Goal: Task Accomplishment & Management: Use online tool/utility

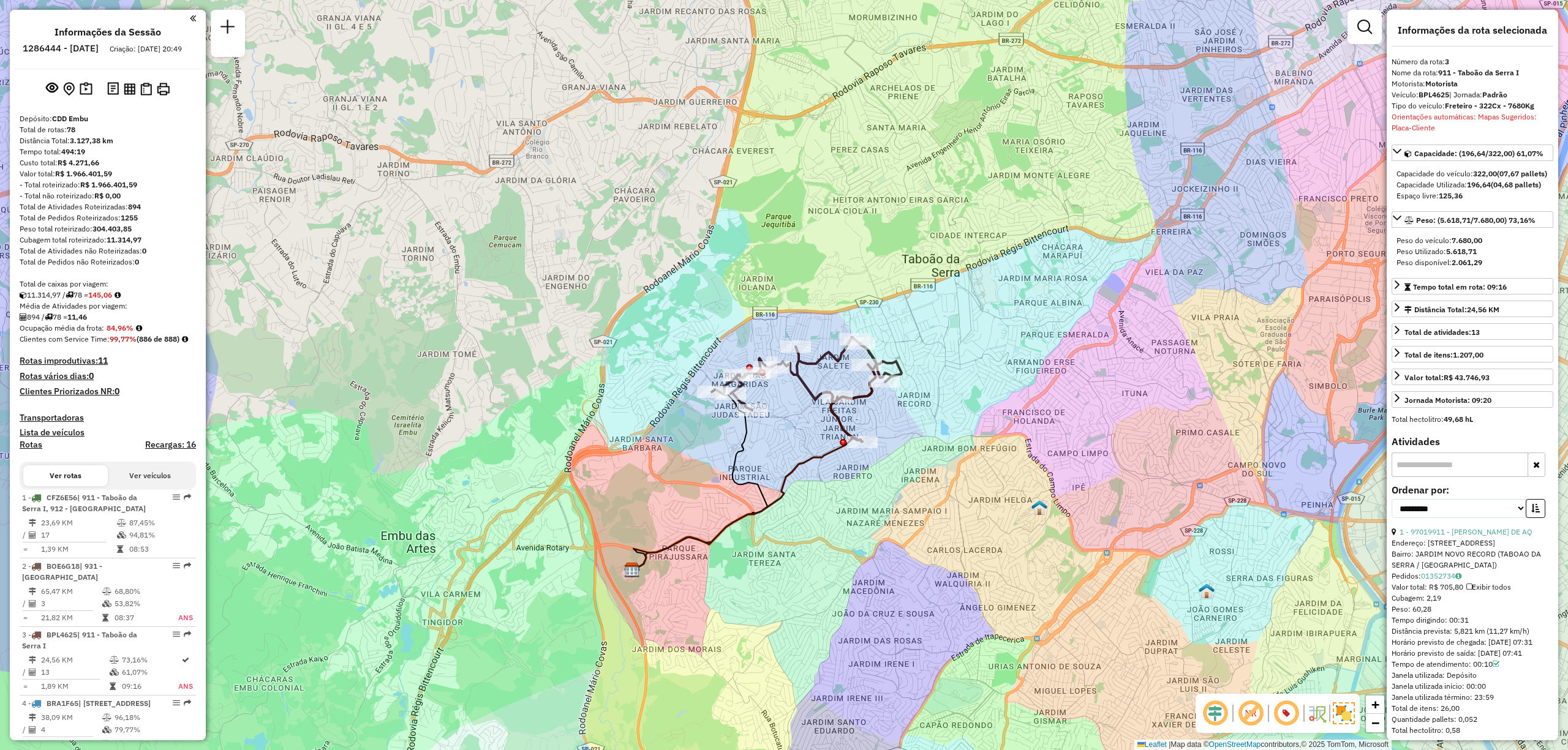
select select "**********"
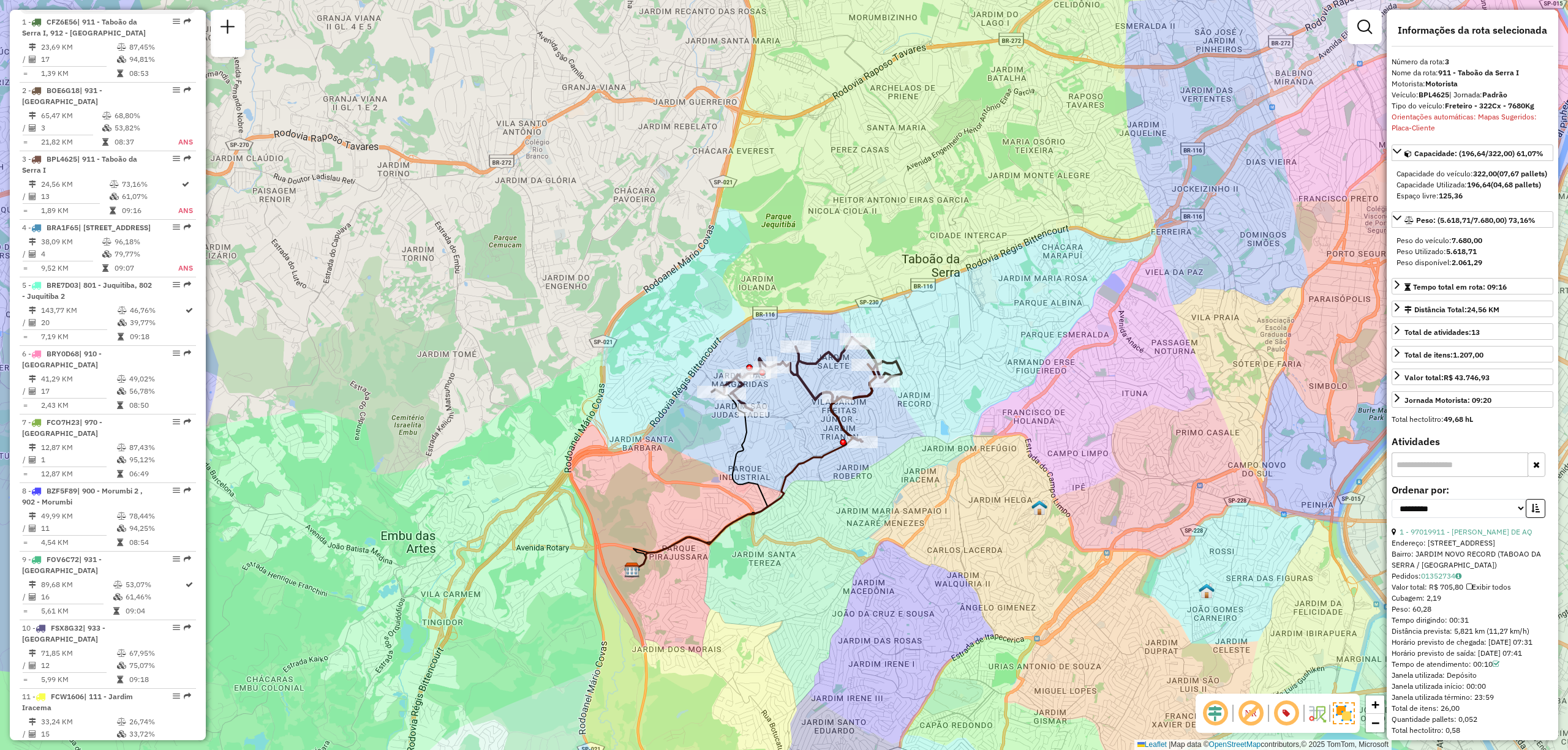
scroll to position [1440, 0]
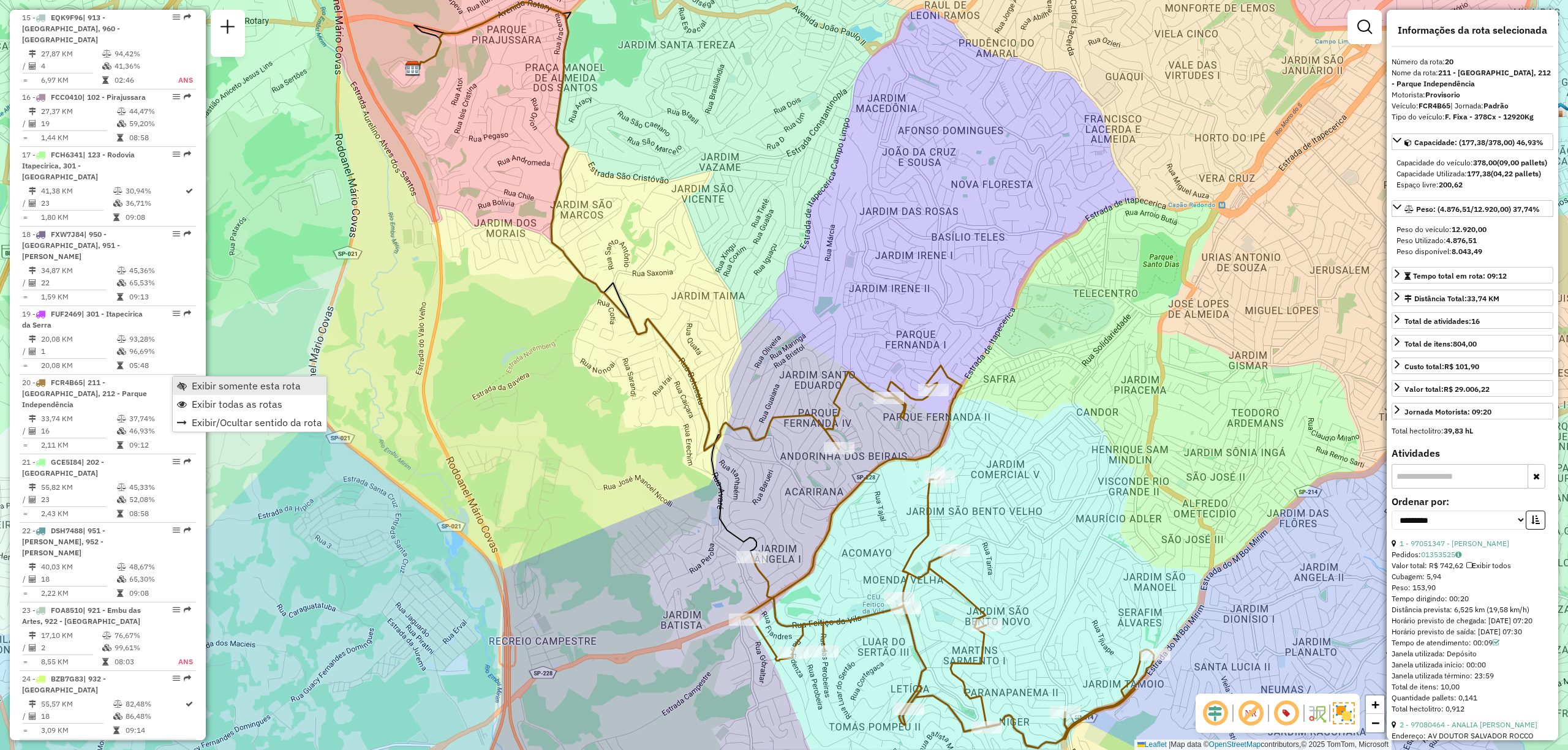
click at [222, 389] on span "Exibir somente esta rota" at bounding box center [246, 386] width 109 height 10
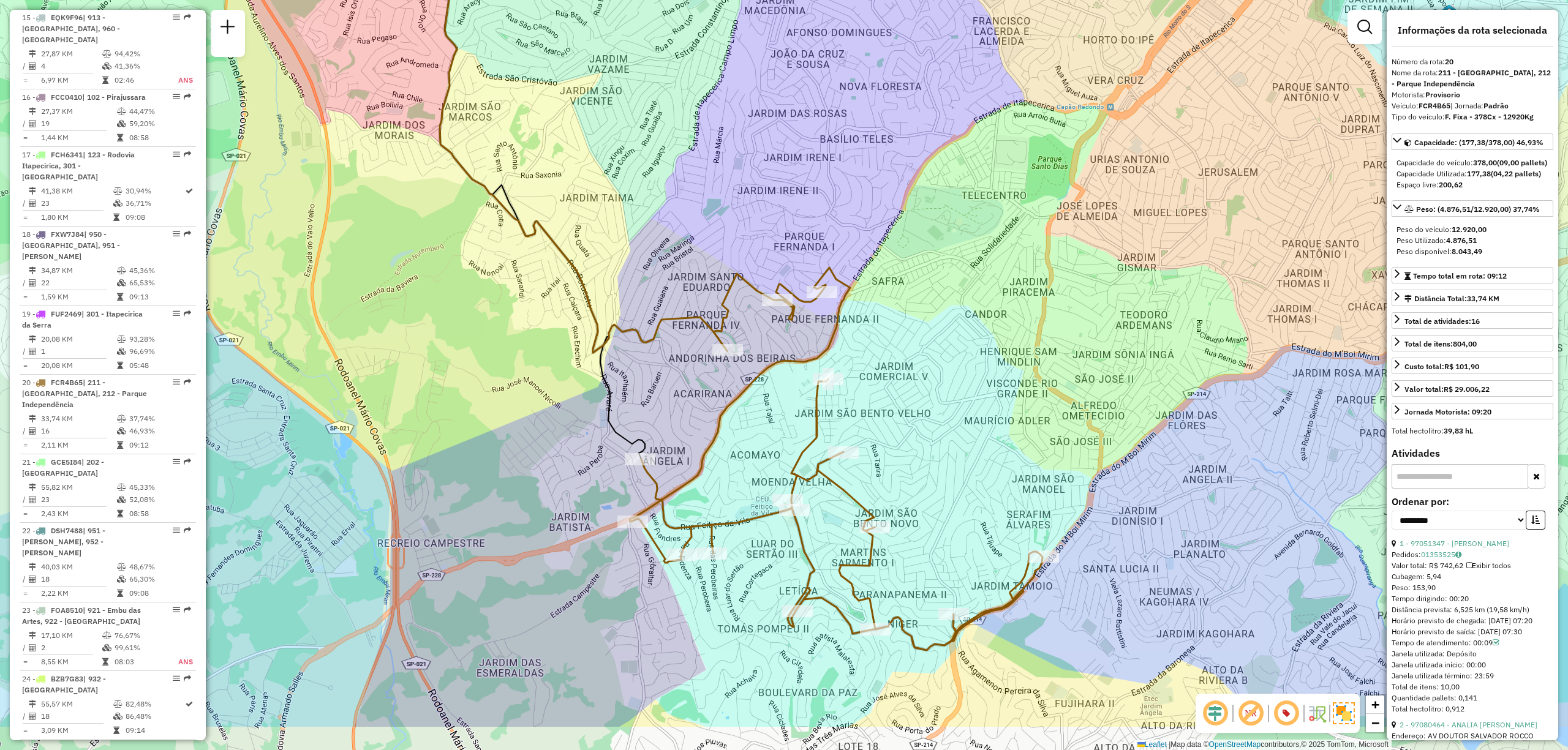
drag, startPoint x: 1144, startPoint y: 429, endPoint x: 1079, endPoint y: 423, distance: 65.3
click at [1100, 389] on div "Janela de atendimento Grade de atendimento Capacidade Transportadoras Veículos …" at bounding box center [784, 375] width 1568 height 750
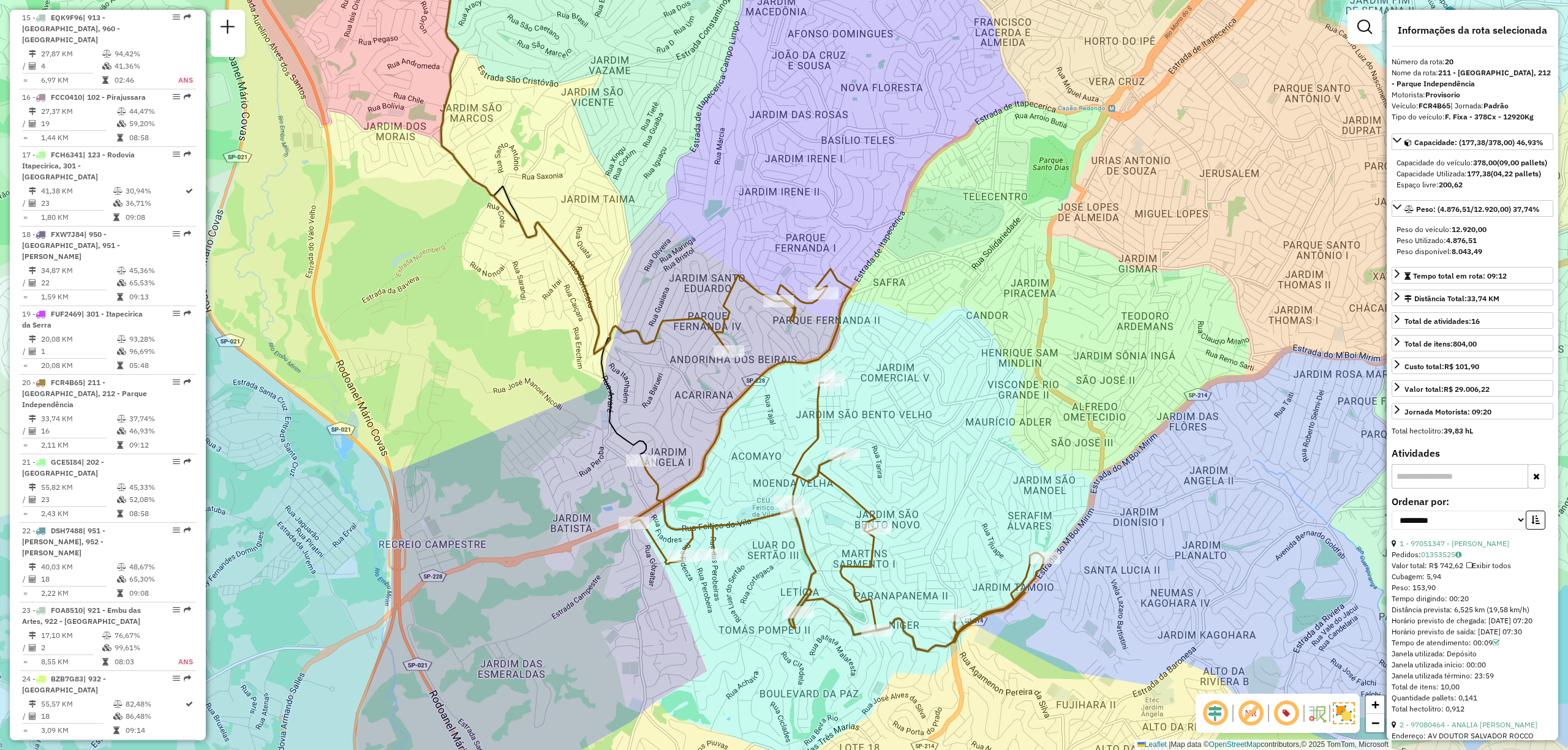
scroll to position [2655, 0]
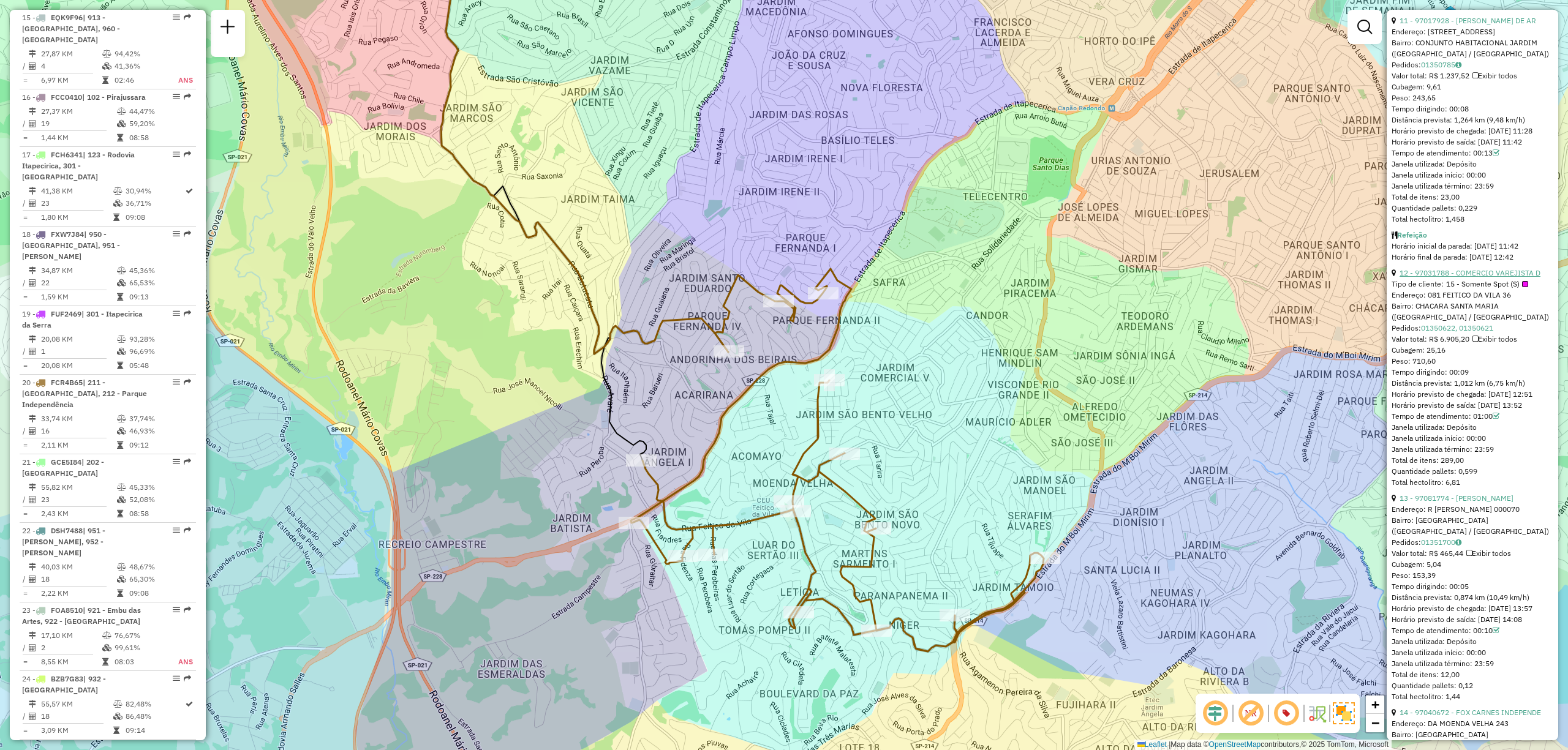
click at [1500, 277] on link "12 - 97031788 - COMERCIO VAREJISTA D" at bounding box center [1470, 273] width 141 height 9
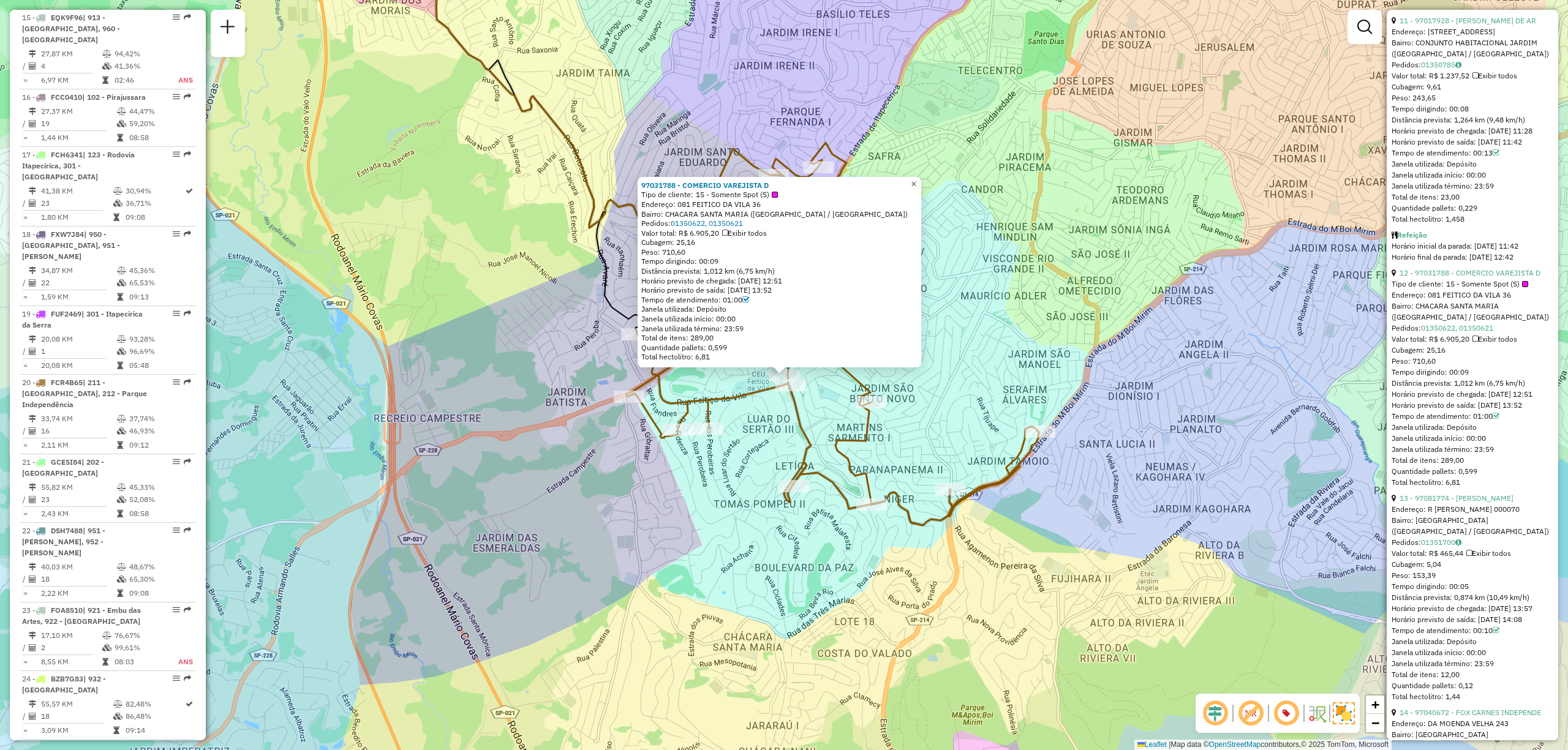
drag, startPoint x: 918, startPoint y: 184, endPoint x: 1020, endPoint y: 38, distance: 178.1
click at [919, 182] on link "×" at bounding box center [914, 184] width 15 height 15
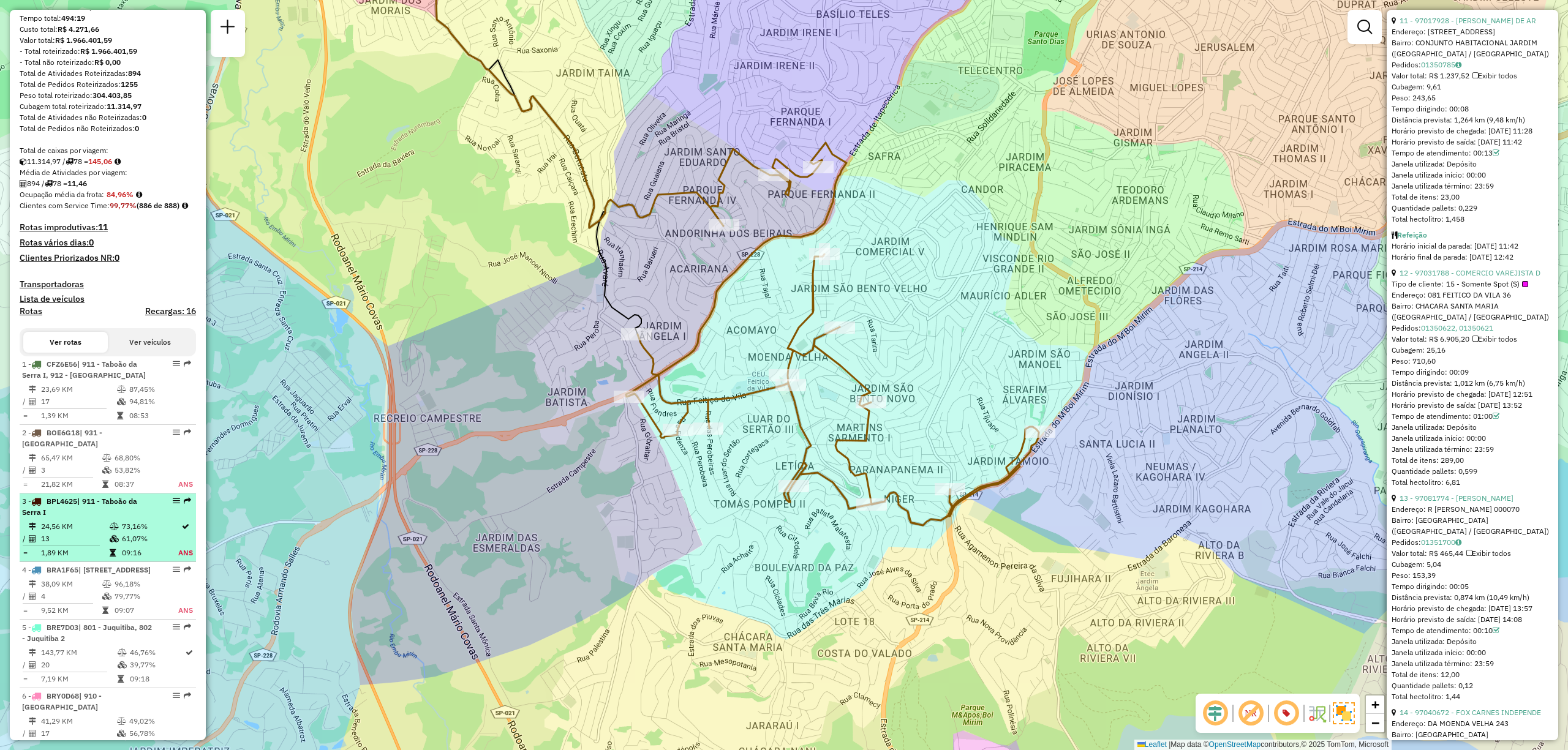
scroll to position [0, 0]
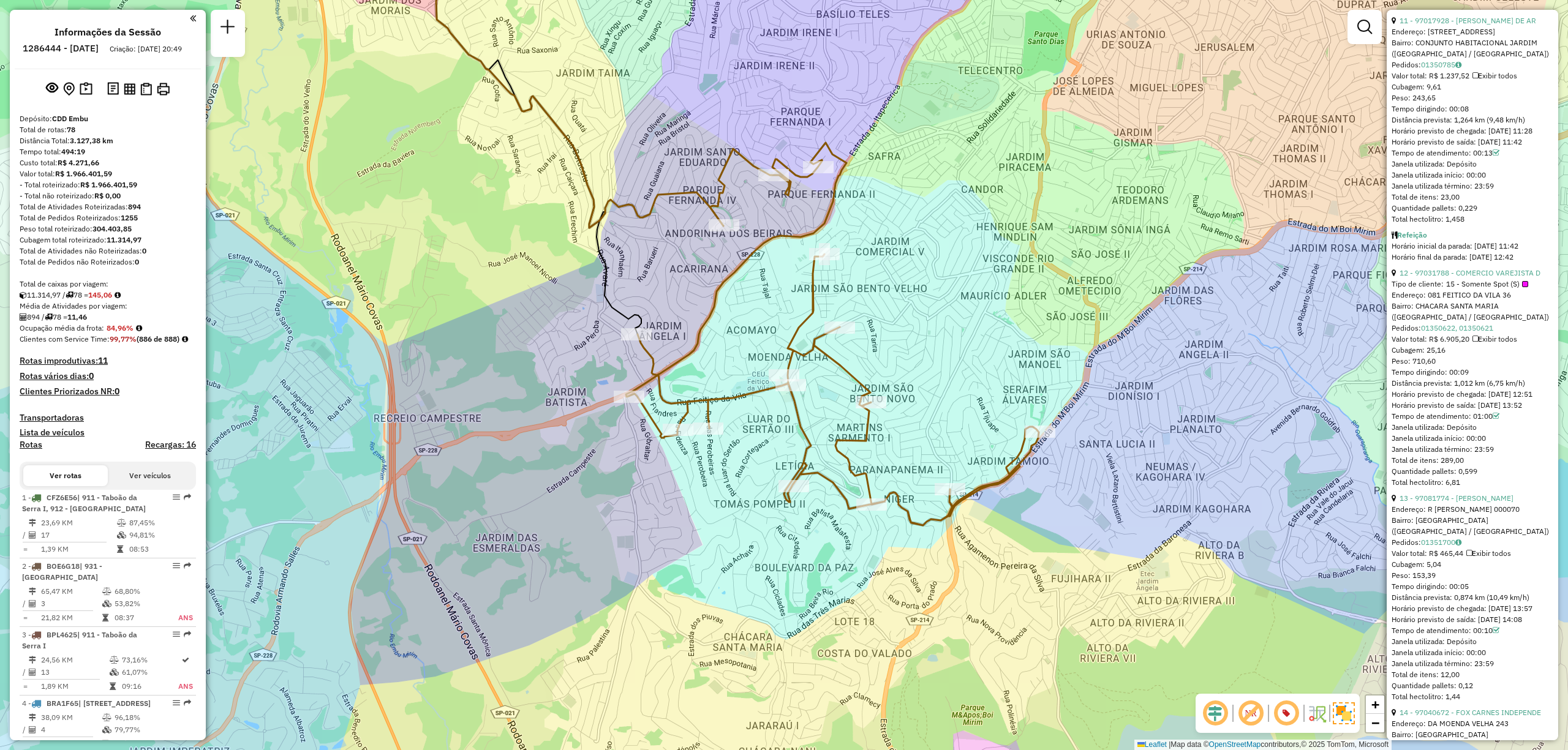
click at [77, 46] on h6 "1286444 - [DATE]" at bounding box center [60, 48] width 76 height 11
copy h6 "1286444"
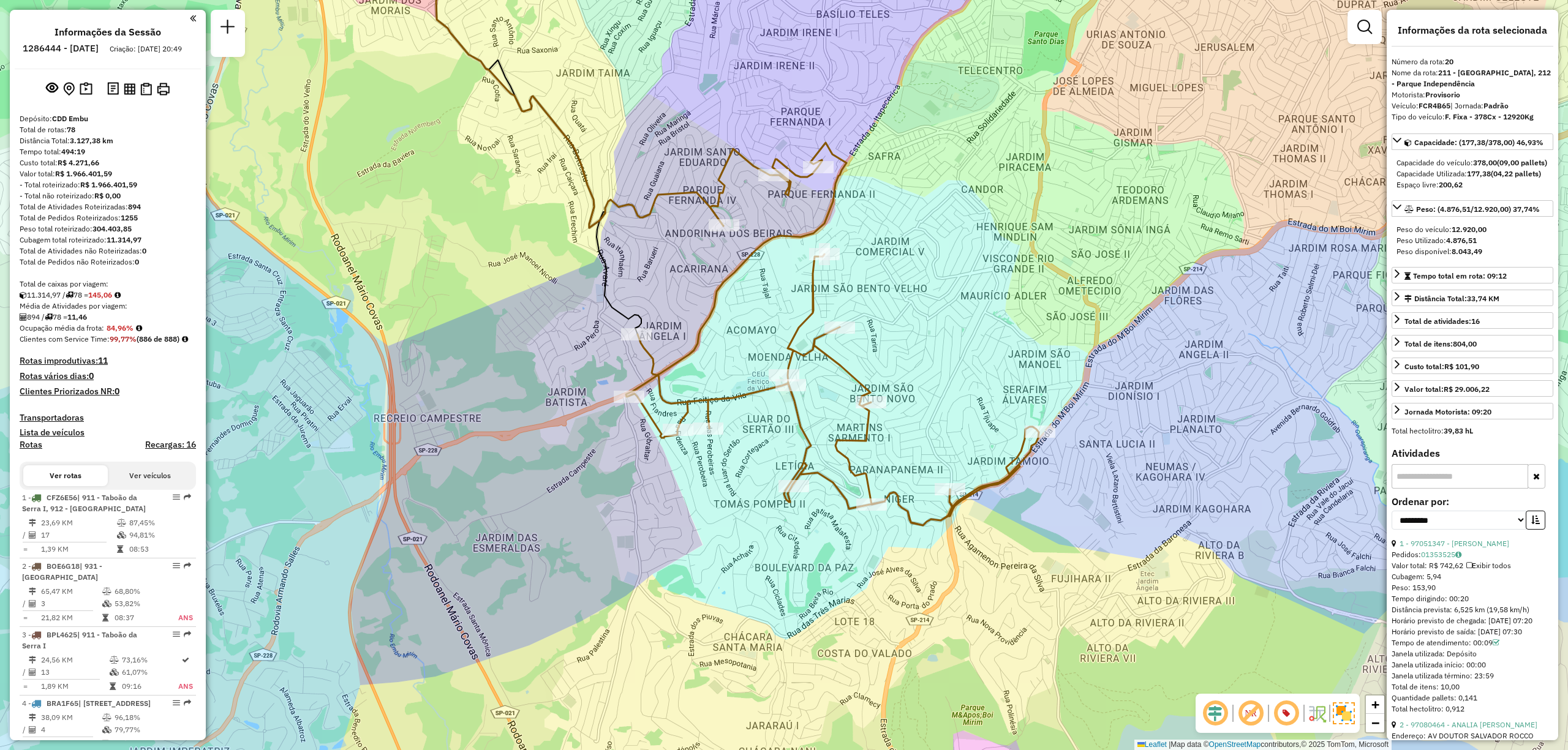
scroll to position [1440, 0]
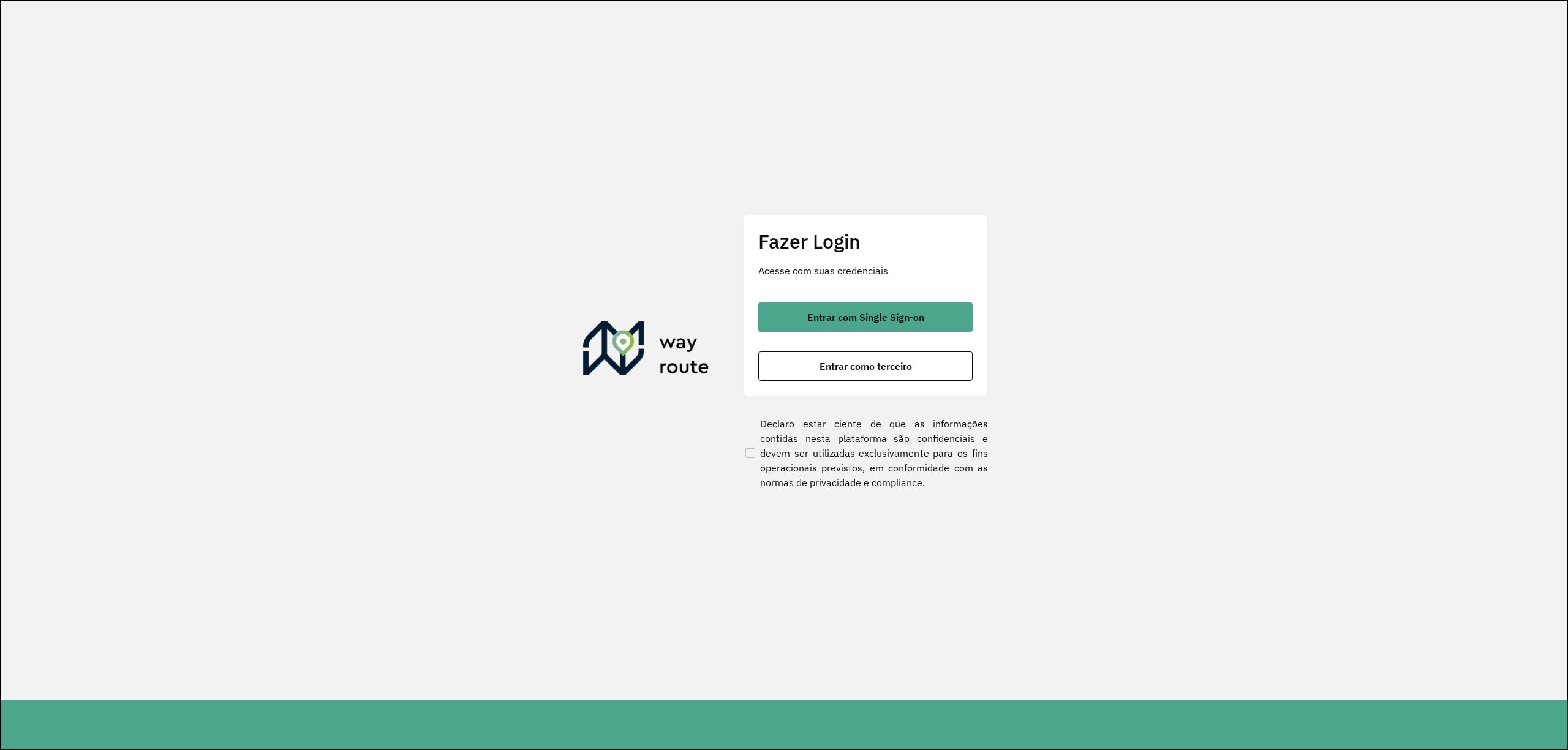
click at [905, 337] on div "Entrar com Single Sign-on Entrar como terceiro" at bounding box center [865, 341] width 214 height 78
click at [877, 309] on button "Entrar com Single Sign-on" at bounding box center [865, 317] width 214 height 30
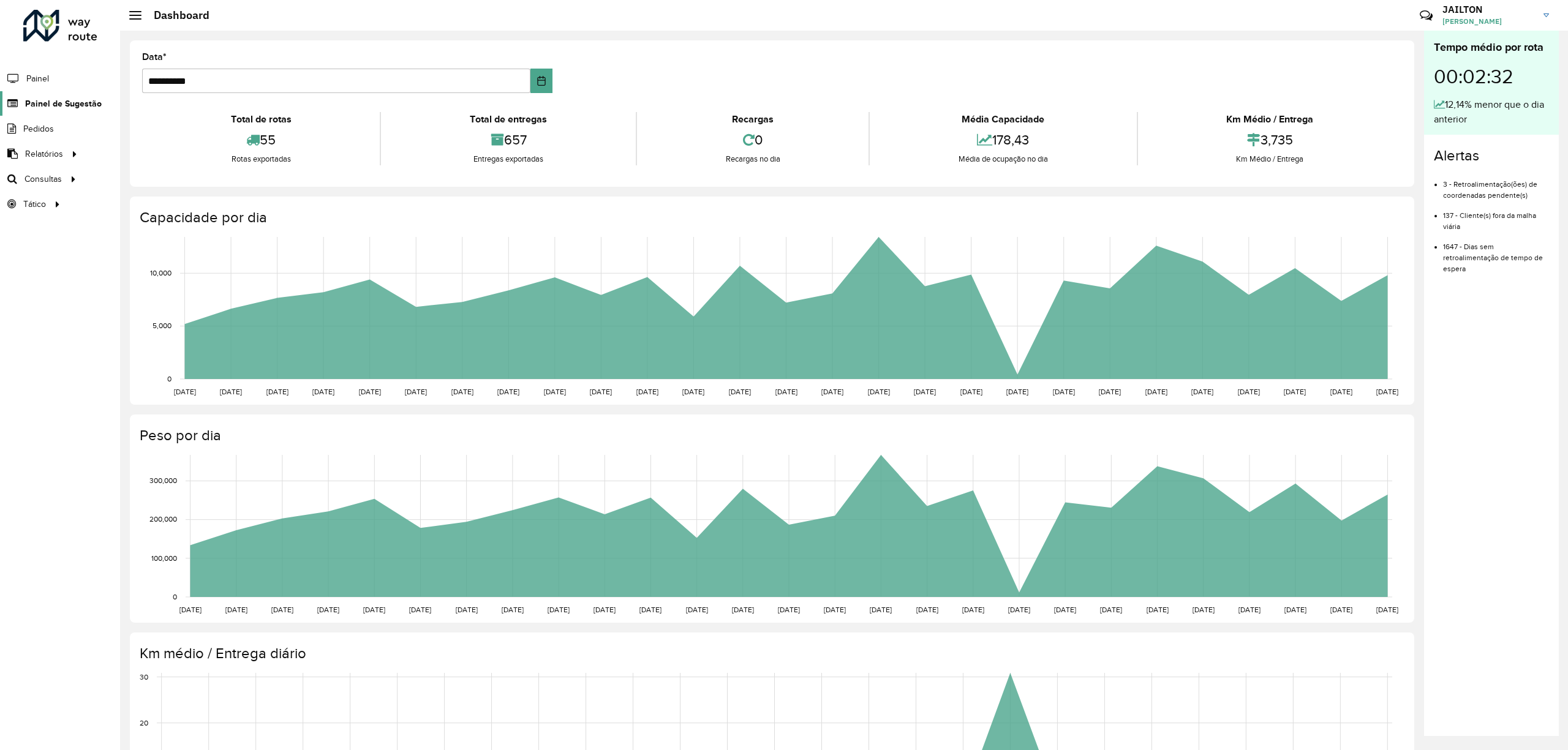
click at [72, 99] on span "Painel de Sugestão" at bounding box center [63, 103] width 77 height 13
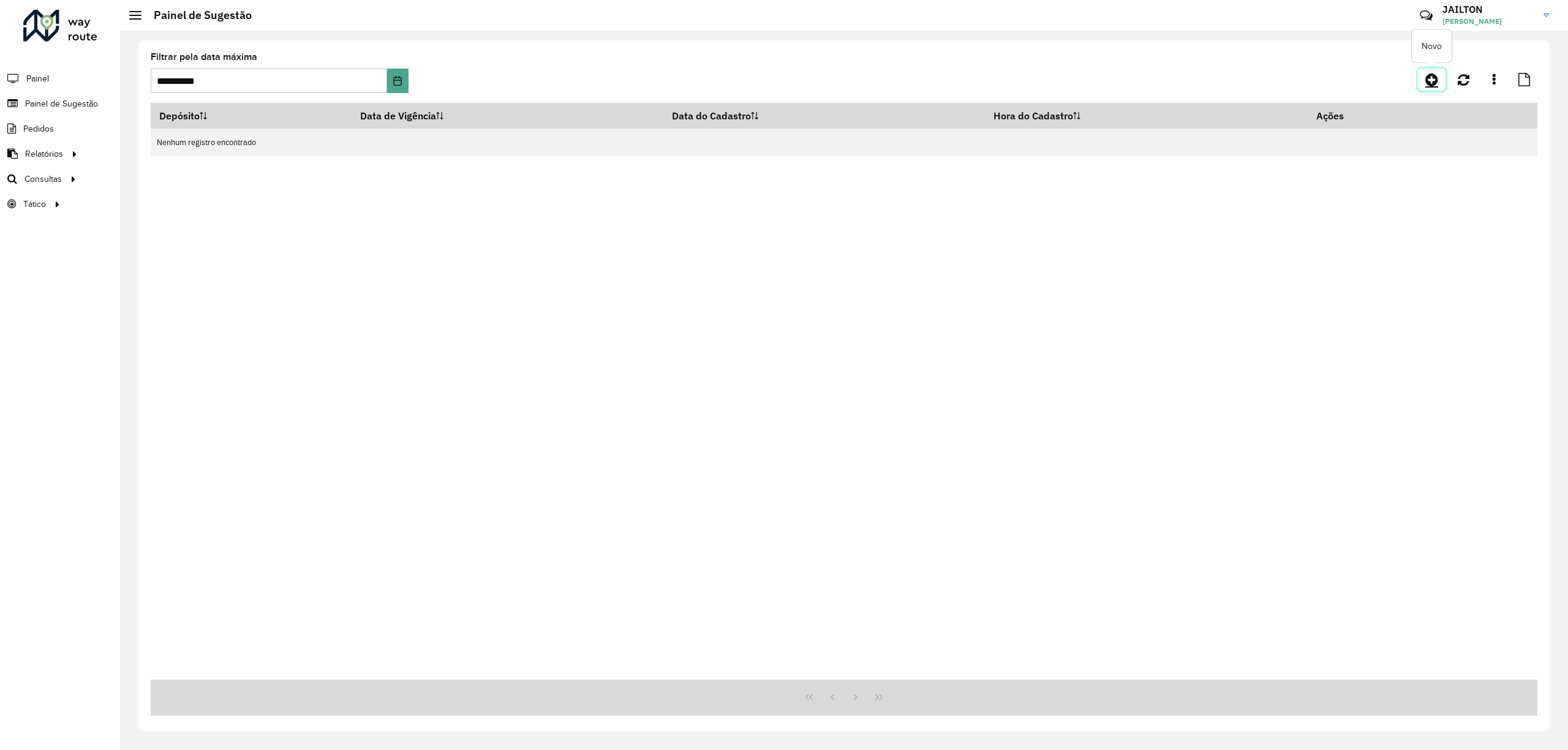
click at [1434, 84] on icon at bounding box center [1432, 80] width 13 height 15
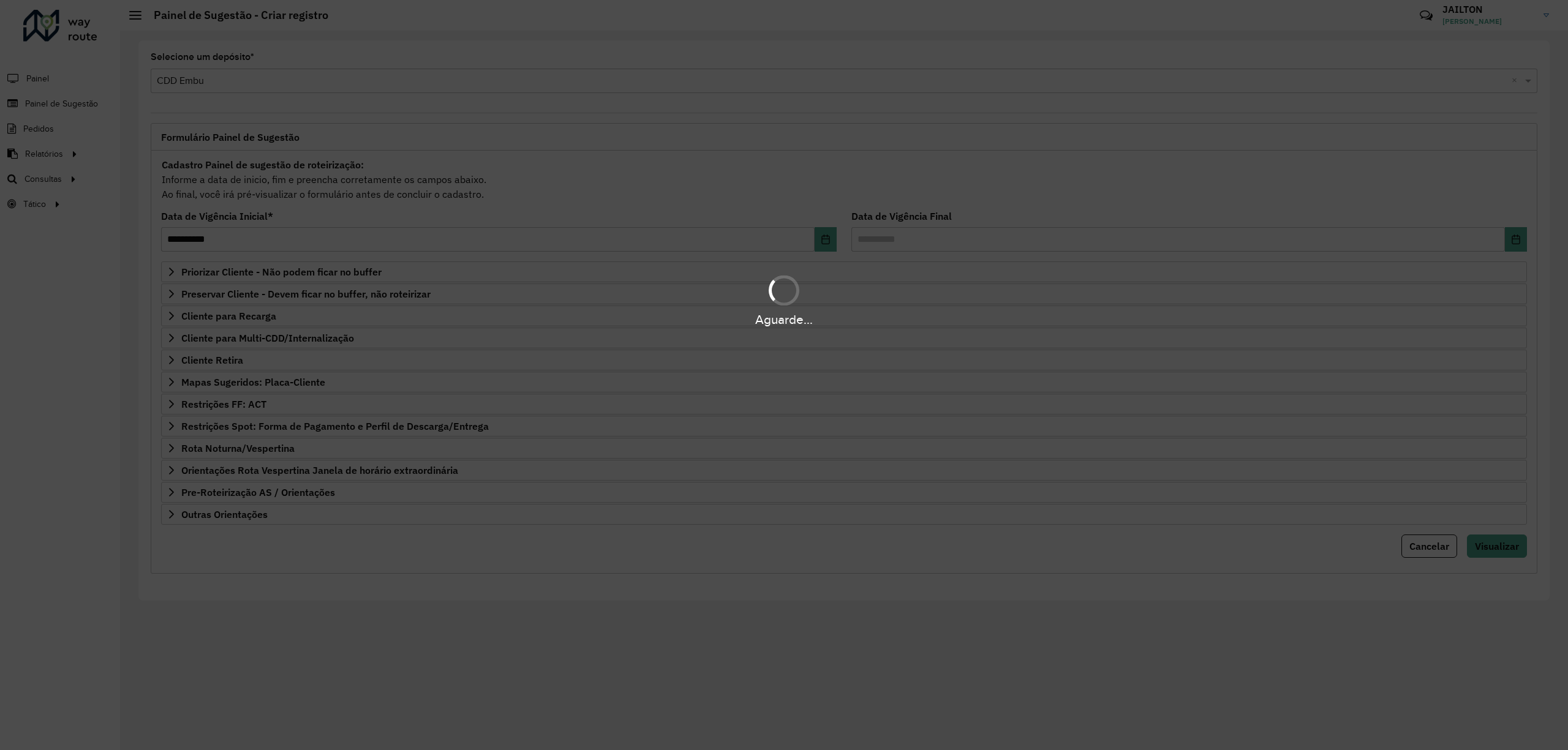
click at [322, 262] on hb-app "Aguarde... Pop-up bloqueado! Seu navegador bloqueou automáticamente a abertura …" at bounding box center [784, 375] width 1568 height 750
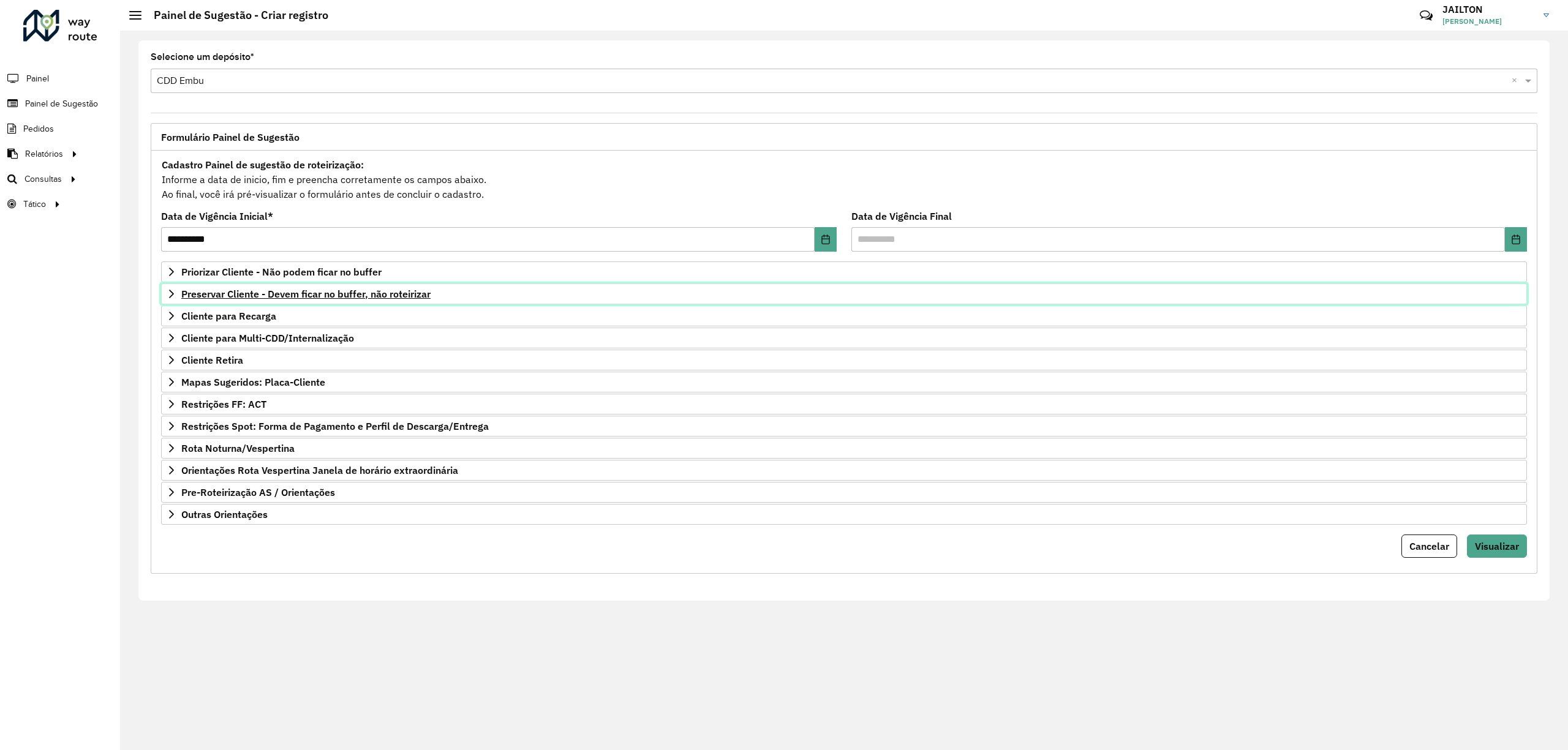
click at [353, 295] on span "Preservar Cliente - Devem ficar no buffer, não roteirizar" at bounding box center [305, 294] width 249 height 10
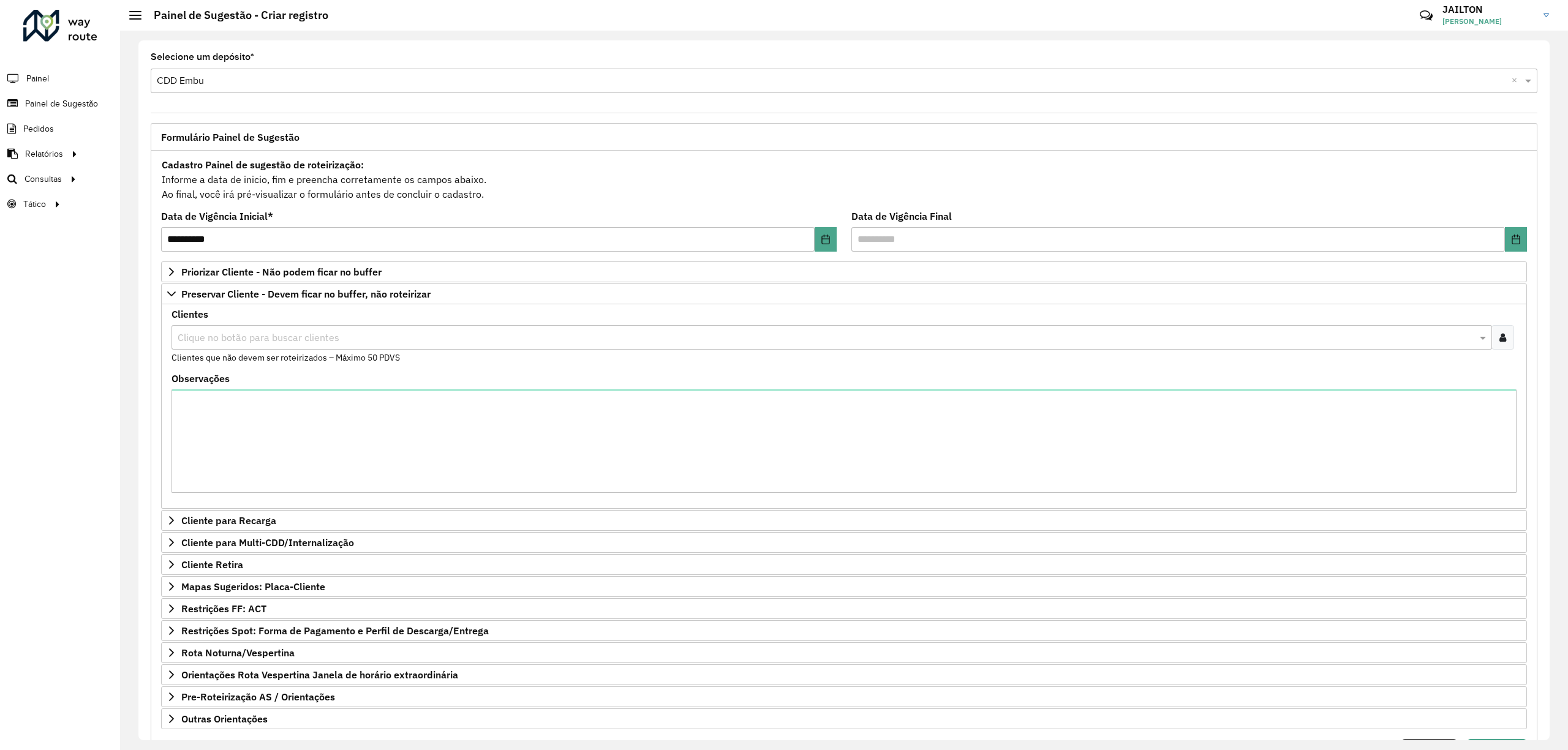
click at [1491, 334] on div at bounding box center [1503, 337] width 23 height 25
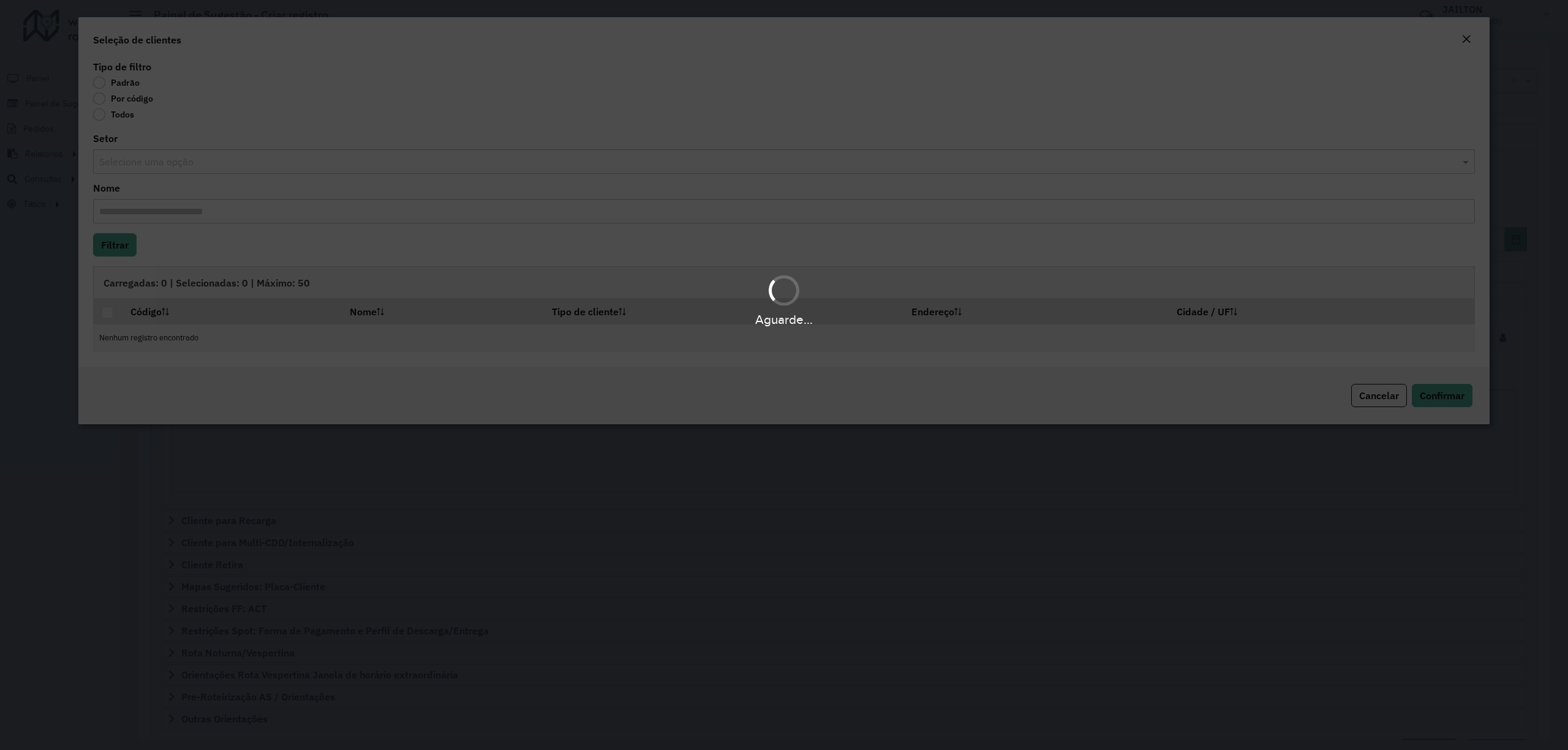
drag, startPoint x: 165, startPoint y: 108, endPoint x: 137, endPoint y: 99, distance: 29.4
click at [152, 101] on div "Aguarde..." at bounding box center [784, 375] width 1568 height 750
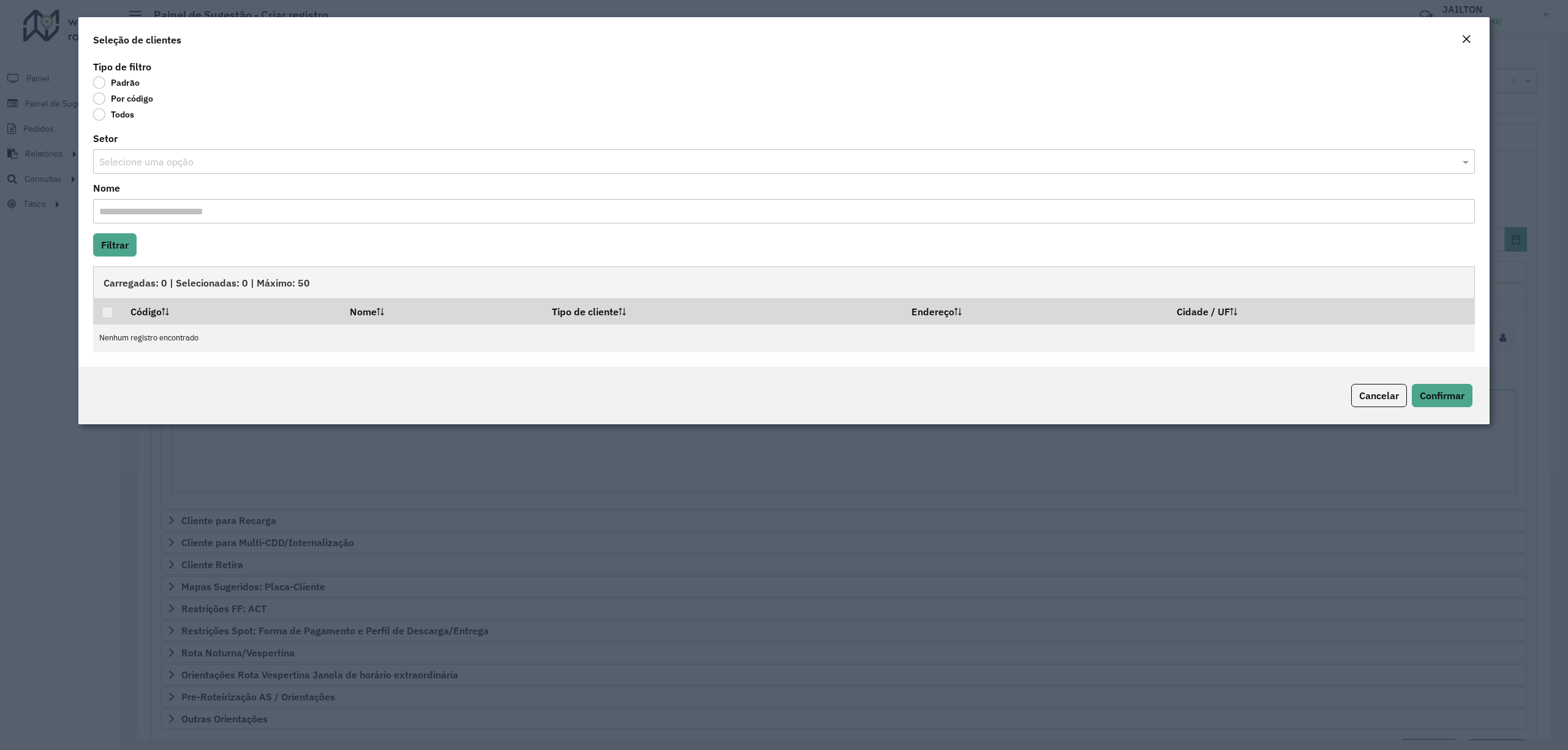
click at [137, 99] on label "Por código" at bounding box center [123, 99] width 60 height 12
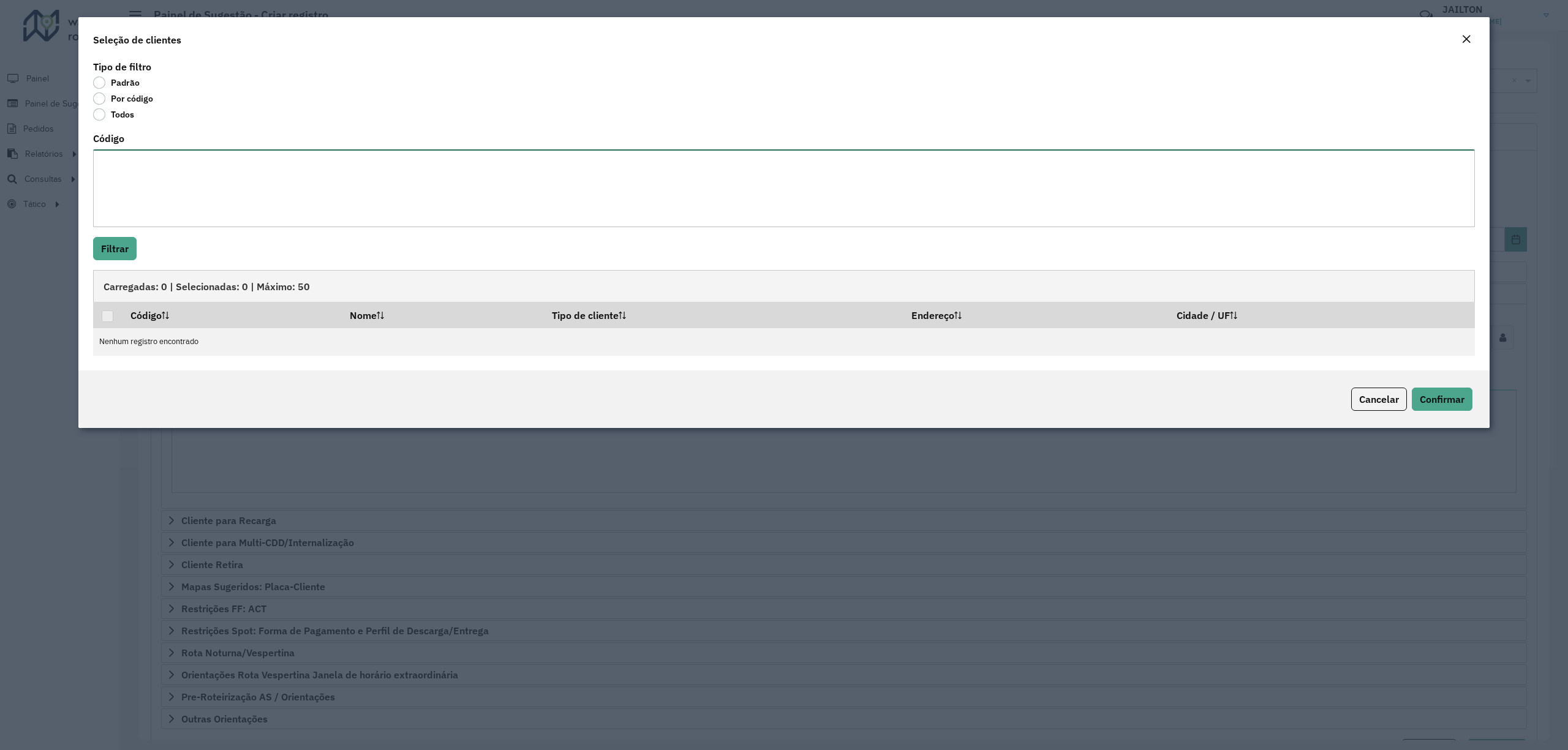
click at [189, 170] on textarea "Código" at bounding box center [784, 189] width 1382 height 78
paste textarea "*****"
type textarea "*****"
click at [101, 255] on button "Filtrar" at bounding box center [115, 248] width 44 height 23
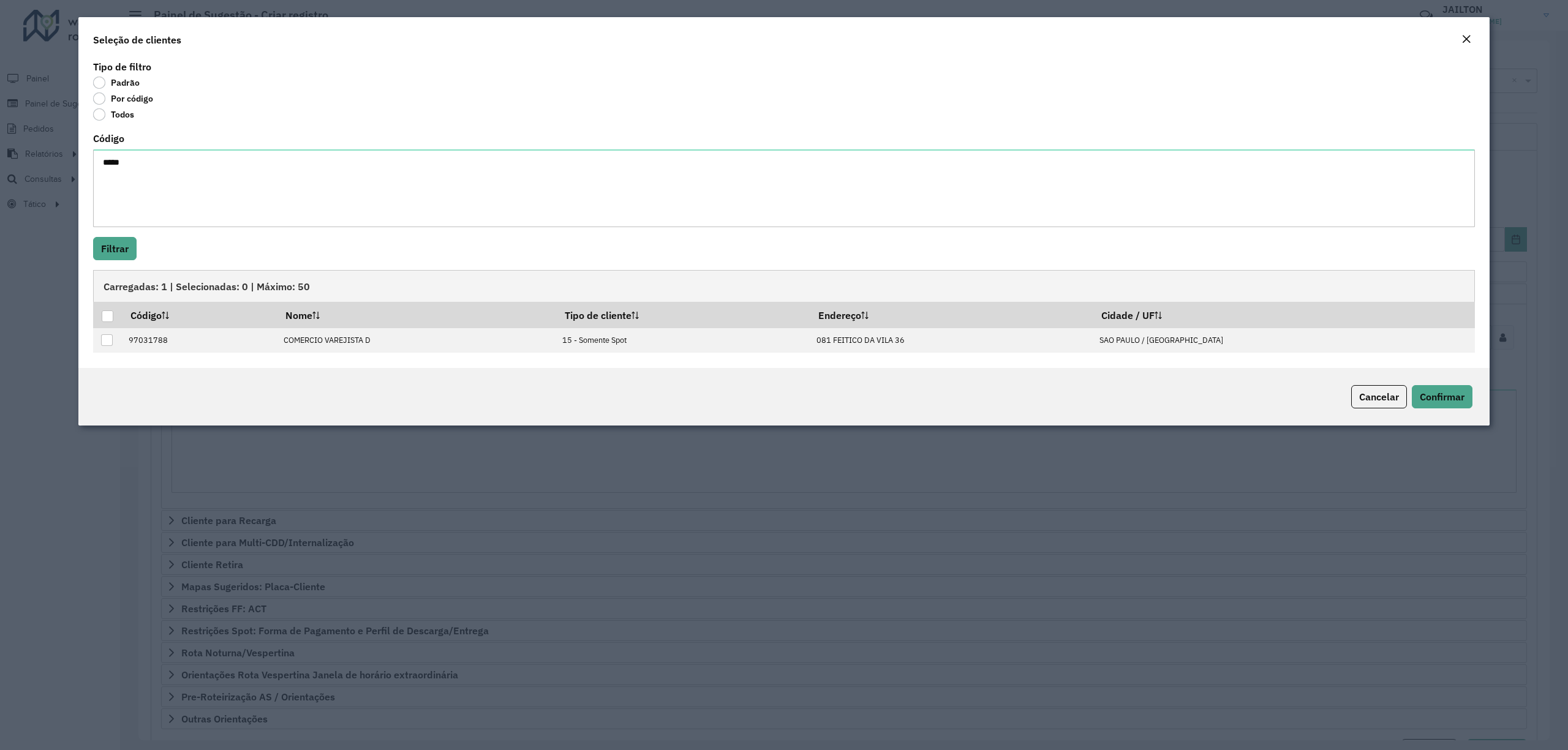
click at [1471, 39] on em "Close" at bounding box center [1466, 39] width 10 height 10
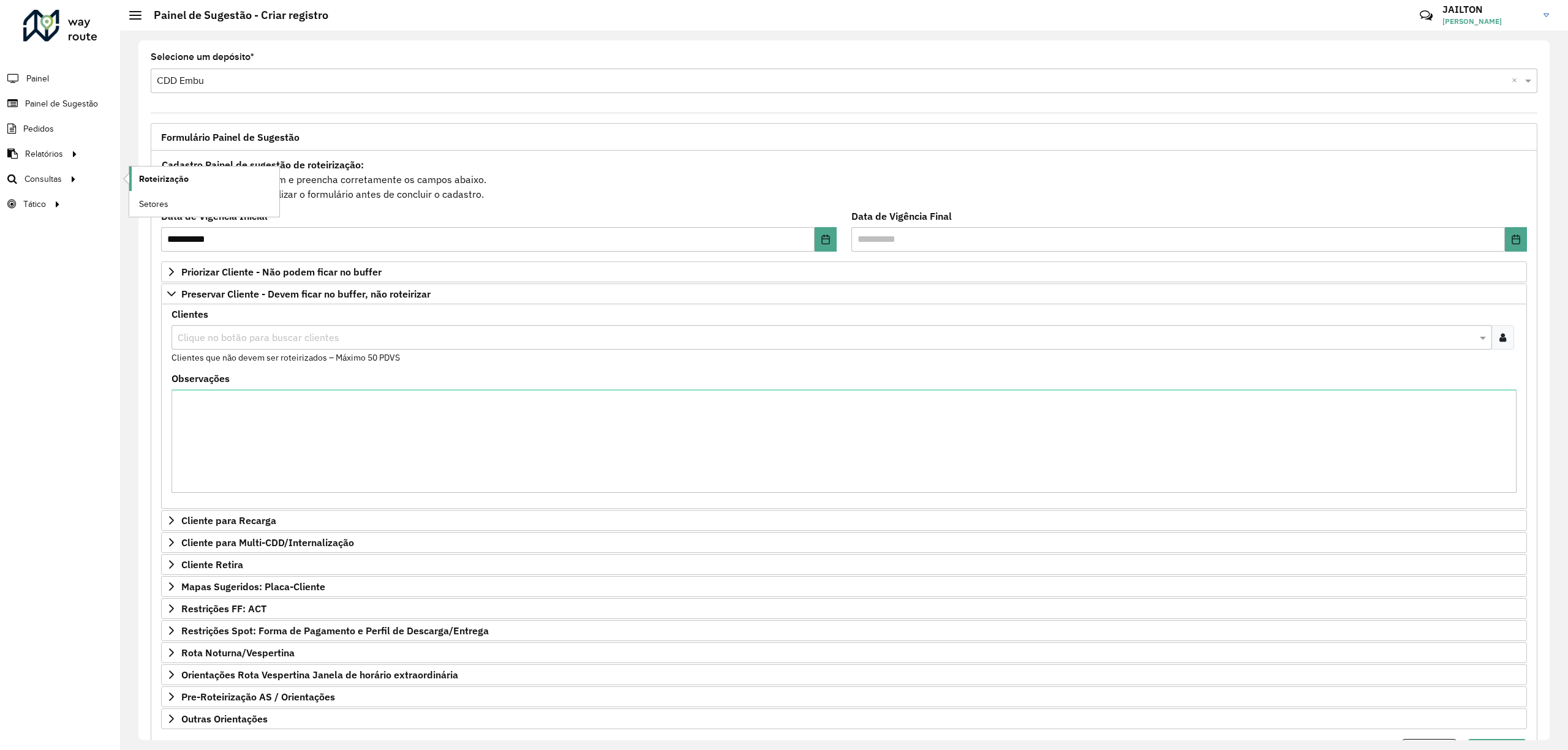
click at [174, 175] on span "Roteirização" at bounding box center [164, 178] width 50 height 13
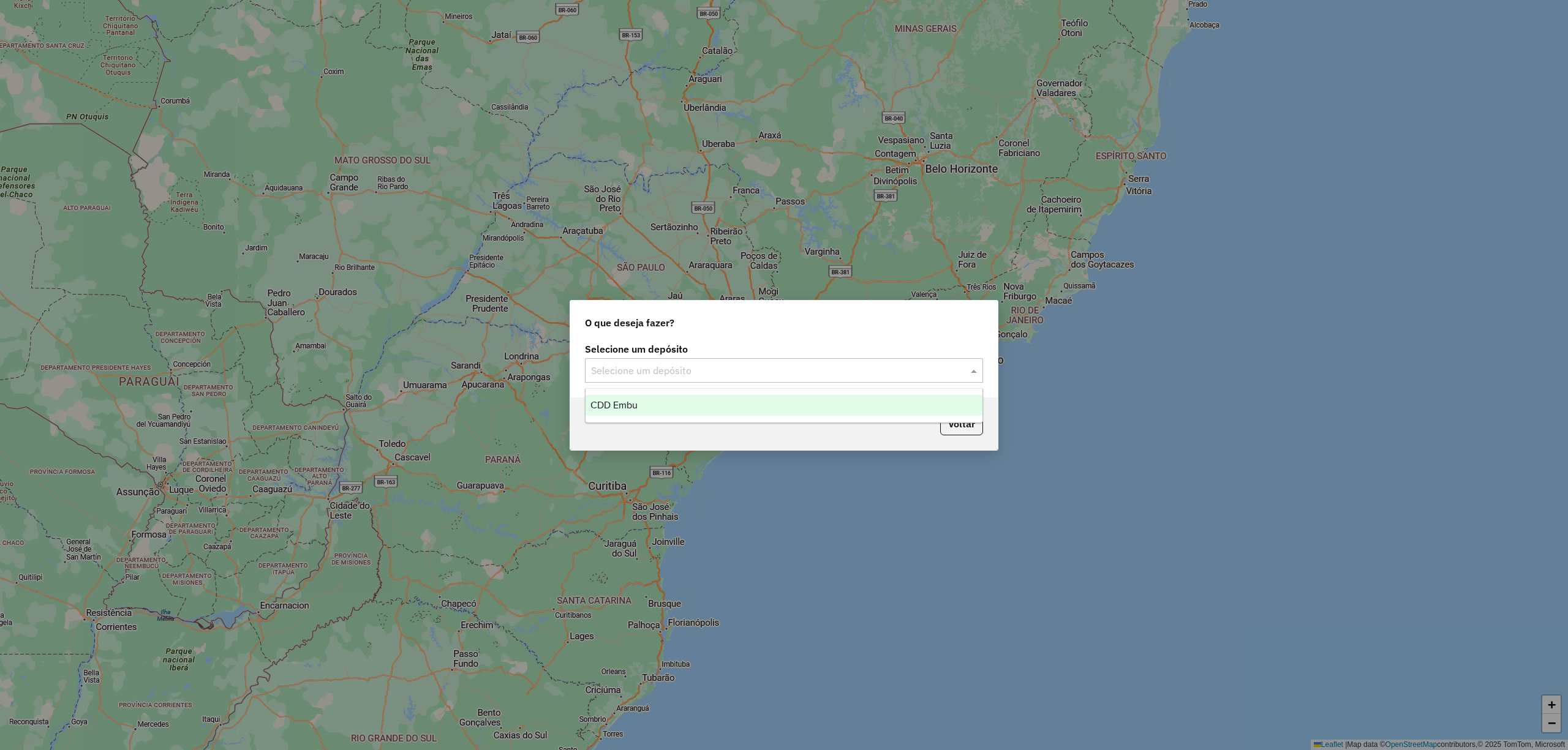
click at [753, 361] on div "Selecione um depósito" at bounding box center [783, 370] width 398 height 25
click at [670, 410] on div "CDD Embu" at bounding box center [783, 405] width 396 height 21
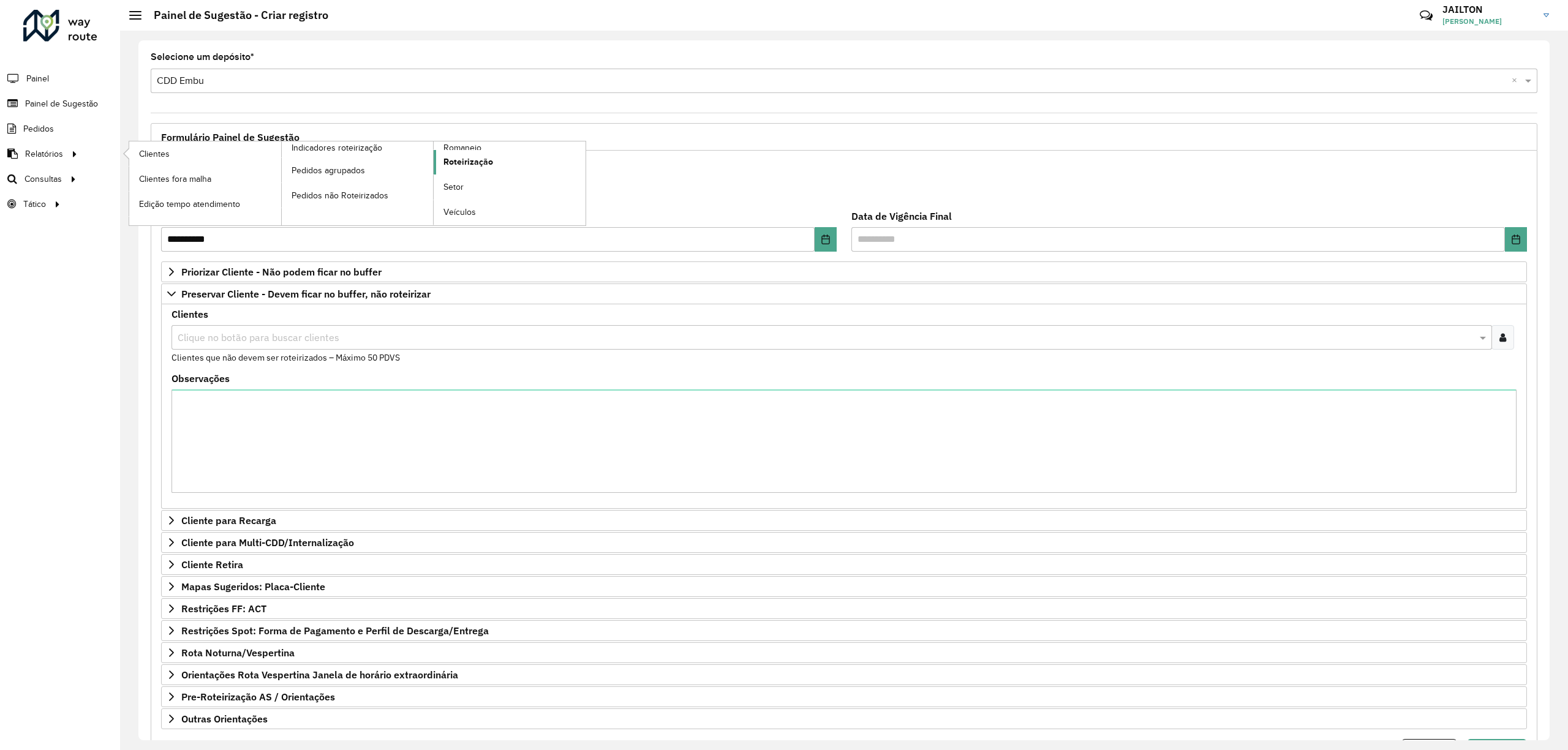
click at [487, 162] on span "Roteirização" at bounding box center [469, 162] width 50 height 13
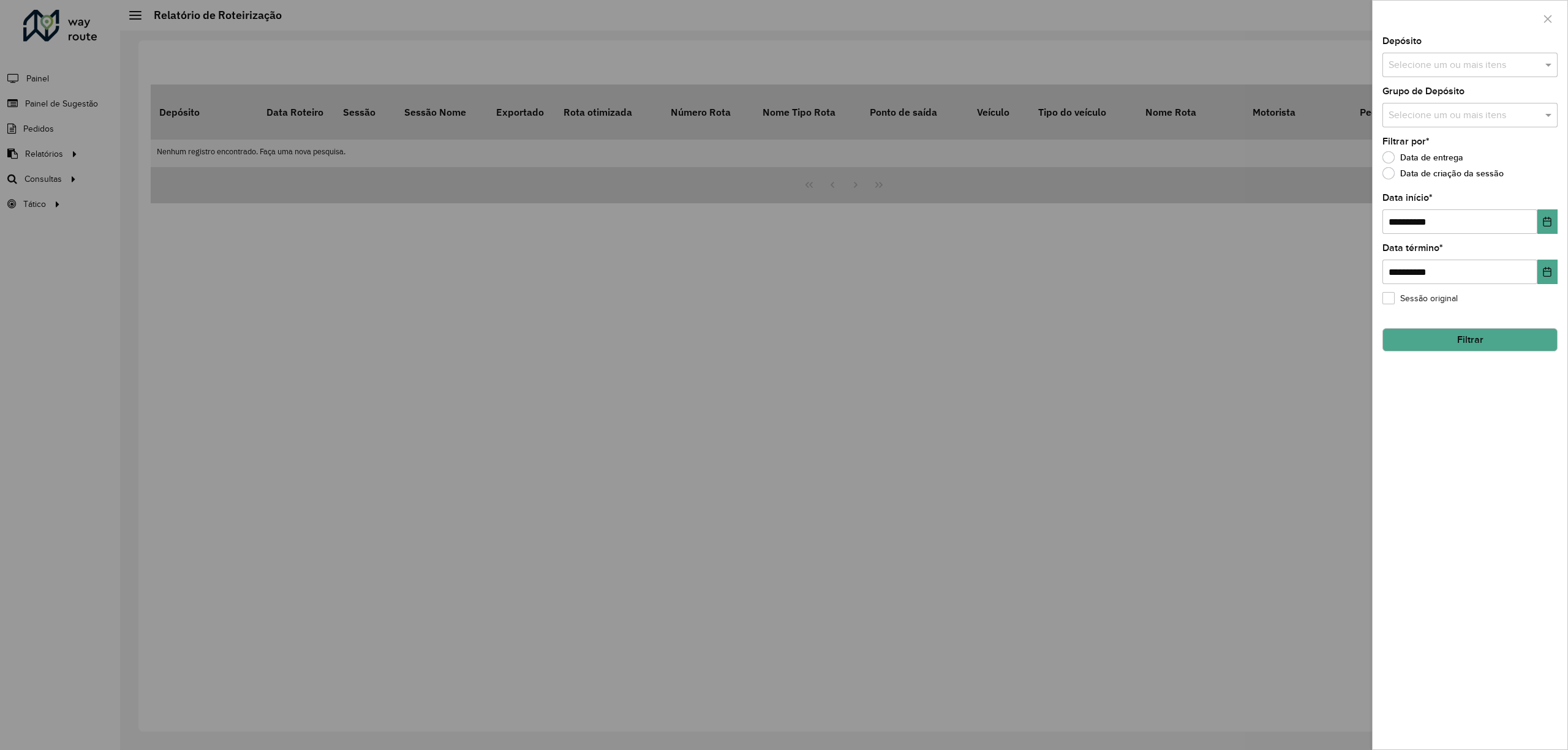
click at [1478, 60] on input "text" at bounding box center [1464, 66] width 157 height 15
click at [1463, 133] on div "CDD Embu" at bounding box center [1470, 125] width 173 height 21
click at [1471, 174] on label "Data de criação da sessão" at bounding box center [1443, 173] width 121 height 12
click at [1407, 151] on label "Data de entrega" at bounding box center [1423, 157] width 81 height 12
click at [1441, 228] on input "**********" at bounding box center [1460, 221] width 155 height 25
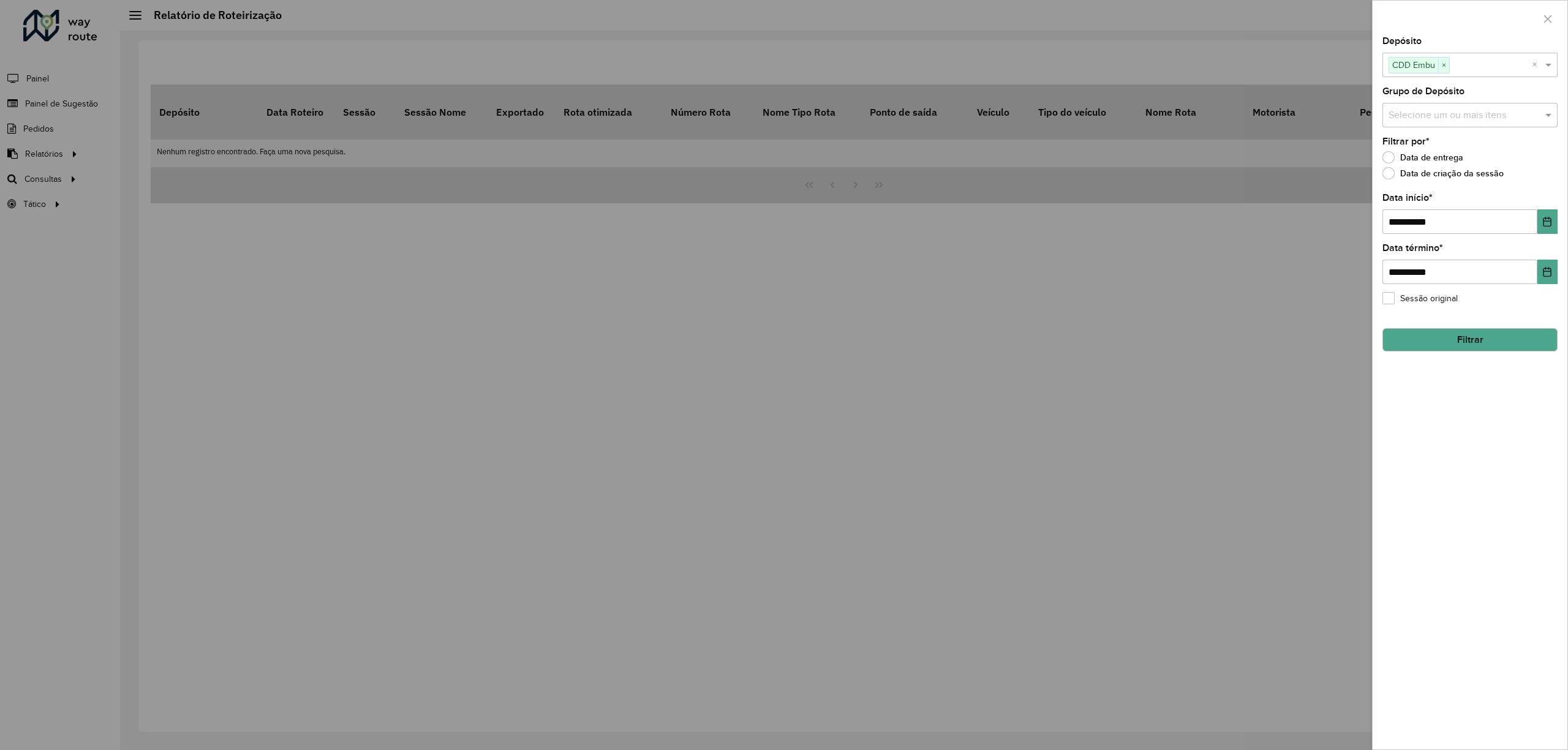
click at [1557, 227] on div "**********" at bounding box center [1470, 393] width 195 height 712
click at [1553, 224] on button "Choose Date" at bounding box center [1548, 221] width 20 height 25
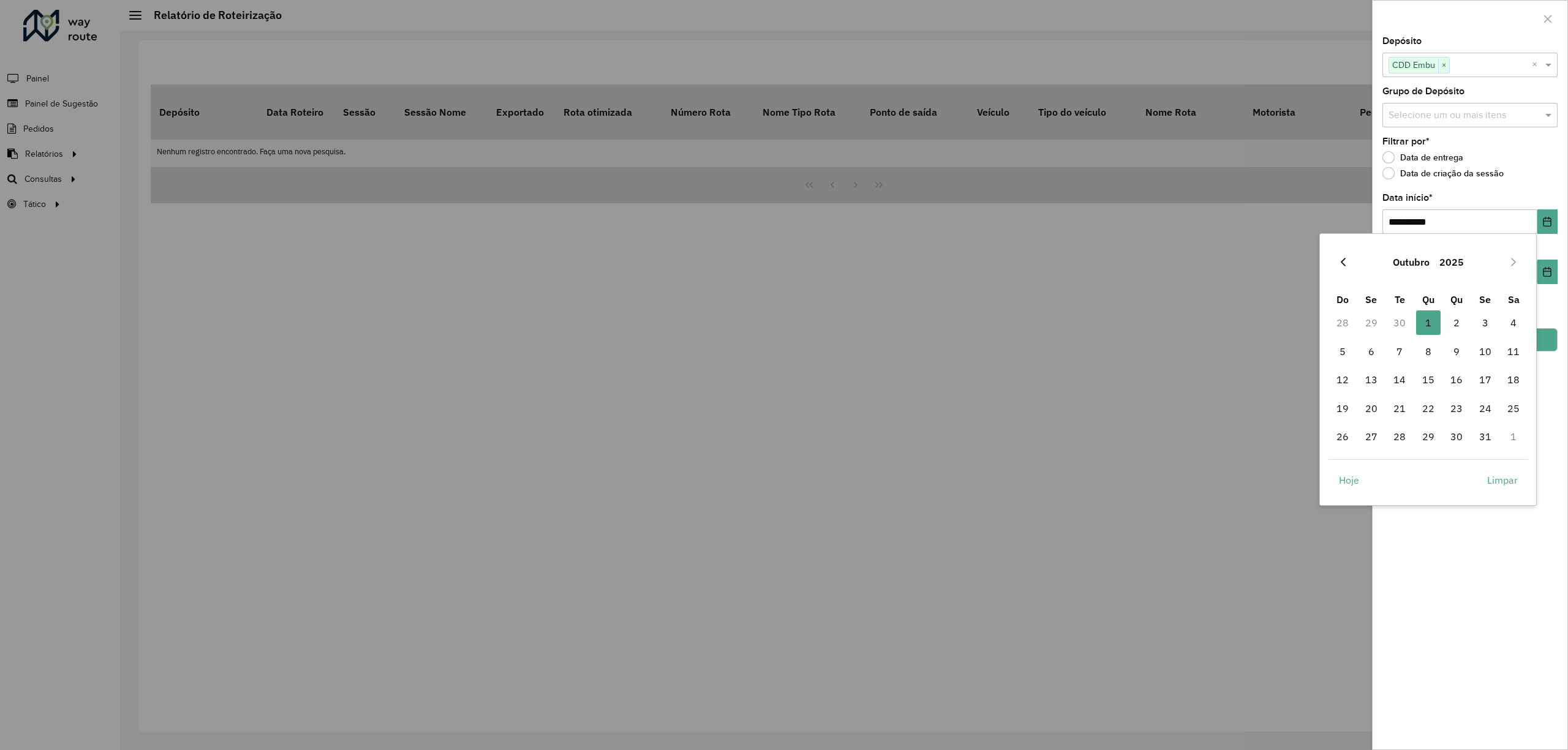
click at [1350, 264] on button "Previous Month" at bounding box center [1343, 262] width 19 height 19
click at [1377, 321] on span "1" at bounding box center [1371, 323] width 25 height 25
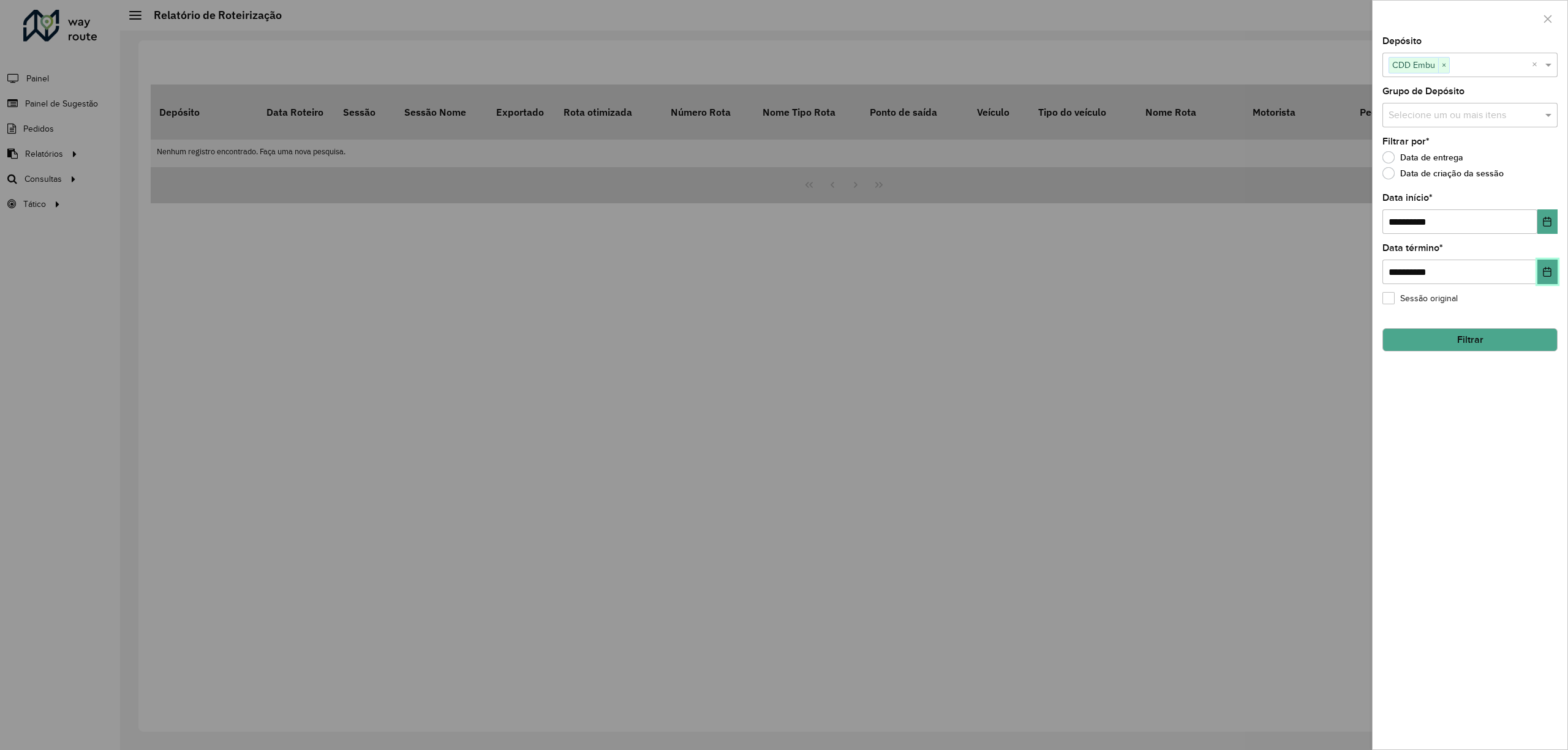
click at [1549, 265] on button "Choose Date" at bounding box center [1548, 272] width 20 height 25
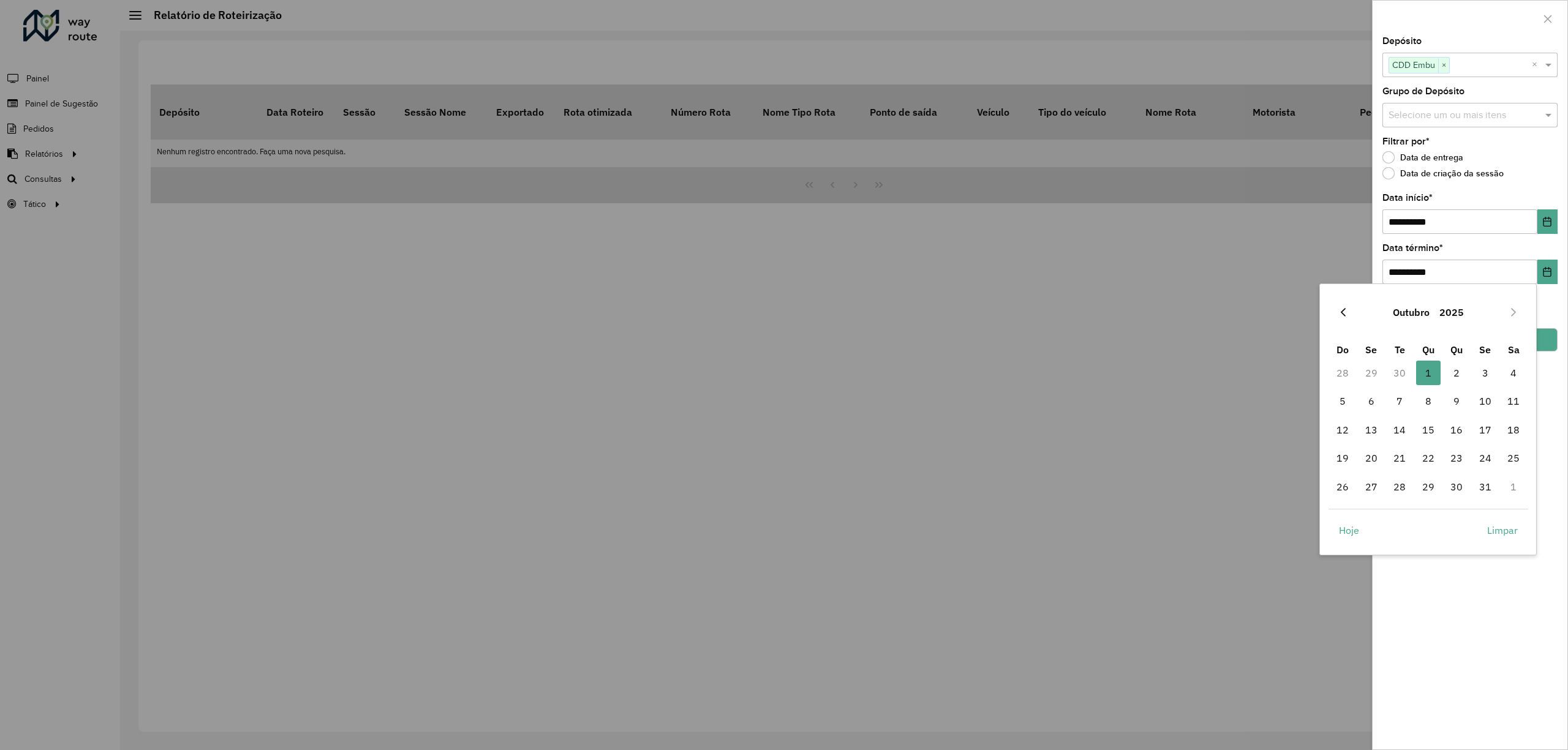
click at [1341, 309] on icon "Previous Month" at bounding box center [1343, 312] width 10 height 10
click at [1403, 484] on span "30" at bounding box center [1400, 486] width 25 height 25
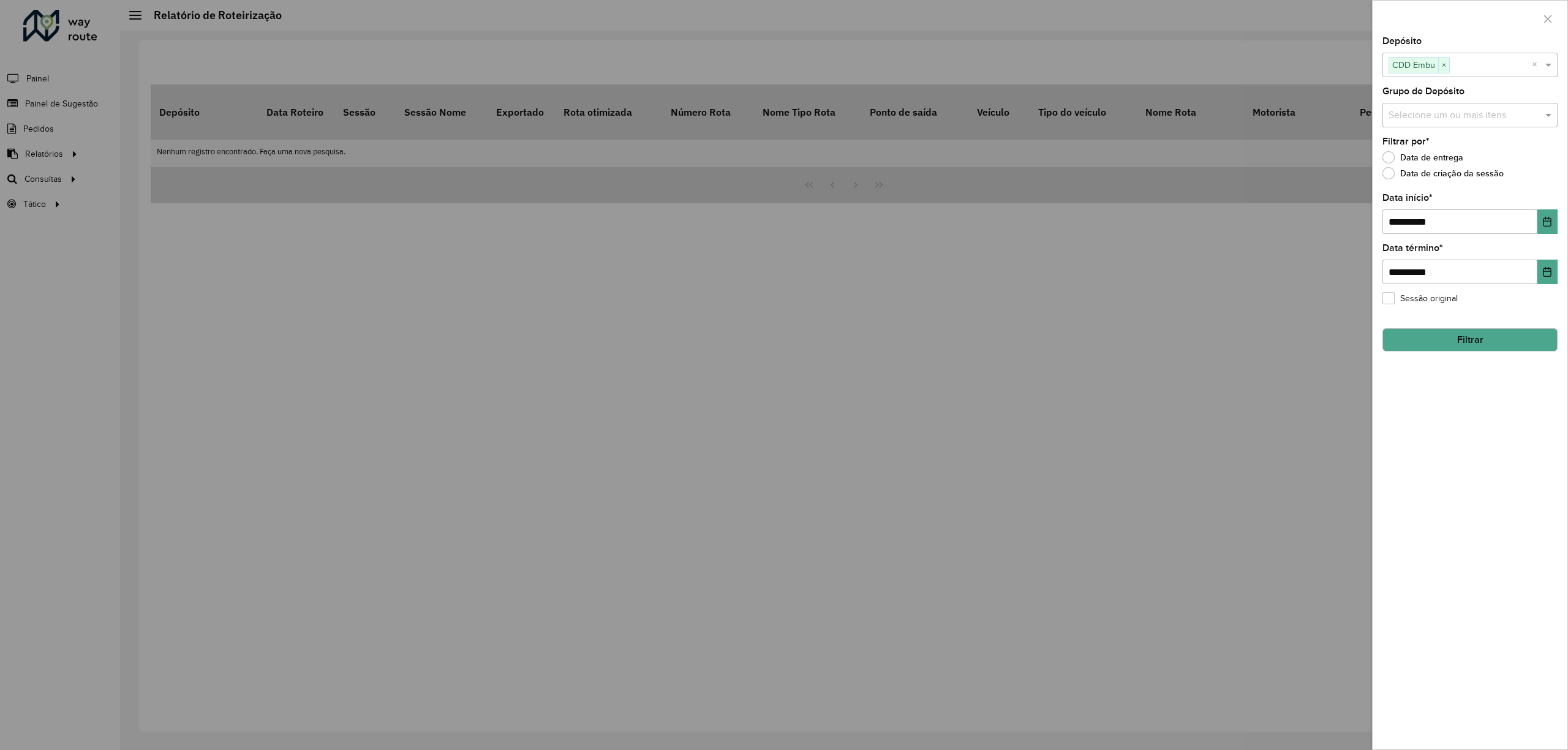
click at [1487, 343] on button "Filtrar" at bounding box center [1470, 339] width 175 height 23
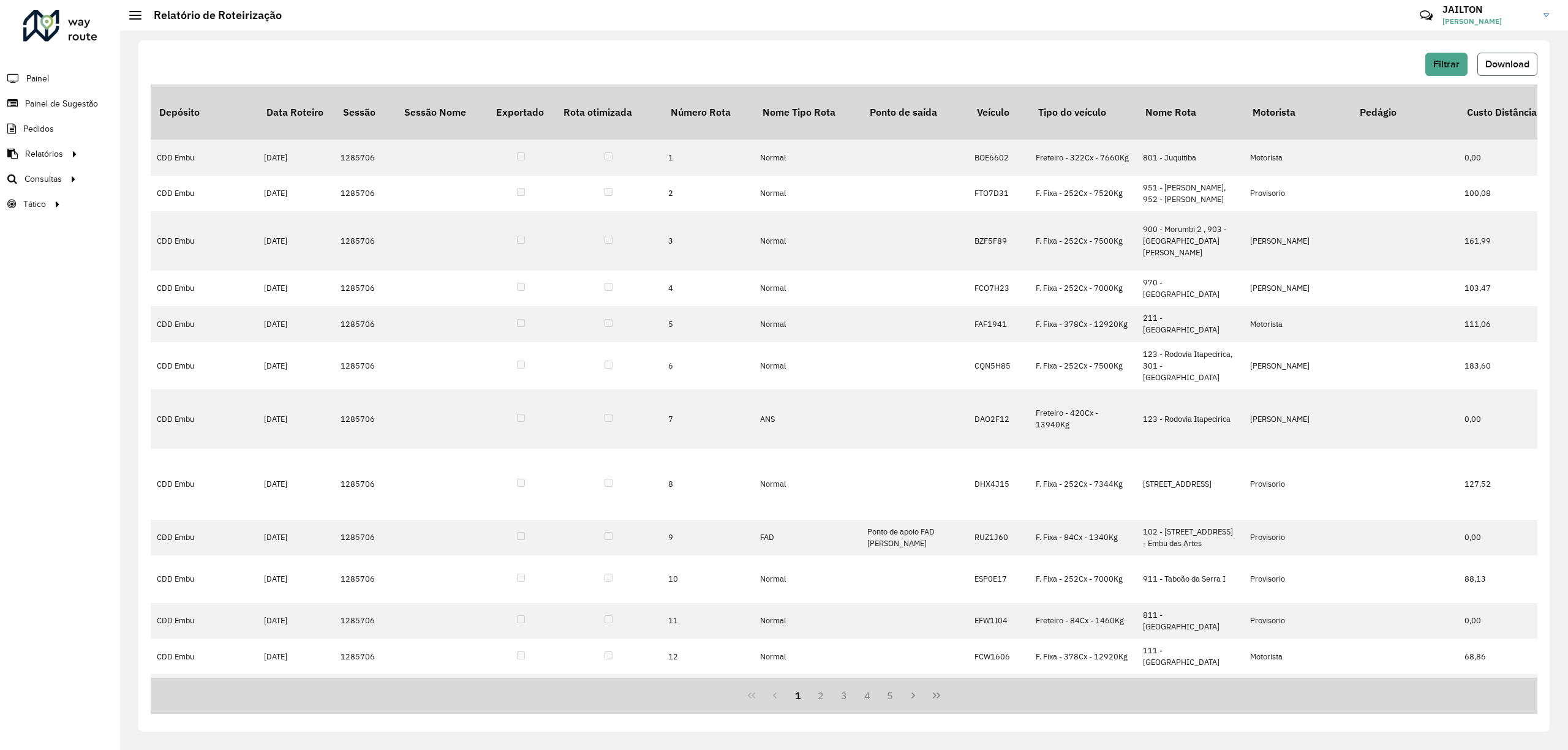
click at [1508, 61] on span "Download" at bounding box center [1508, 64] width 44 height 11
click at [464, 148] on span "Romaneio" at bounding box center [463, 148] width 40 height 13
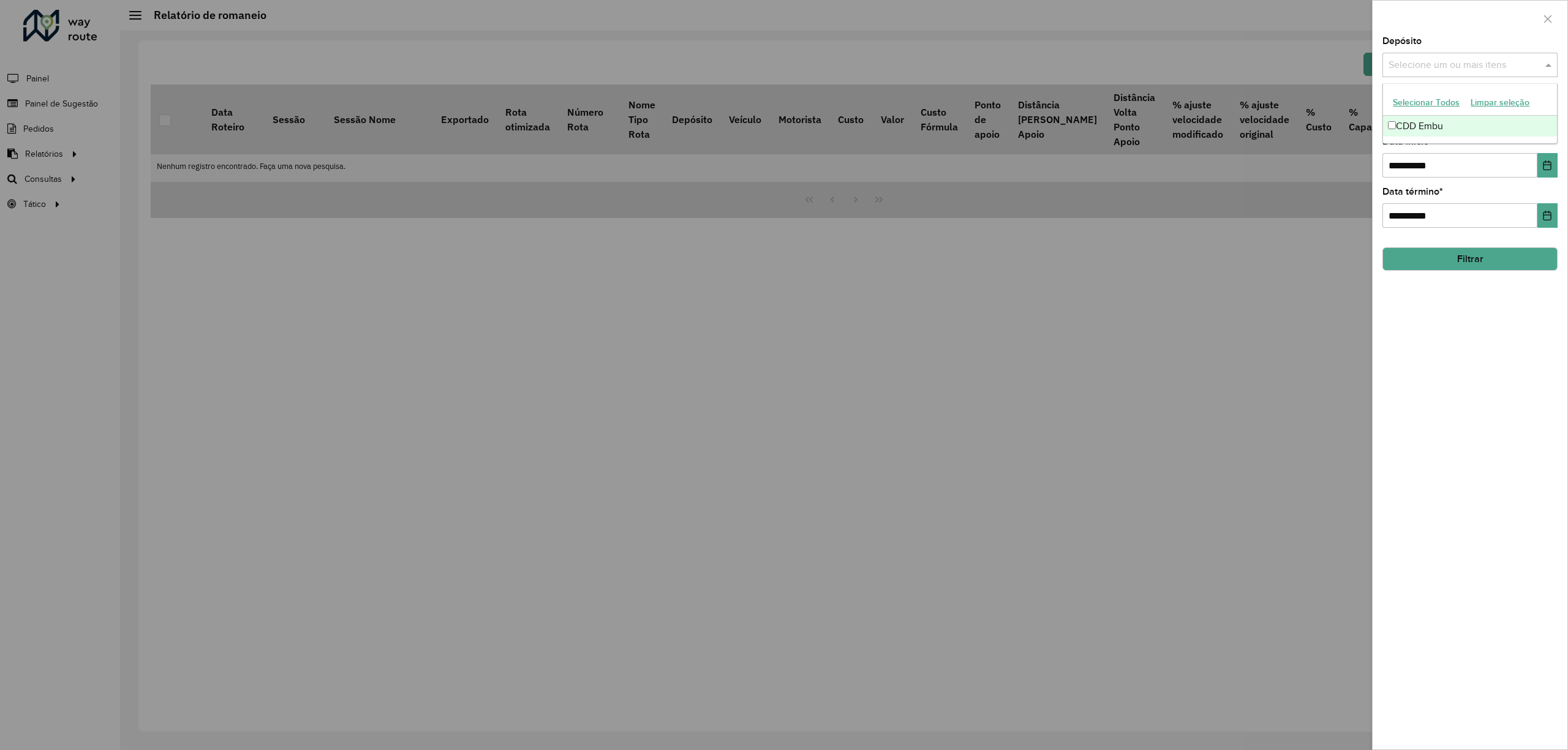
click at [1426, 66] on input "text" at bounding box center [1464, 66] width 157 height 15
click at [1428, 125] on div "CDD Embu" at bounding box center [1470, 125] width 173 height 21
click at [1496, 164] on input "**********" at bounding box center [1460, 165] width 155 height 25
click at [1526, 167] on input "**********" at bounding box center [1460, 165] width 155 height 25
click at [1516, 119] on input "text" at bounding box center [1464, 116] width 157 height 15
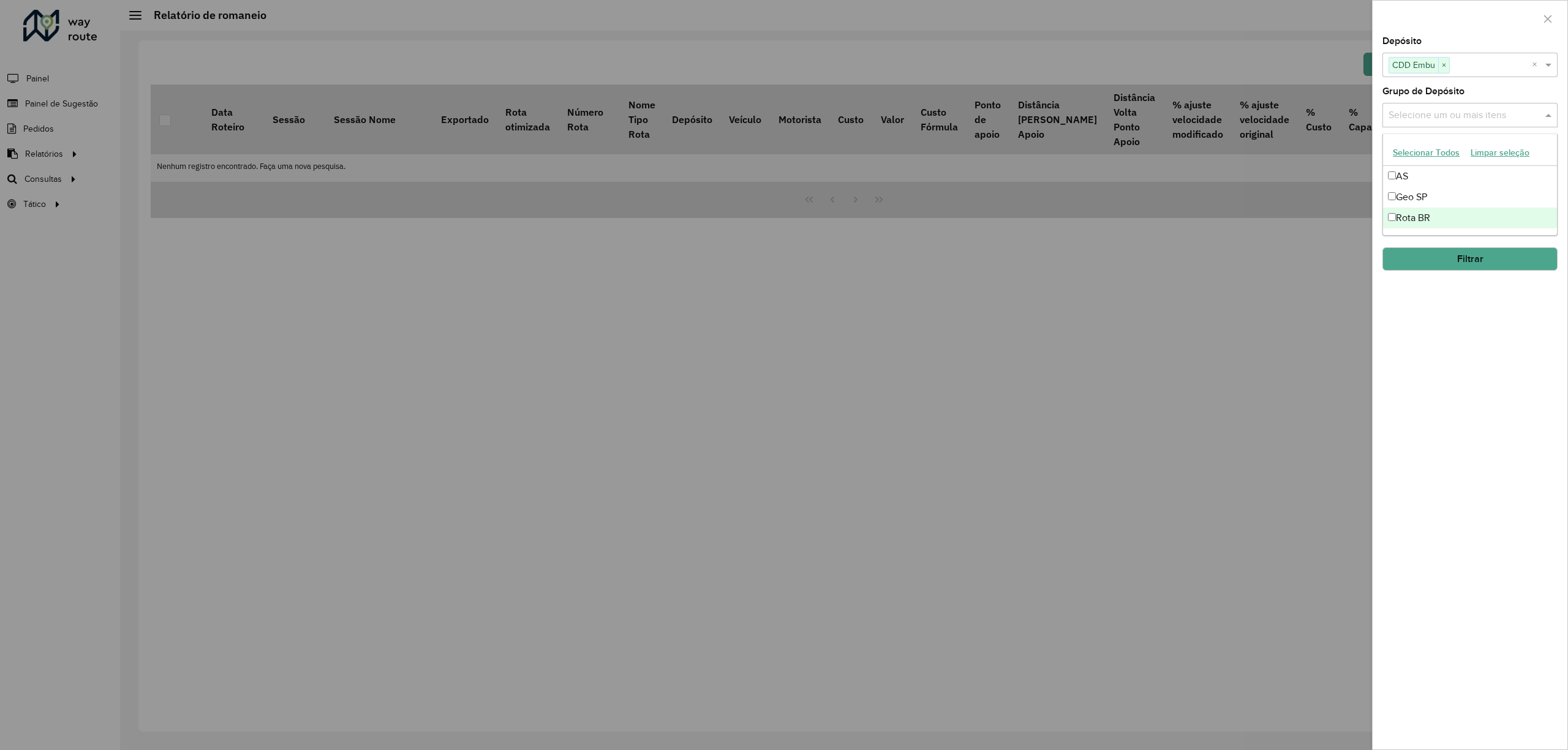
click at [1432, 217] on div "Rota BR" at bounding box center [1470, 217] width 173 height 21
click at [1469, 315] on div "**********" at bounding box center [1470, 393] width 195 height 712
click at [1538, 162] on button "Choose Date" at bounding box center [1548, 165] width 20 height 25
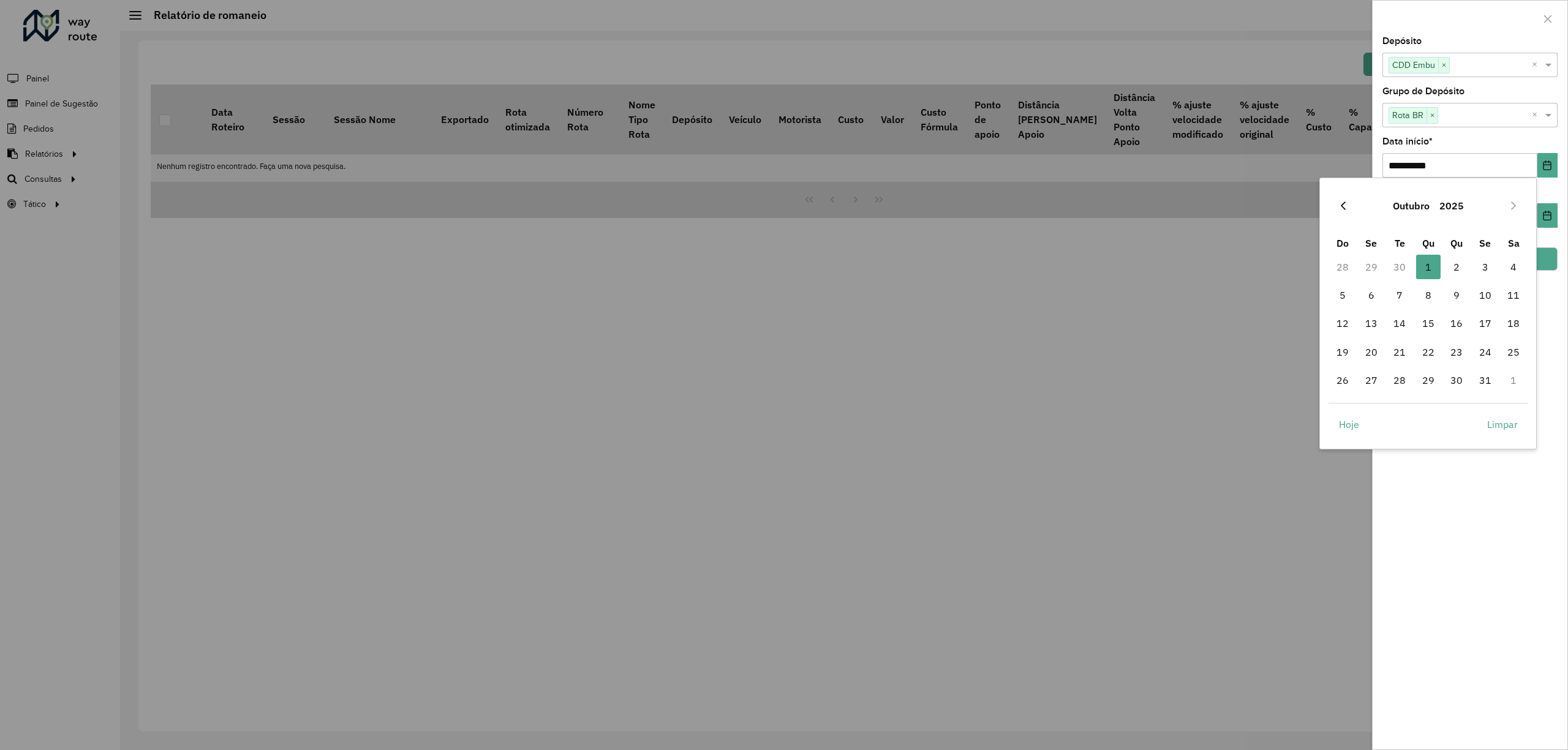
click at [1342, 204] on icon "Previous Month" at bounding box center [1343, 205] width 10 height 10
click at [1373, 268] on span "1" at bounding box center [1371, 267] width 25 height 25
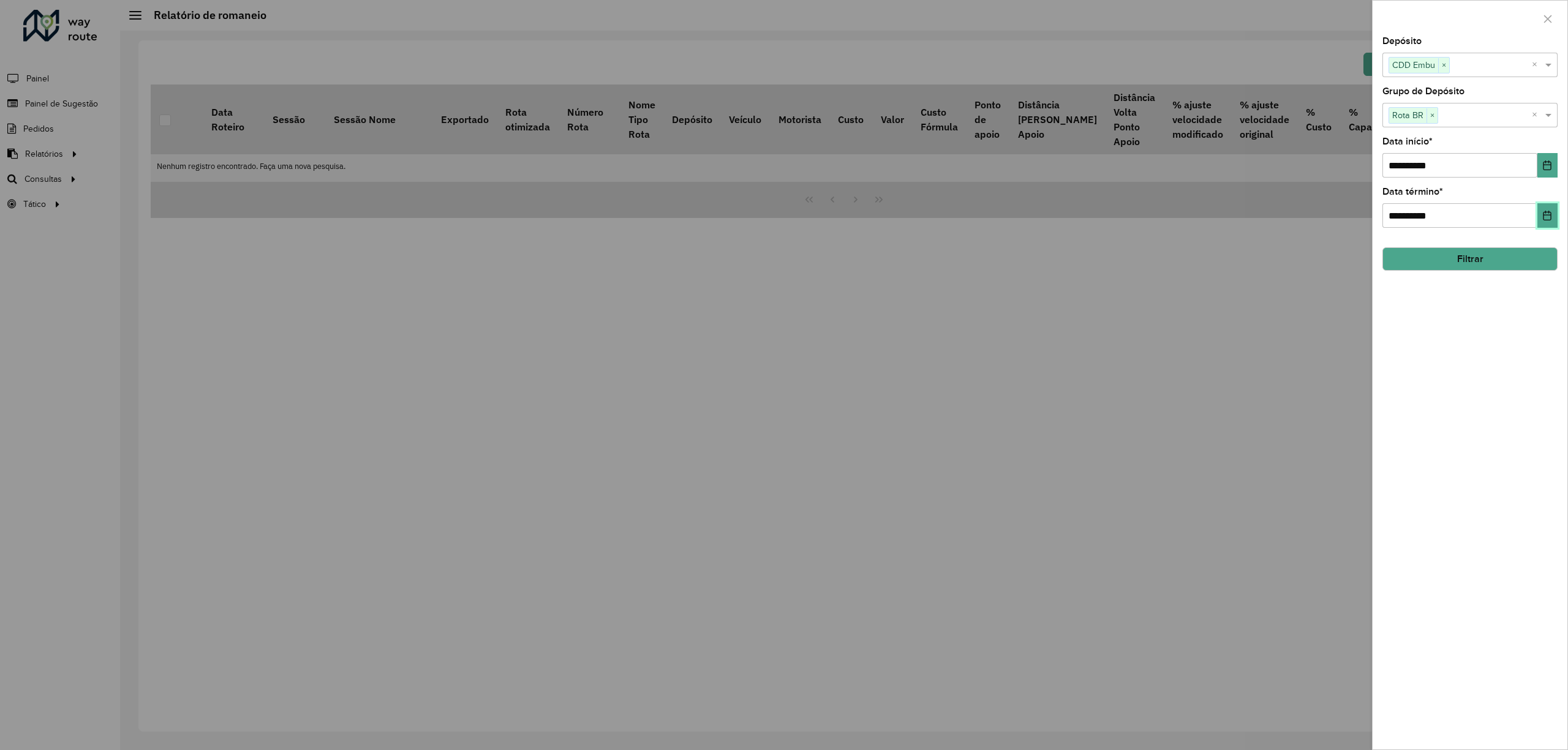
click at [1547, 208] on button "Choose Date" at bounding box center [1548, 215] width 20 height 25
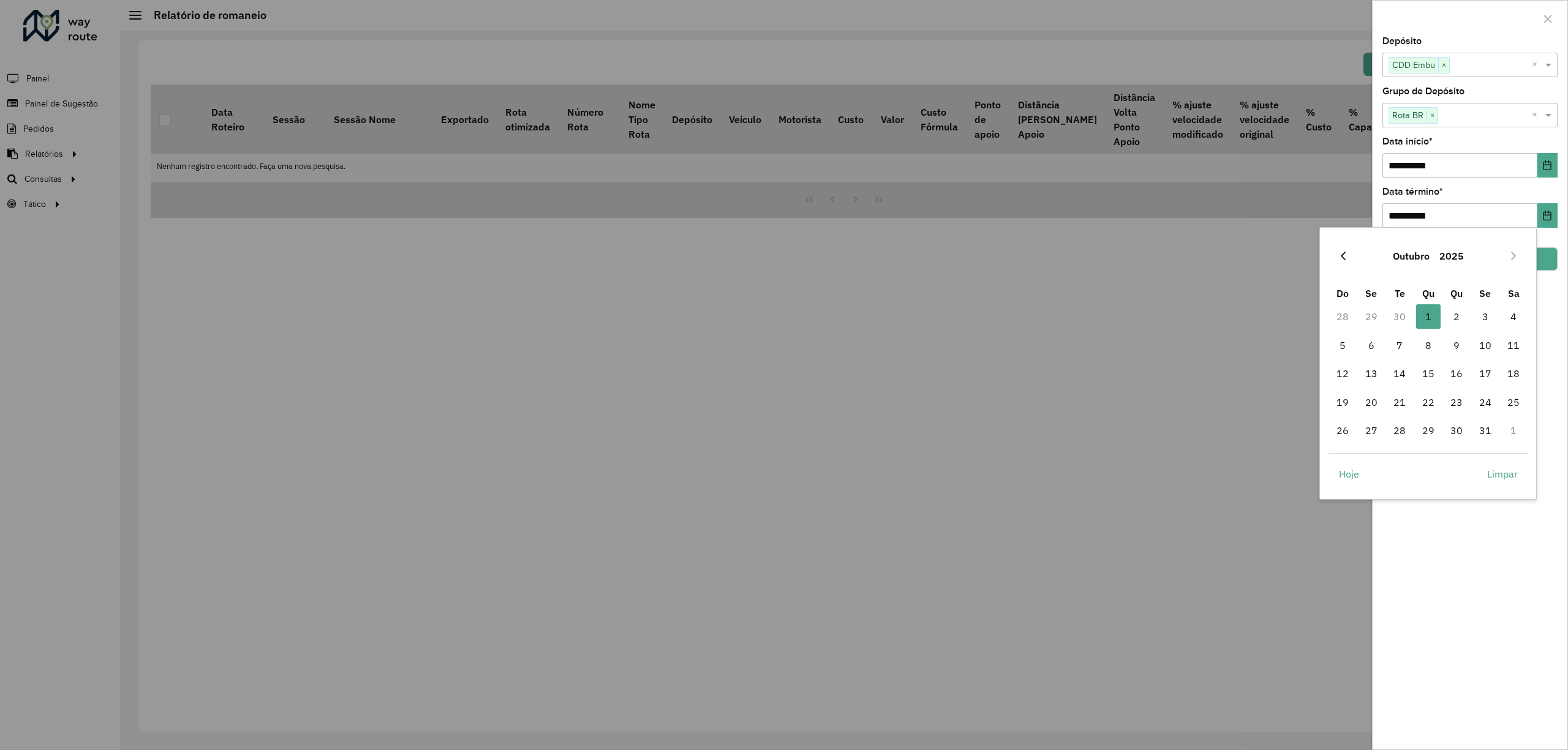
click at [1346, 256] on icon "Previous Month" at bounding box center [1343, 256] width 10 height 10
click at [1404, 425] on span "30" at bounding box center [1400, 430] width 25 height 25
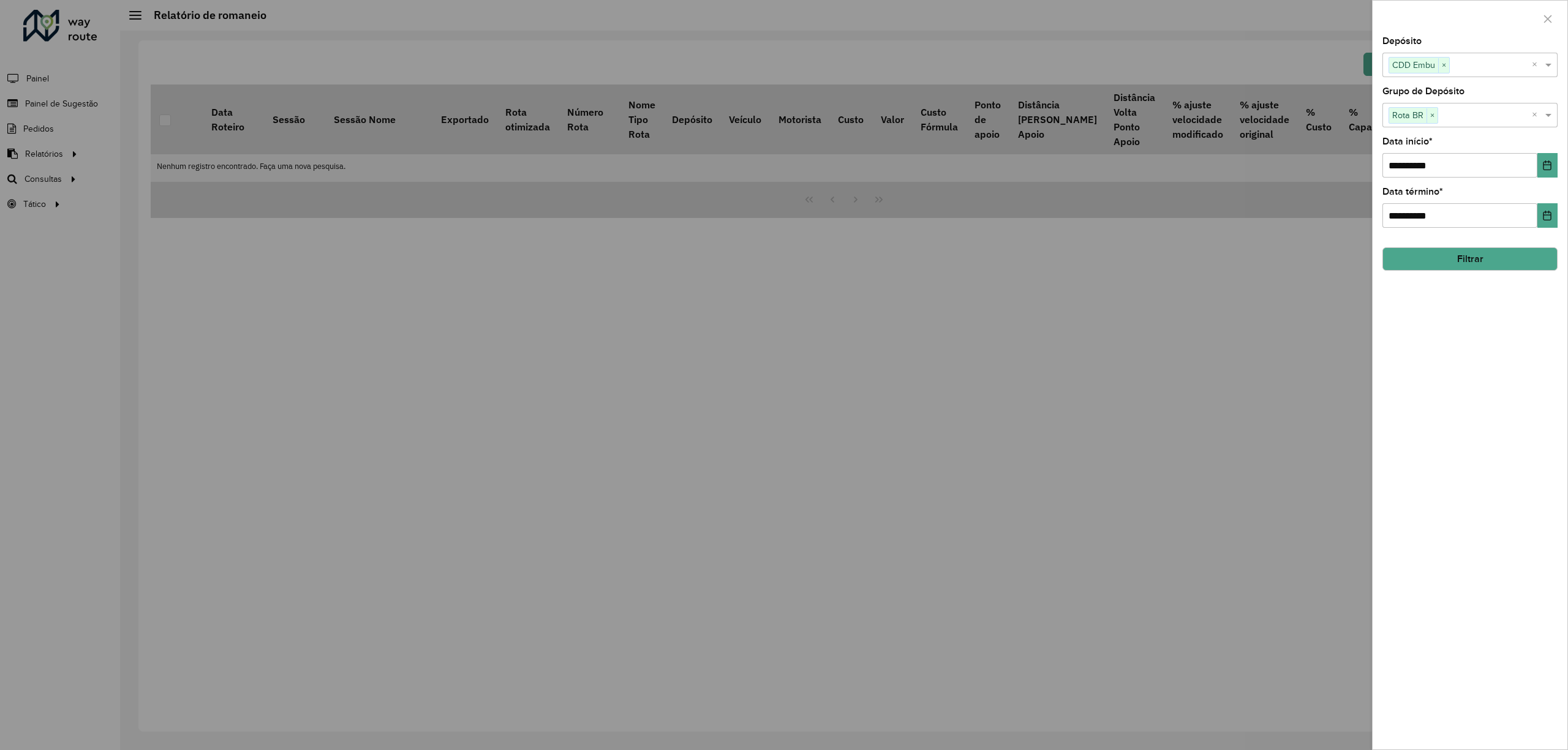
click at [1489, 260] on button "Filtrar" at bounding box center [1470, 259] width 175 height 23
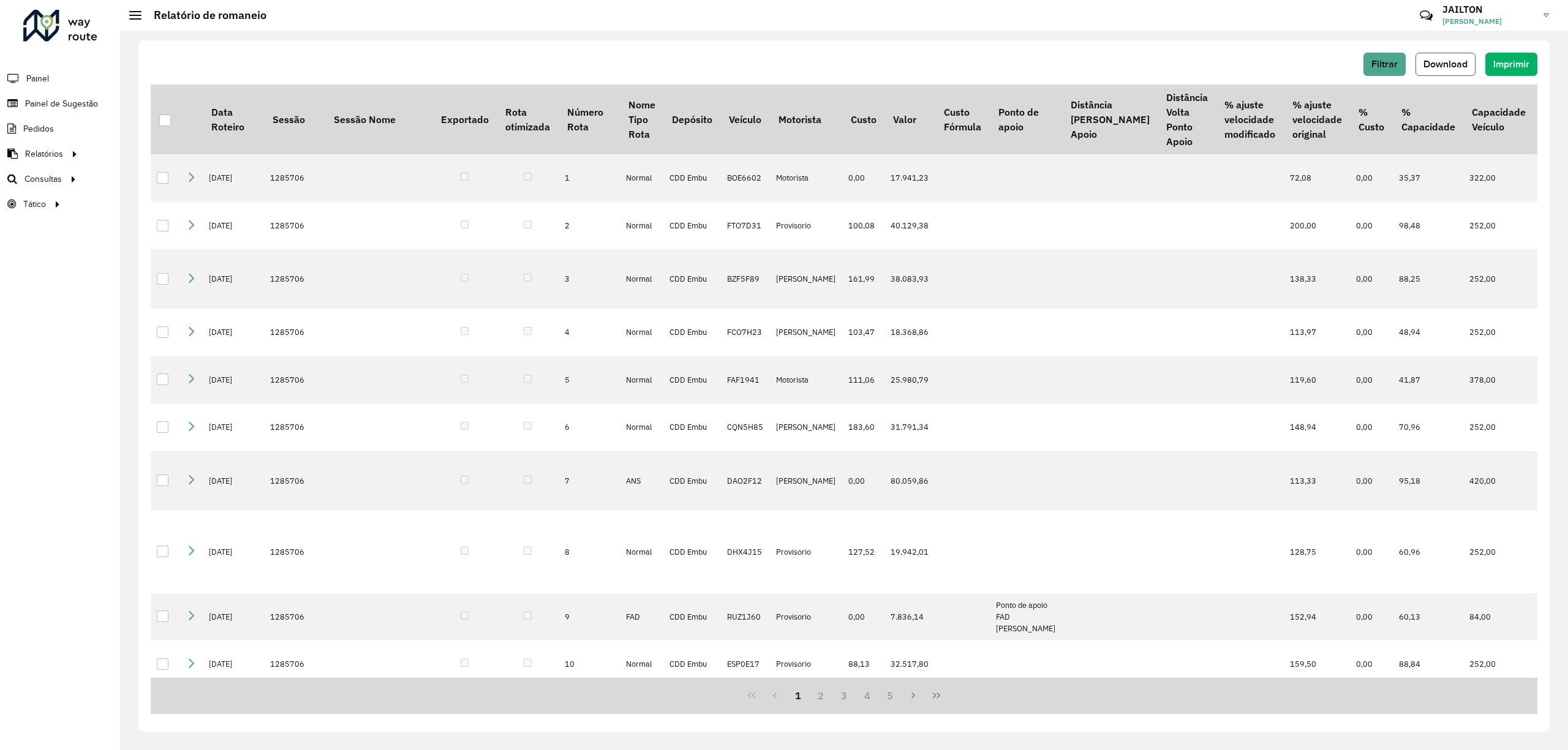
click at [1447, 64] on span "Download" at bounding box center [1446, 64] width 44 height 11
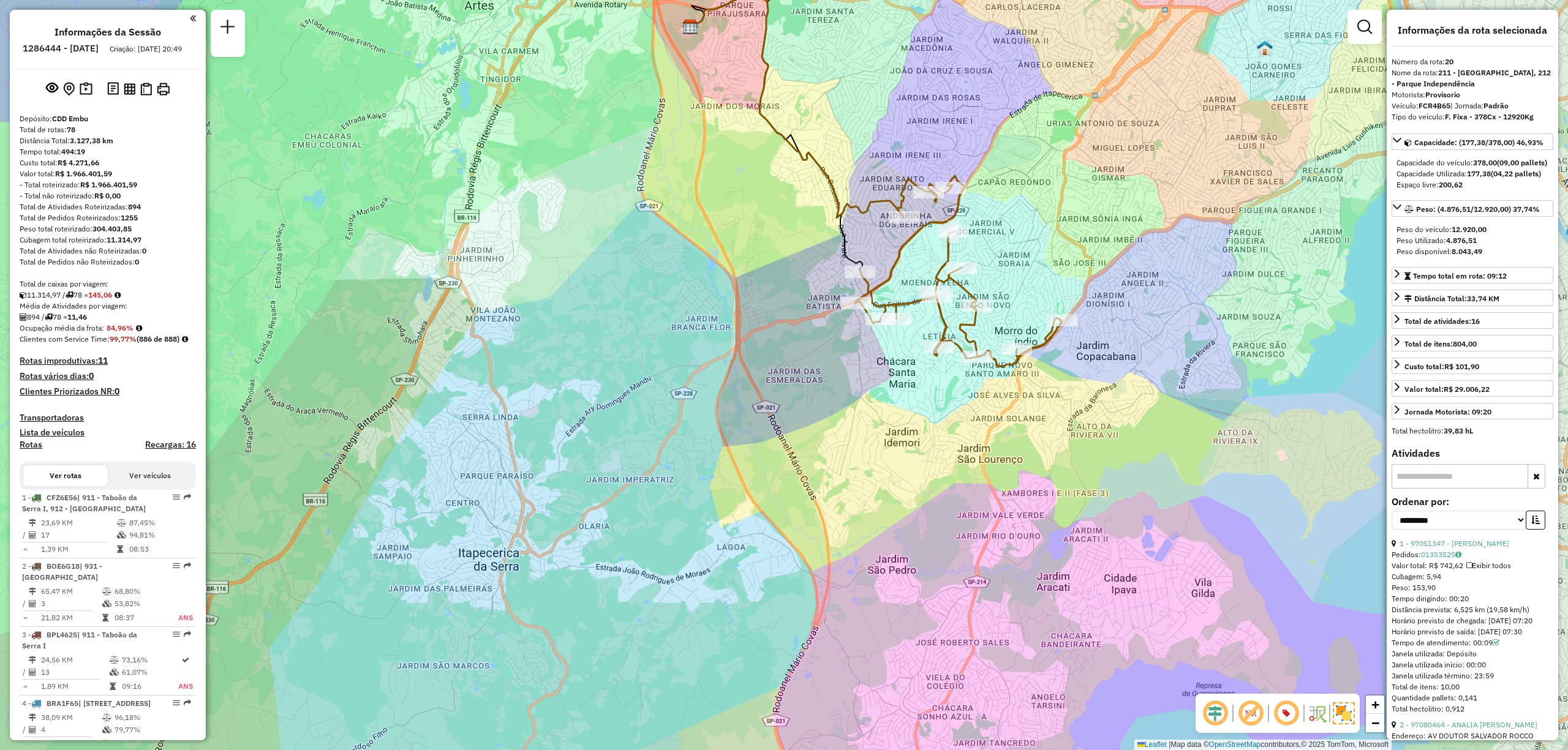
select select "**********"
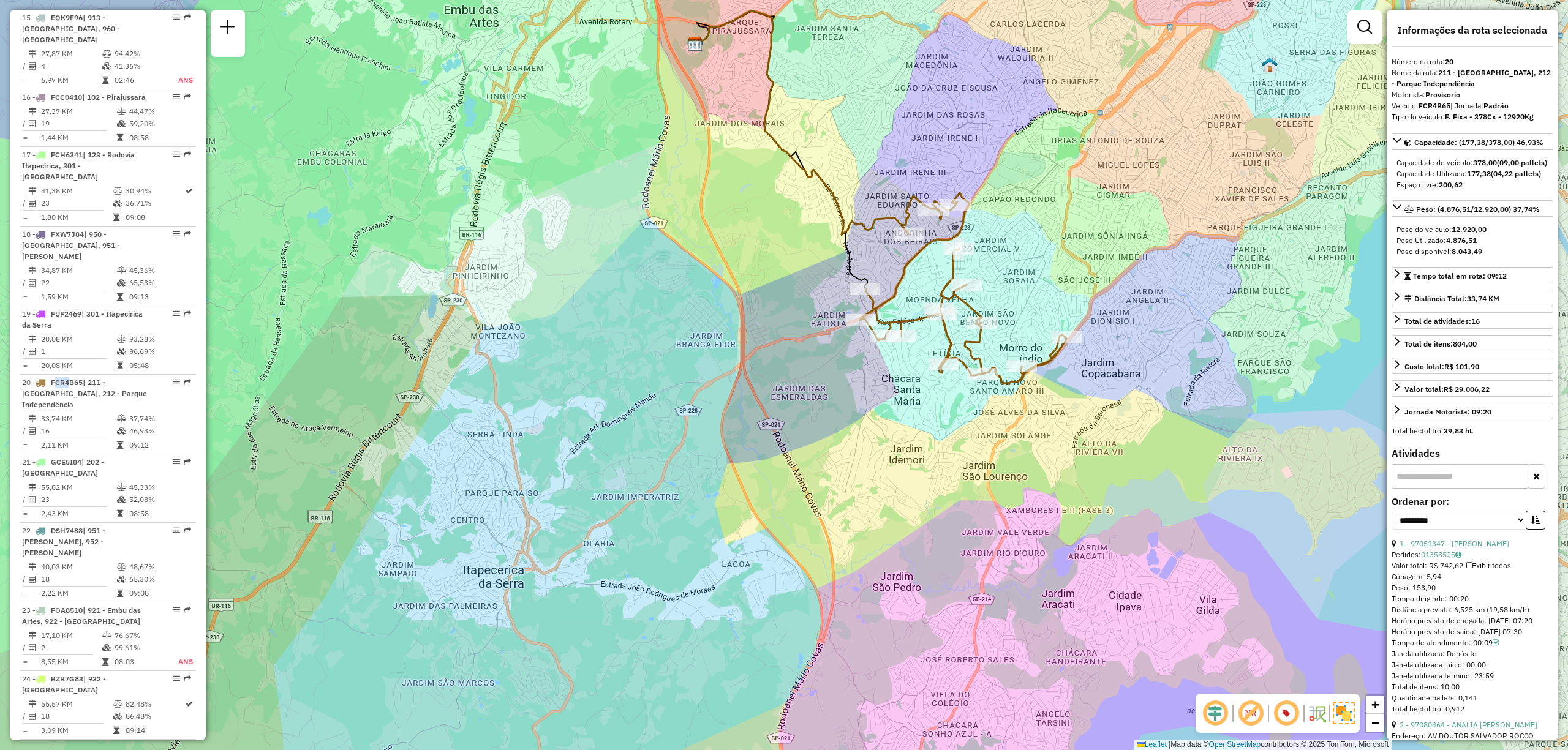
drag, startPoint x: 682, startPoint y: 164, endPoint x: 462, endPoint y: 110, distance: 226.5
click at [687, 279] on div "Janela de atendimento Grade de atendimento Capacidade Transportadoras Veículos …" at bounding box center [784, 375] width 1568 height 750
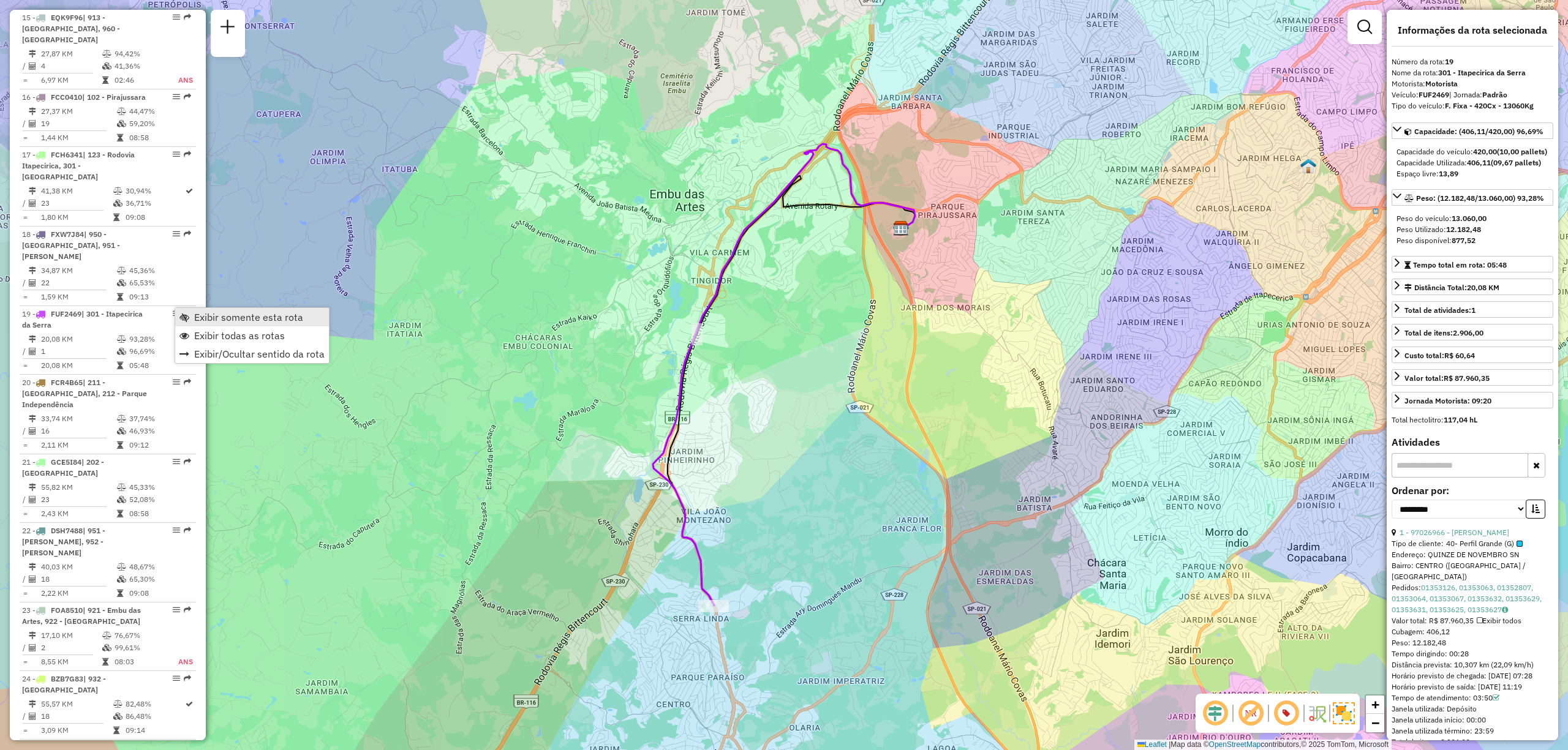
click at [224, 317] on span "Exibir somente esta rota" at bounding box center [248, 317] width 109 height 10
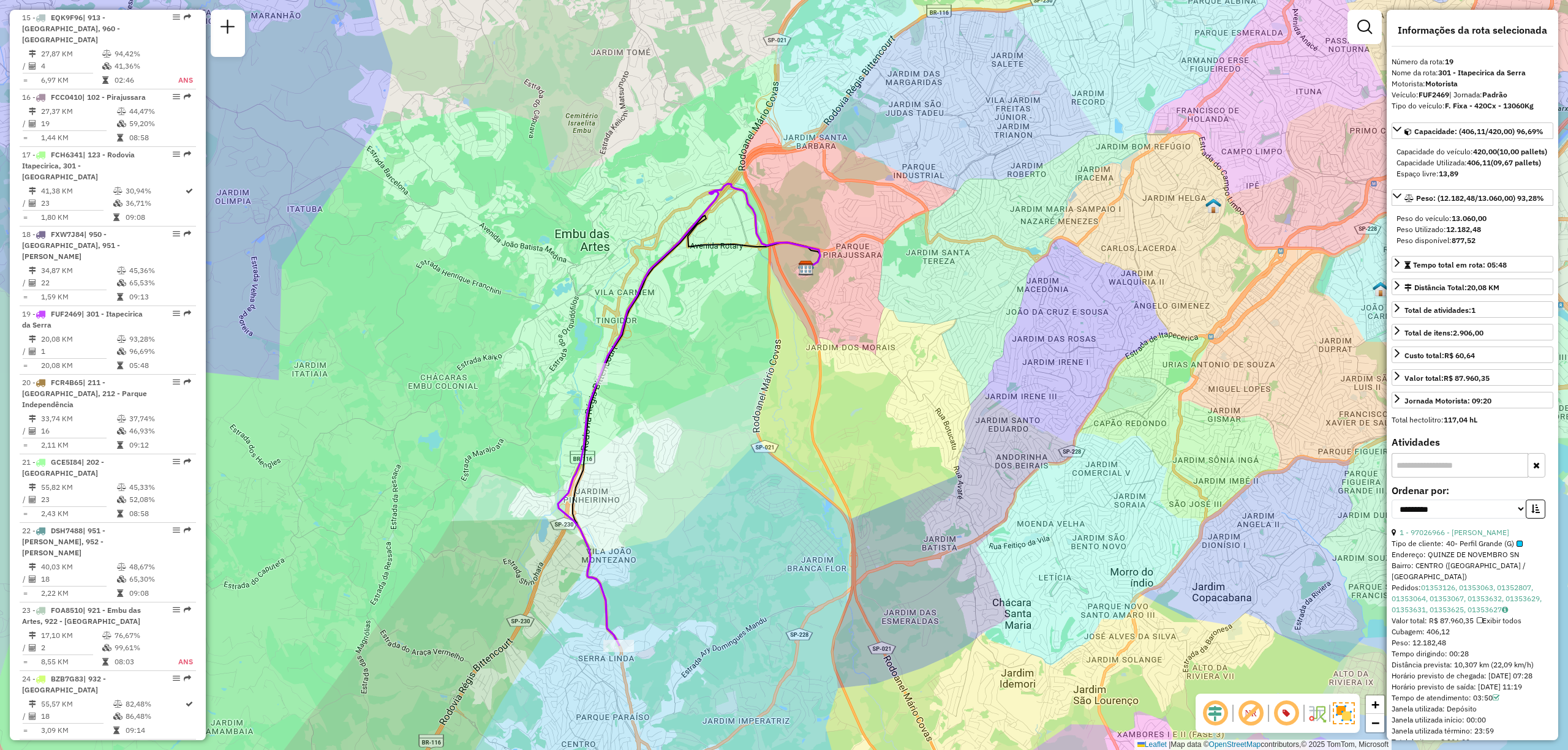
scroll to position [282, 0]
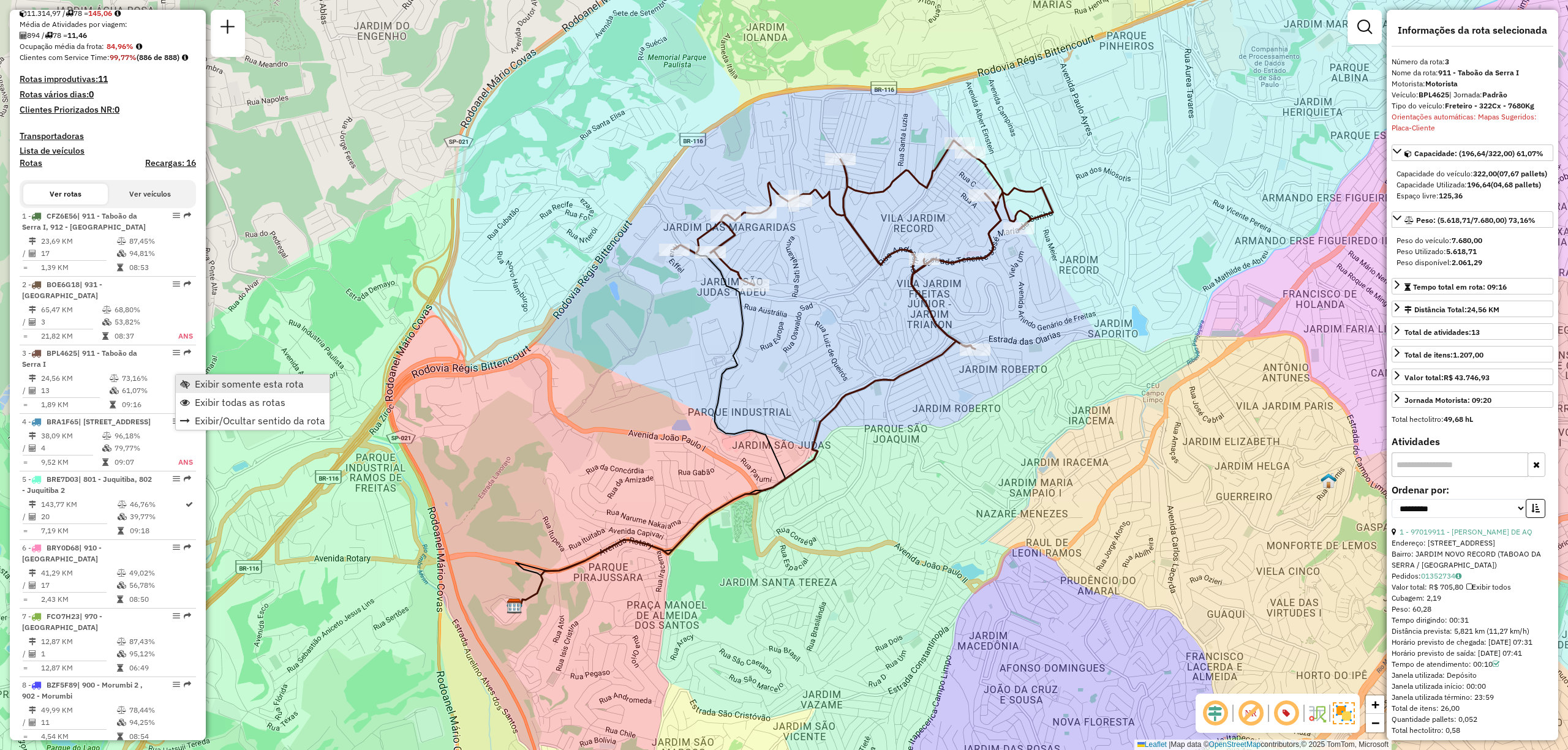
click at [235, 388] on span "Exibir somente esta rota" at bounding box center [249, 384] width 109 height 10
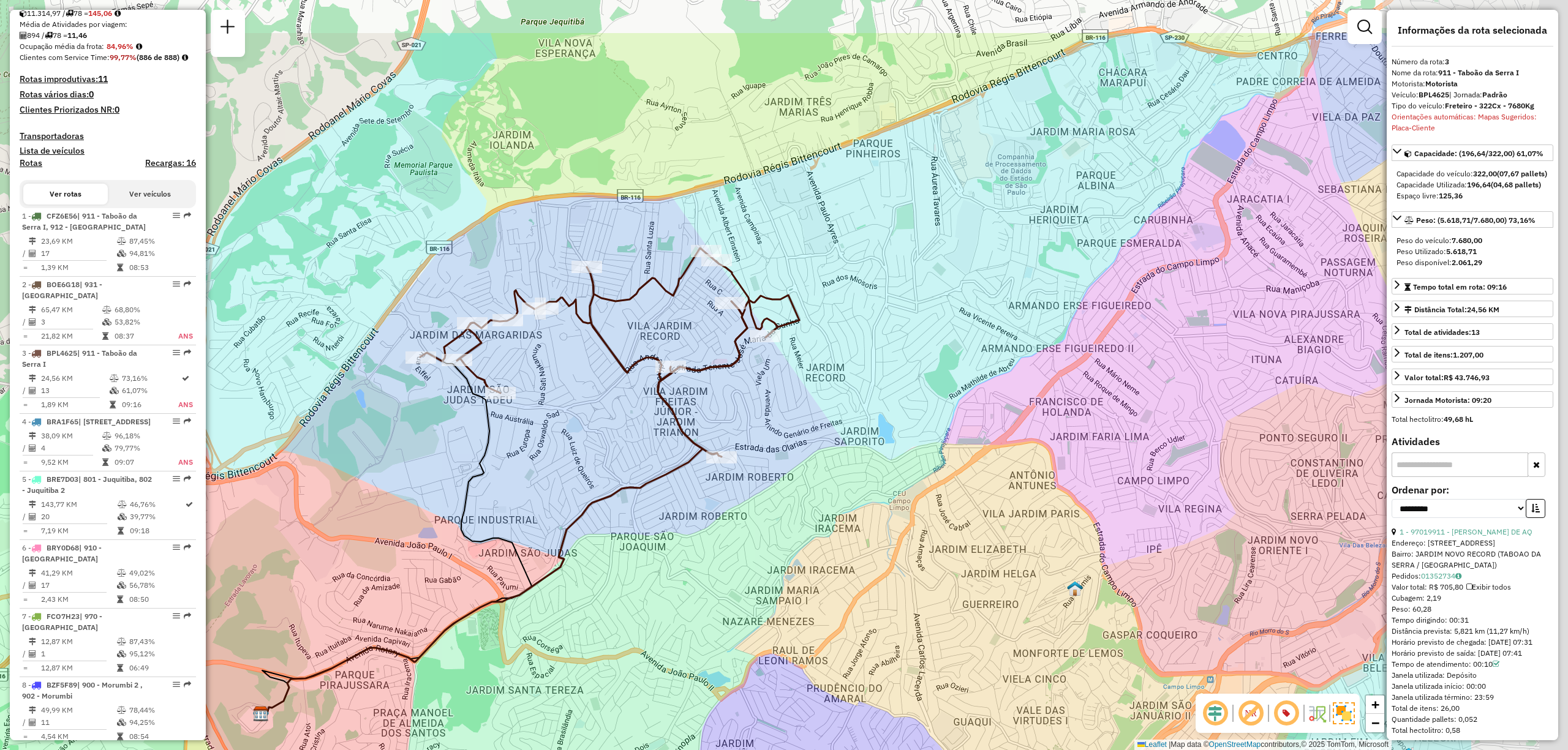
drag, startPoint x: 1271, startPoint y: 219, endPoint x: 1027, endPoint y: 332, distance: 268.9
click at [1028, 331] on div "Janela de atendimento Grade de atendimento Capacidade Transportadoras Veículos …" at bounding box center [784, 375] width 1568 height 750
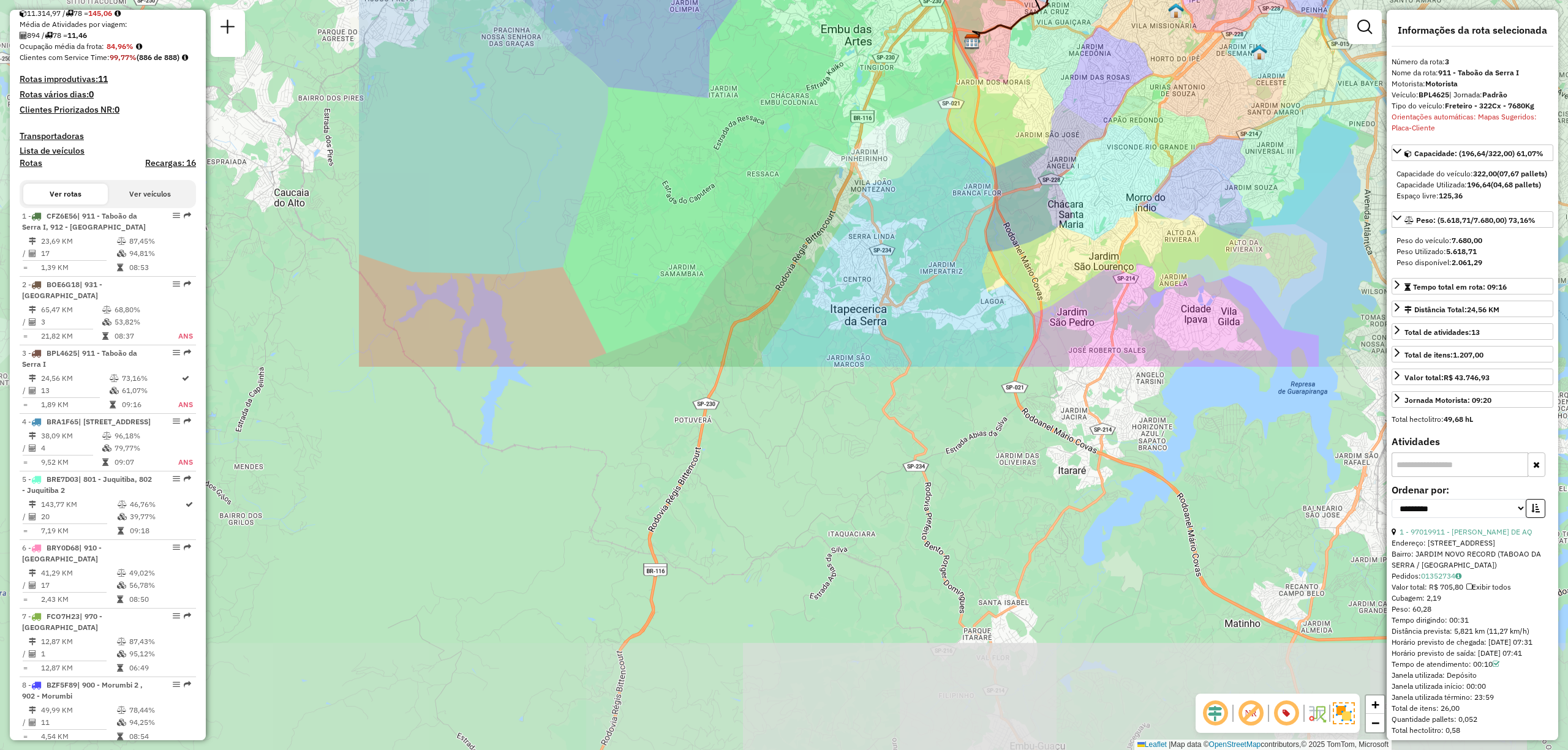
drag, startPoint x: 542, startPoint y: 671, endPoint x: 1048, endPoint y: 218, distance: 679.2
click at [1048, 218] on div "Janela de atendimento Grade de atendimento Capacidade Transportadoras Veículos …" at bounding box center [784, 375] width 1568 height 750
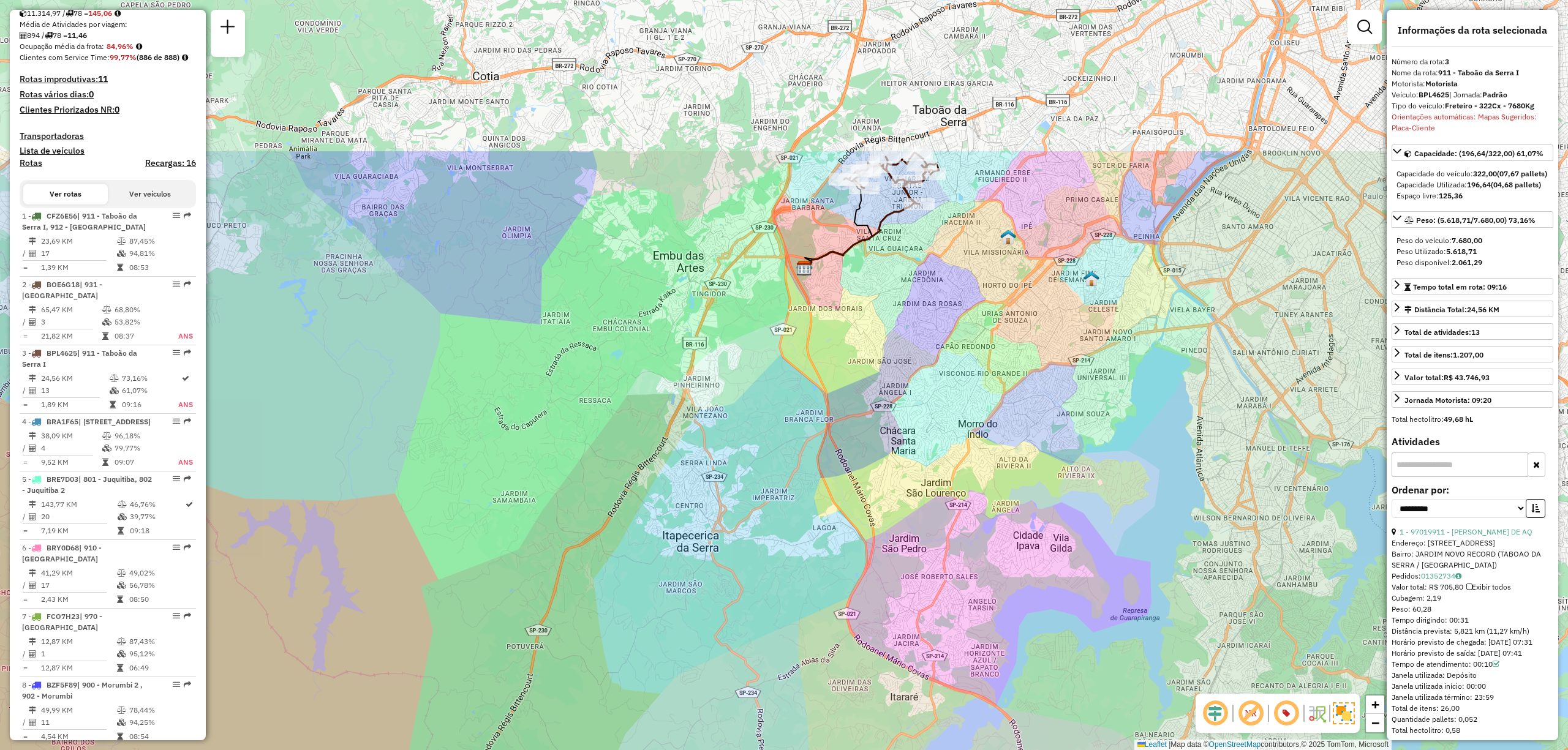
drag, startPoint x: 1140, startPoint y: 190, endPoint x: 973, endPoint y: 417, distance: 281.8
click at [973, 417] on div "Janela de atendimento Grade de atendimento Capacidade Transportadoras Veículos …" at bounding box center [784, 375] width 1568 height 750
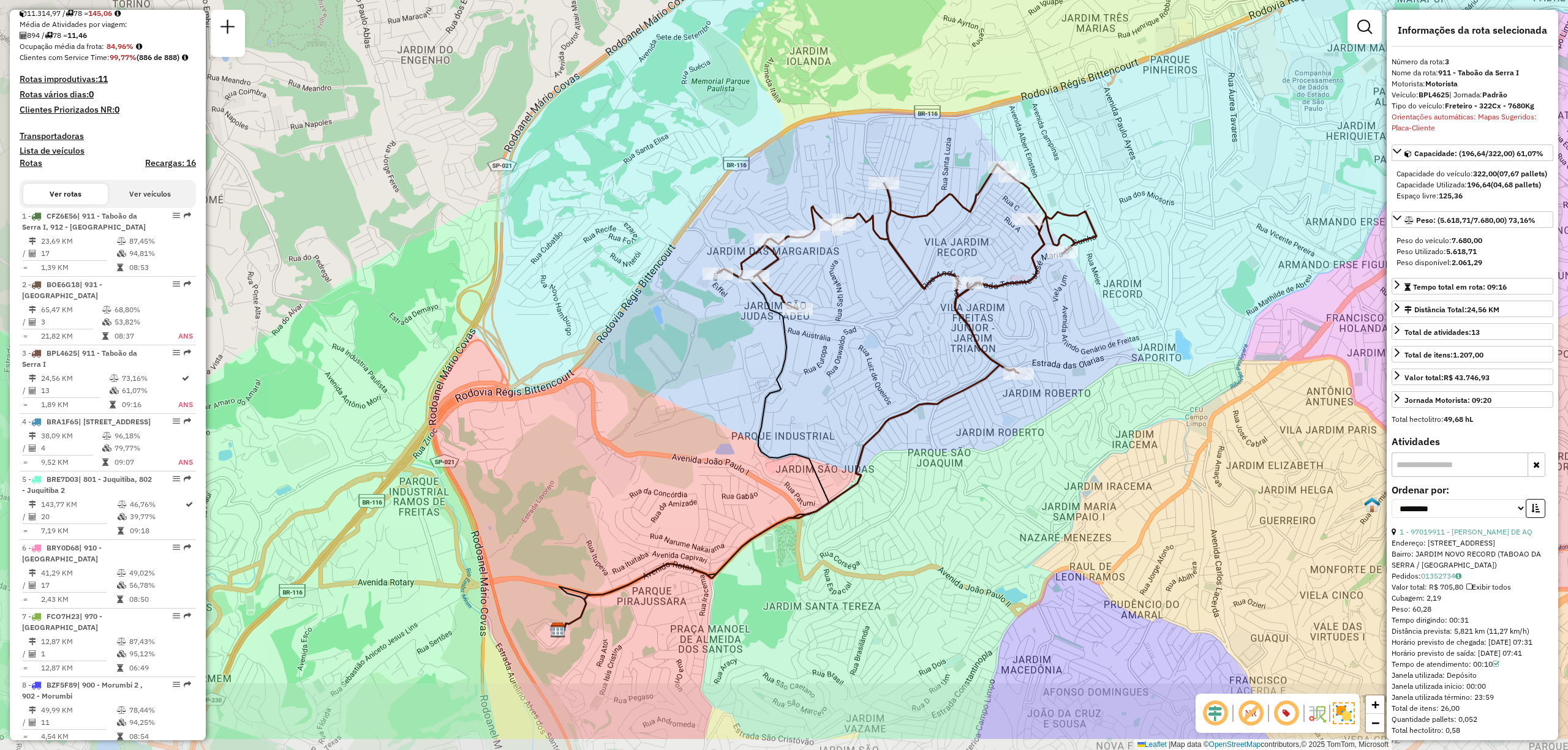
drag, startPoint x: 675, startPoint y: 417, endPoint x: 816, endPoint y: 331, distance: 165.2
click at [816, 331] on div "Janela de atendimento Grade de atendimento Capacidade Transportadoras Veículos …" at bounding box center [784, 375] width 1568 height 750
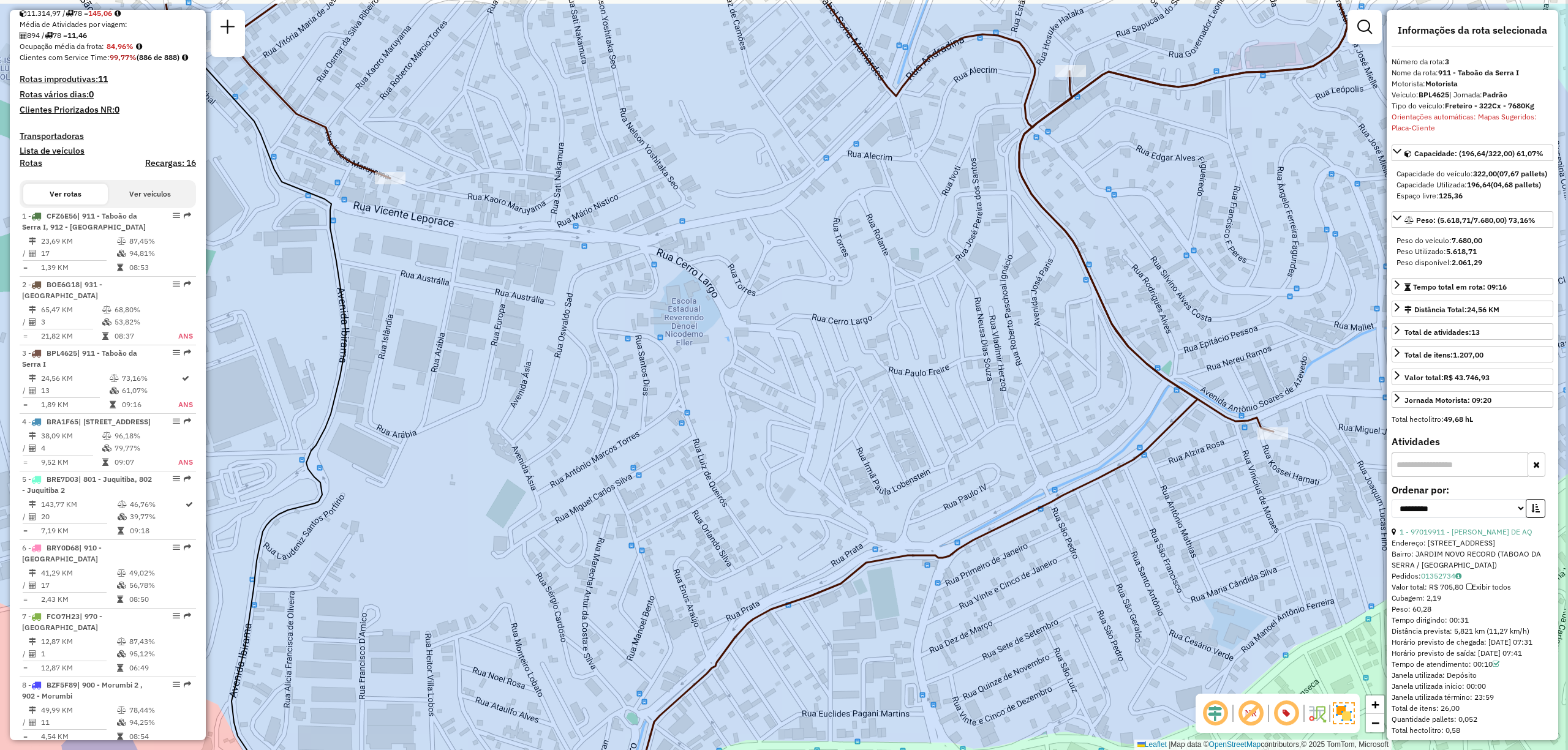
drag, startPoint x: 1183, startPoint y: 268, endPoint x: 1121, endPoint y: 322, distance: 82.2
click at [1124, 323] on div "Janela de atendimento Grade de atendimento Capacidade Transportadoras Veículos …" at bounding box center [784, 375] width 1568 height 750
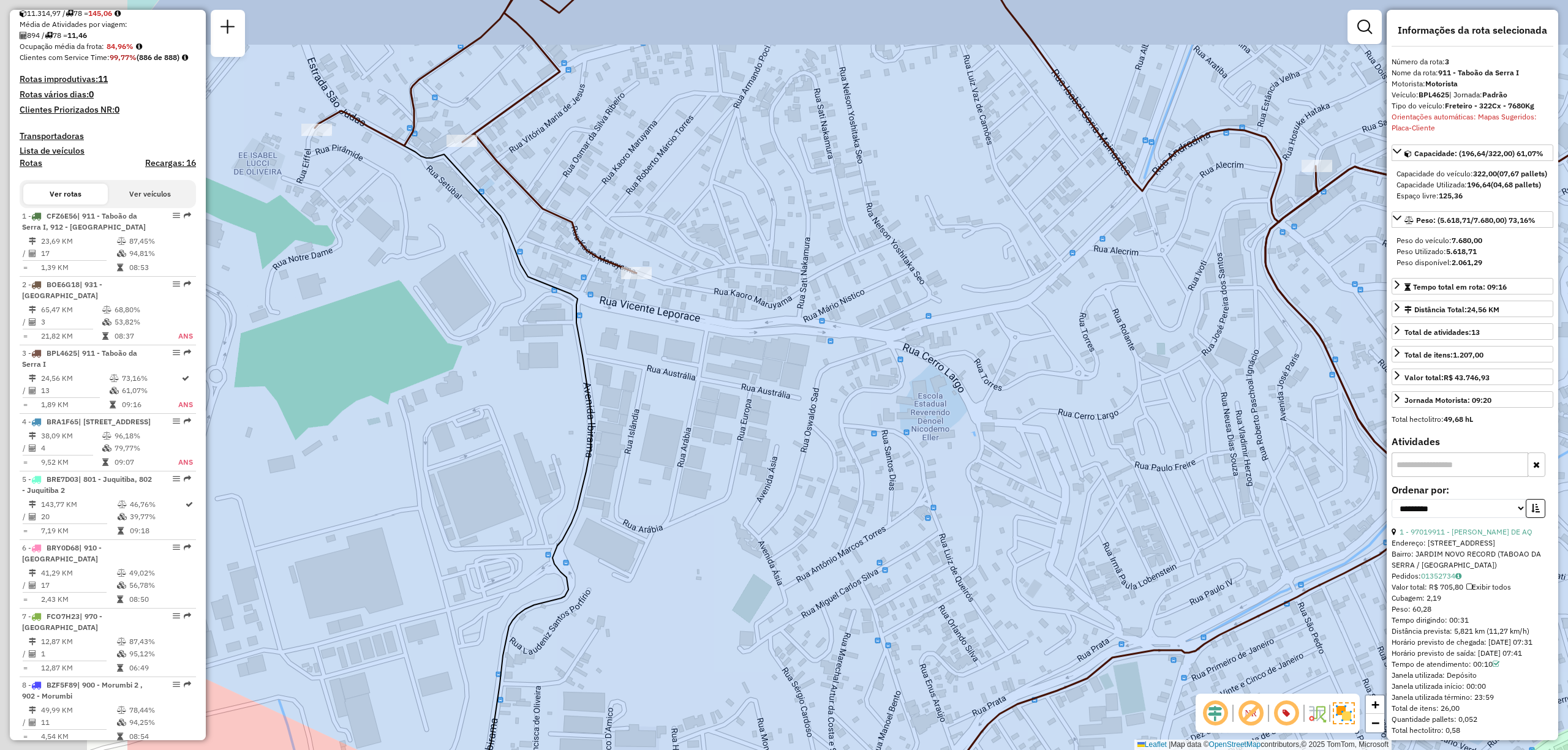
drag, startPoint x: 427, startPoint y: 213, endPoint x: 907, endPoint y: 353, distance: 500.0
click at [907, 353] on div "Janela de atendimento Grade de atendimento Capacidade Transportadoras Veículos …" at bounding box center [784, 375] width 1568 height 750
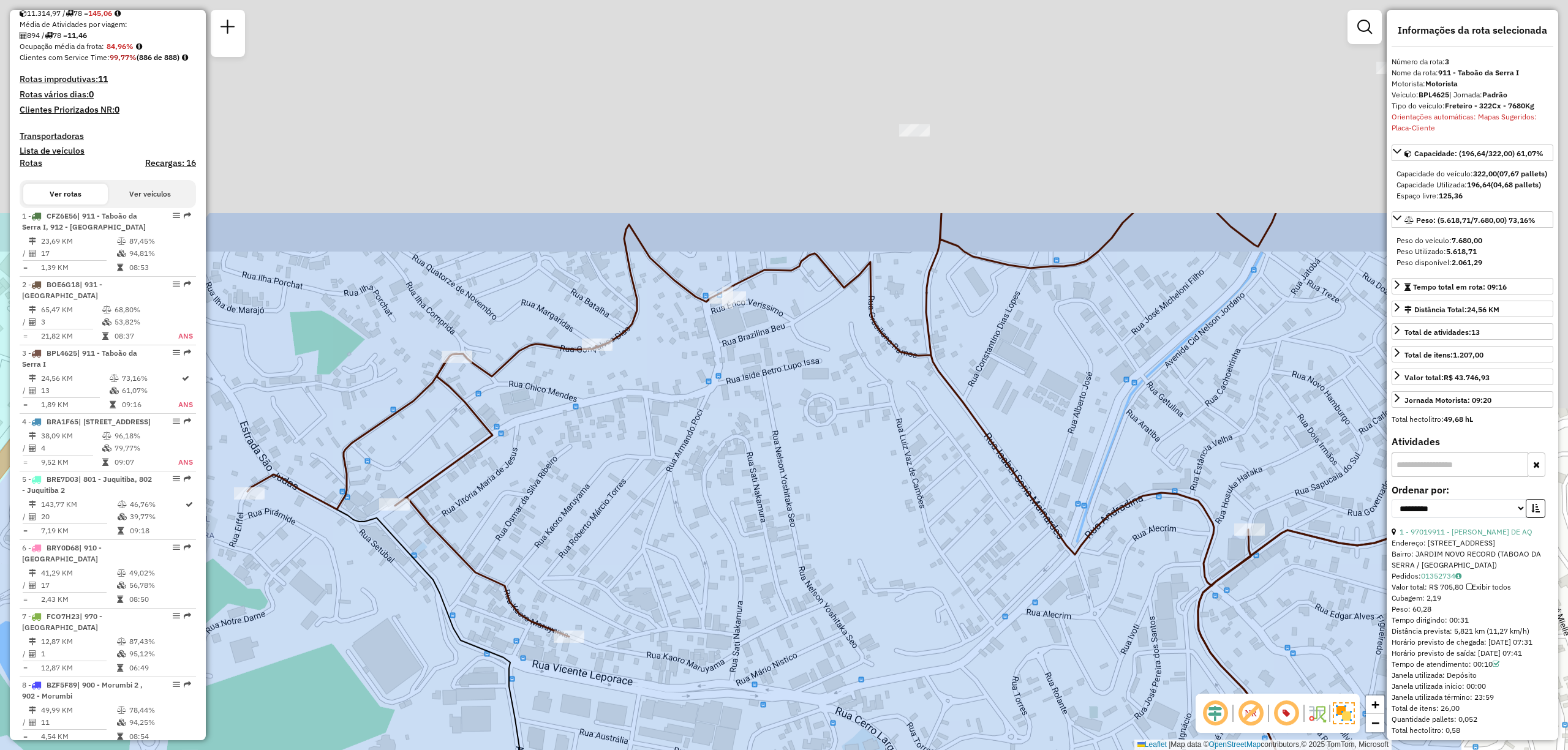
drag, startPoint x: 990, startPoint y: 345, endPoint x: 793, endPoint y: 584, distance: 309.7
click at [824, 578] on div "Janela de atendimento Grade de atendimento Capacidade Transportadoras Veículos …" at bounding box center [784, 375] width 1568 height 750
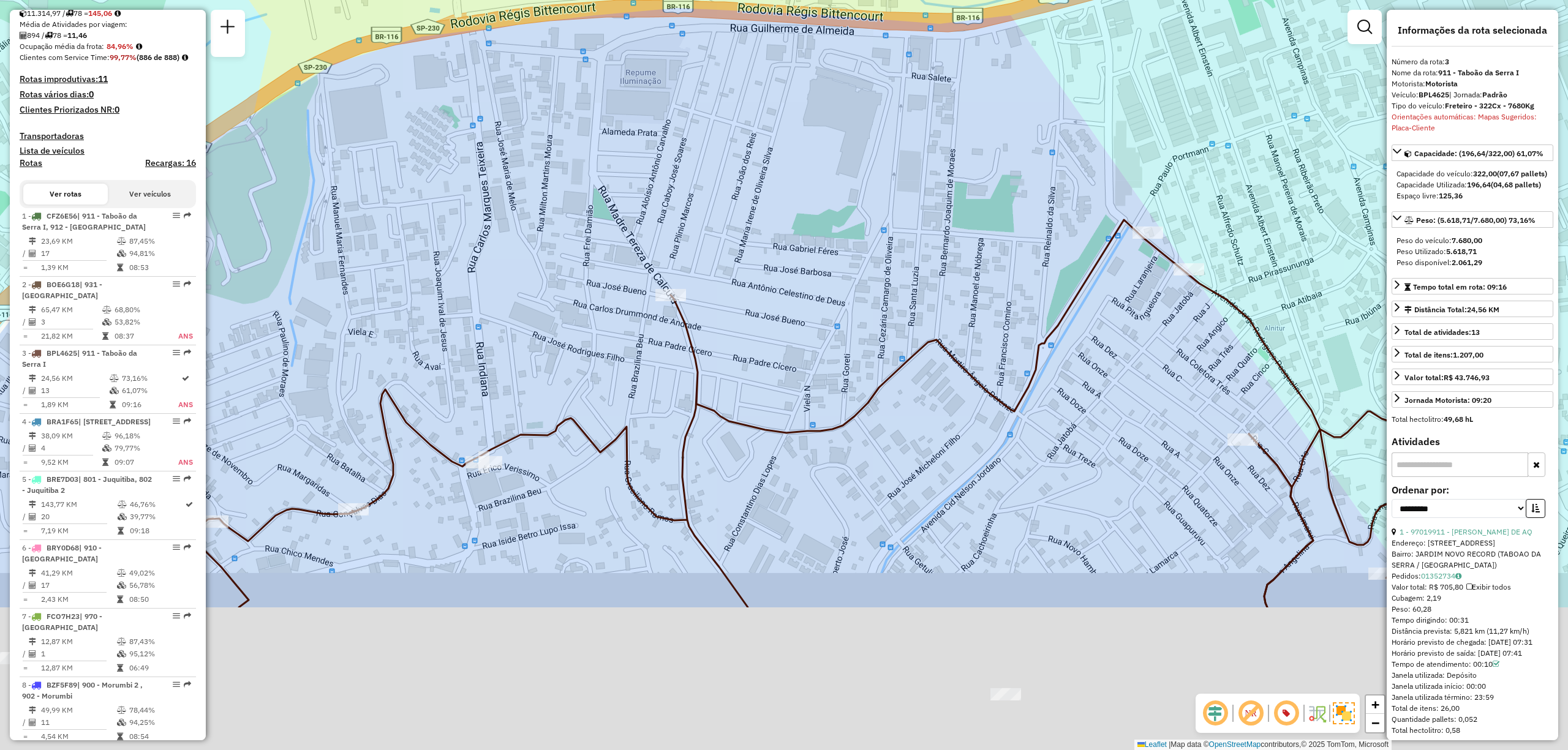
drag, startPoint x: 915, startPoint y: 623, endPoint x: 1011, endPoint y: 390, distance: 252.0
click at [991, 398] on div "Janela de atendimento Grade de atendimento Capacidade Transportadoras Veículos …" at bounding box center [784, 375] width 1568 height 750
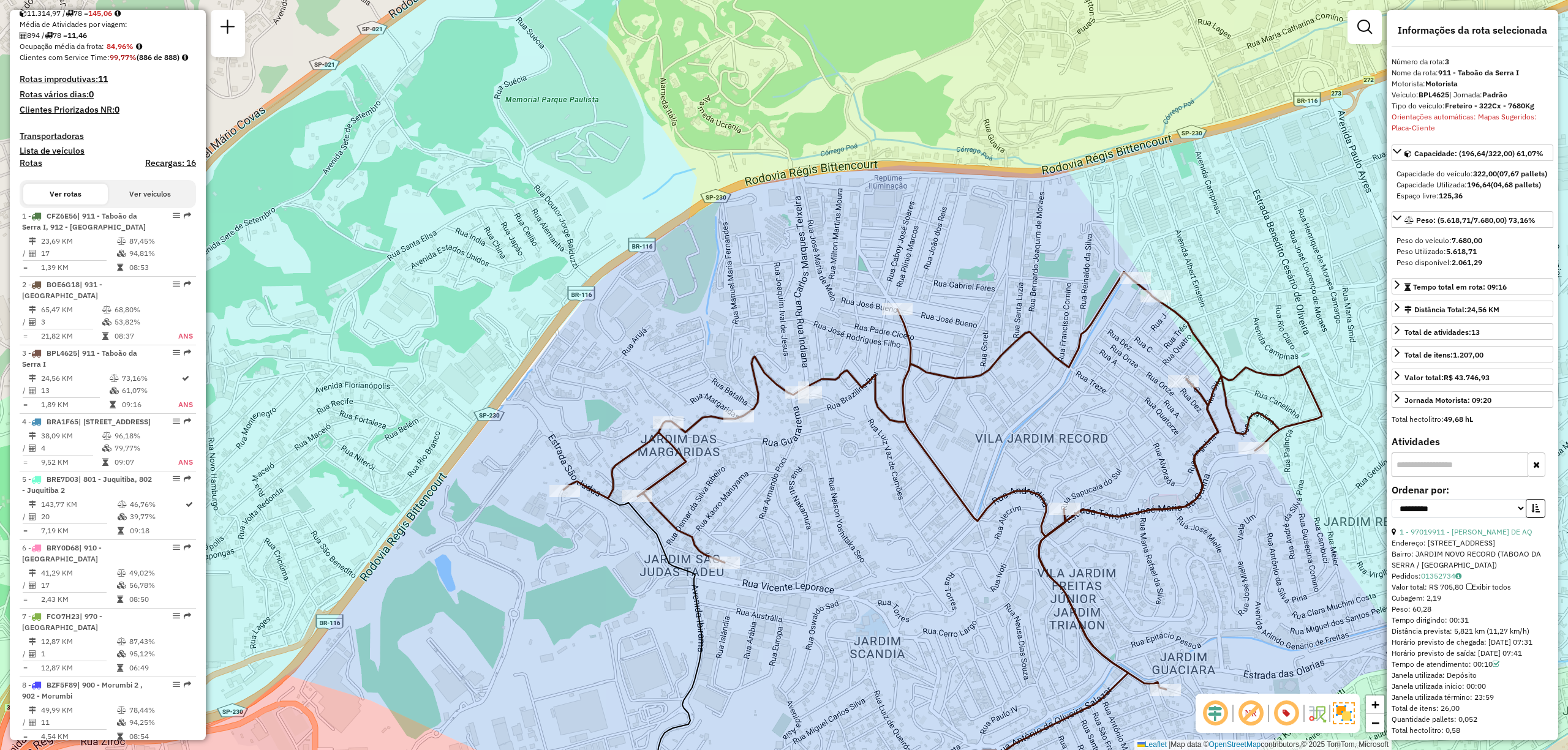
scroll to position [4903, 0]
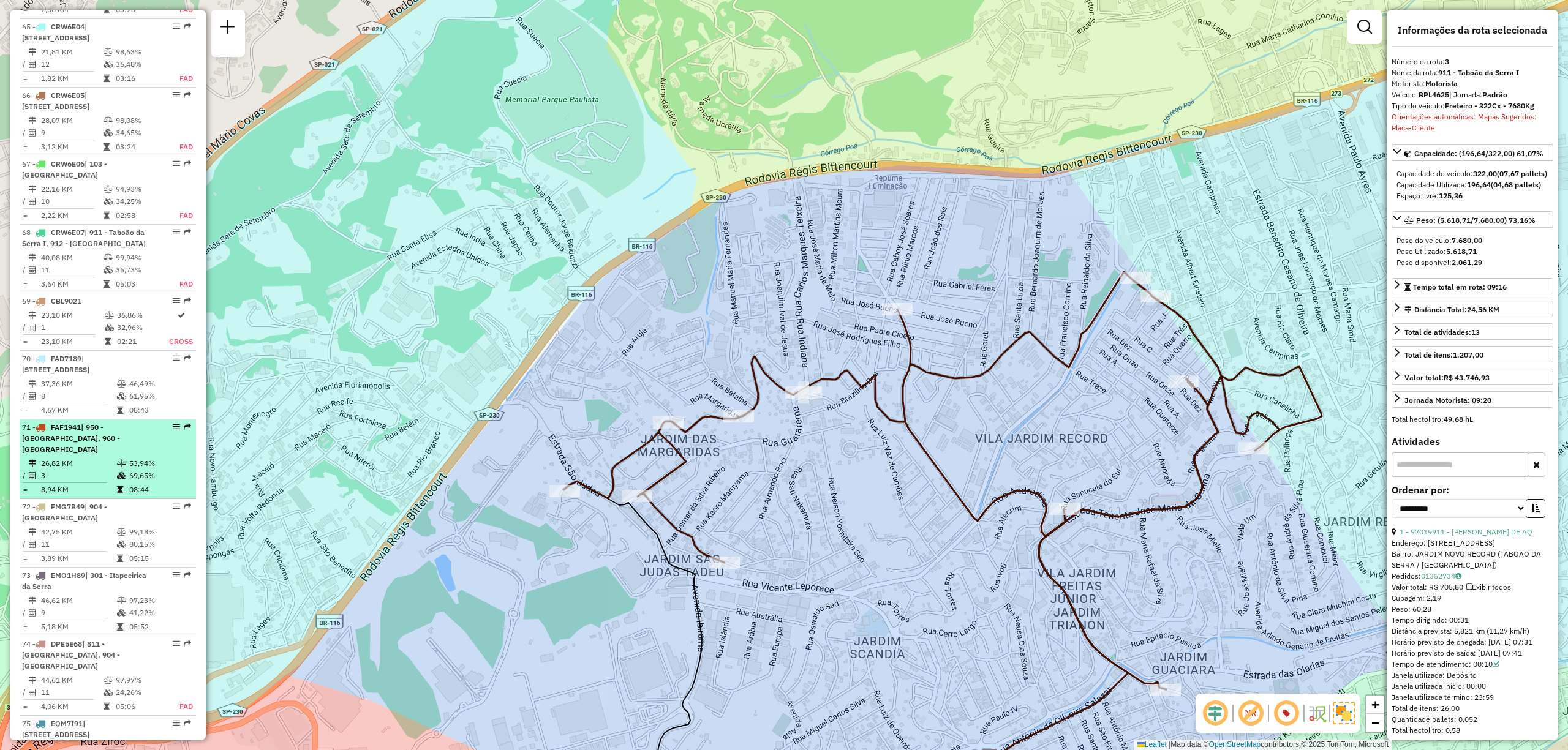
drag, startPoint x: 172, startPoint y: 380, endPoint x: 174, endPoint y: 374, distance: 6.3
click at [174, 423] on em at bounding box center [176, 427] width 7 height 7
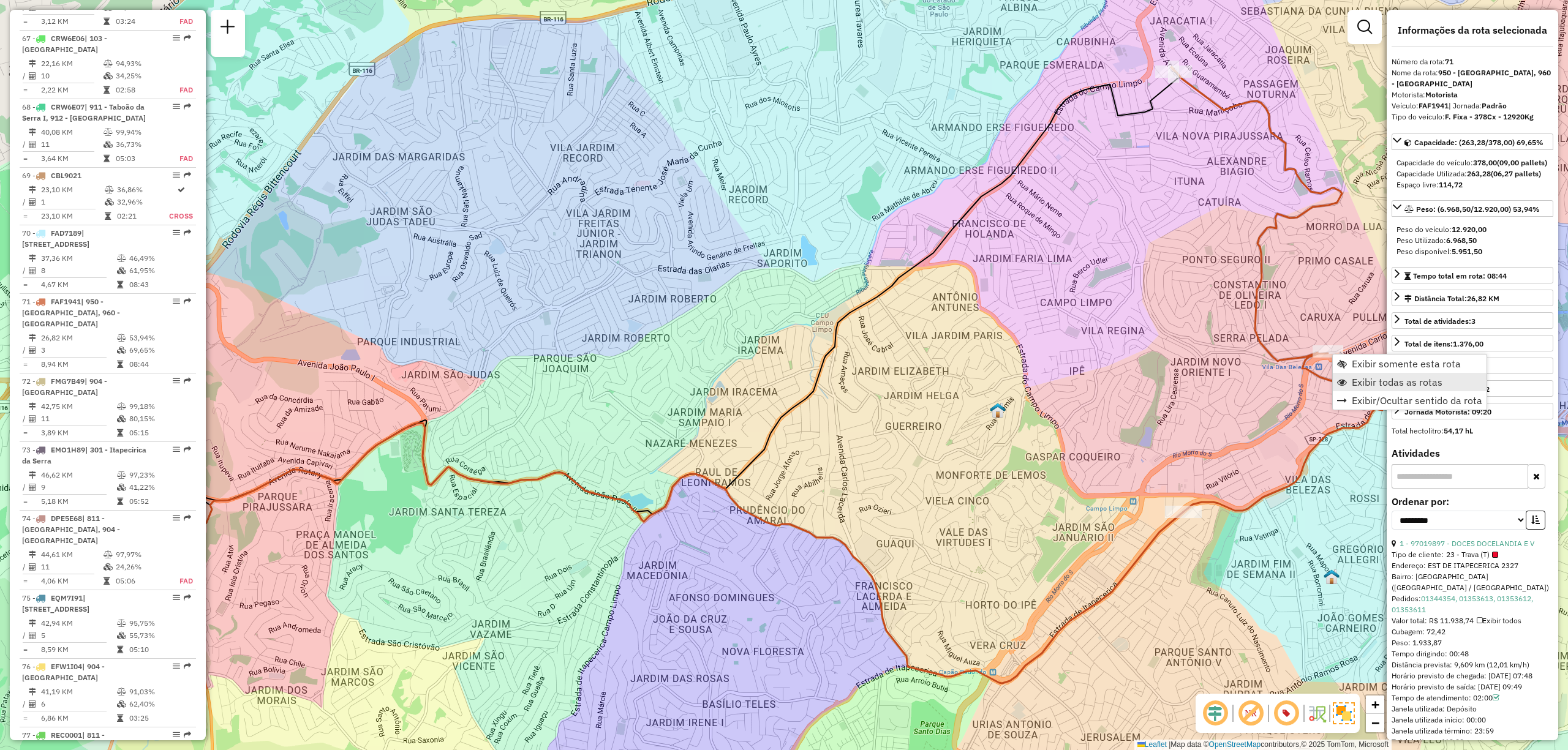
scroll to position [5111, 0]
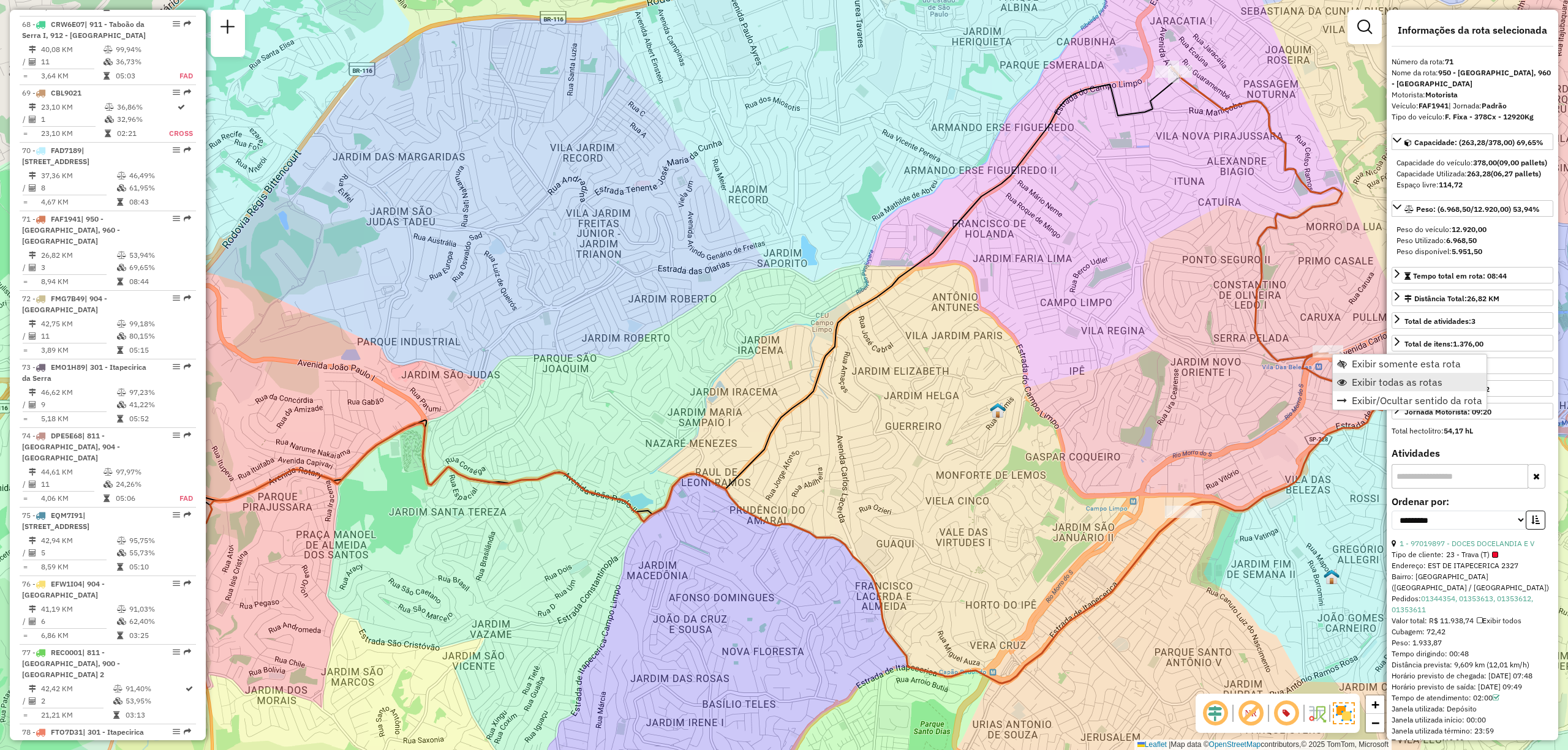
click at [1390, 382] on span "Exibir todas as rotas" at bounding box center [1397, 382] width 91 height 10
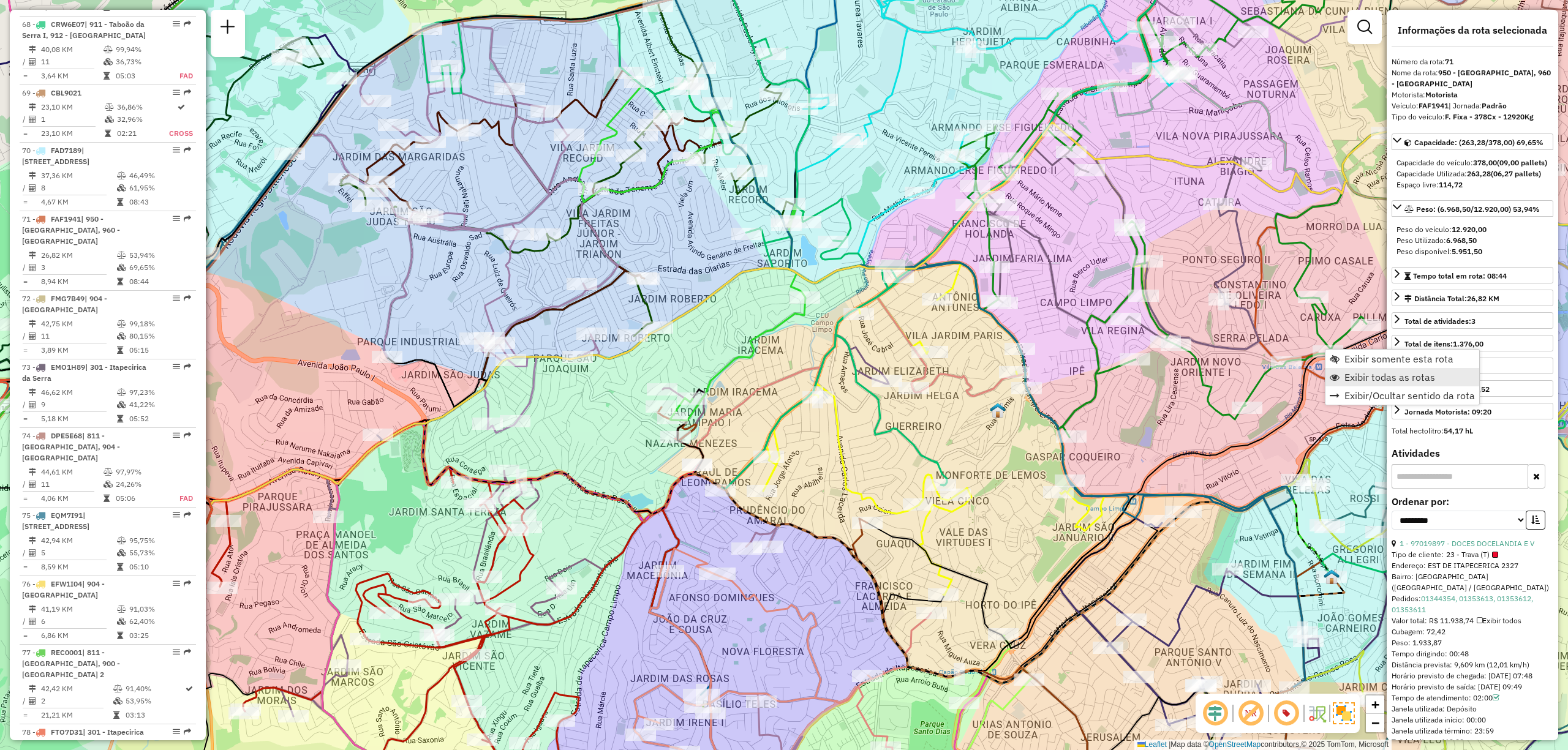
click at [1387, 374] on span "Exibir todas as rotas" at bounding box center [1389, 377] width 91 height 10
click at [1267, 536] on span "Exibir todas as rotas" at bounding box center [1244, 539] width 91 height 10
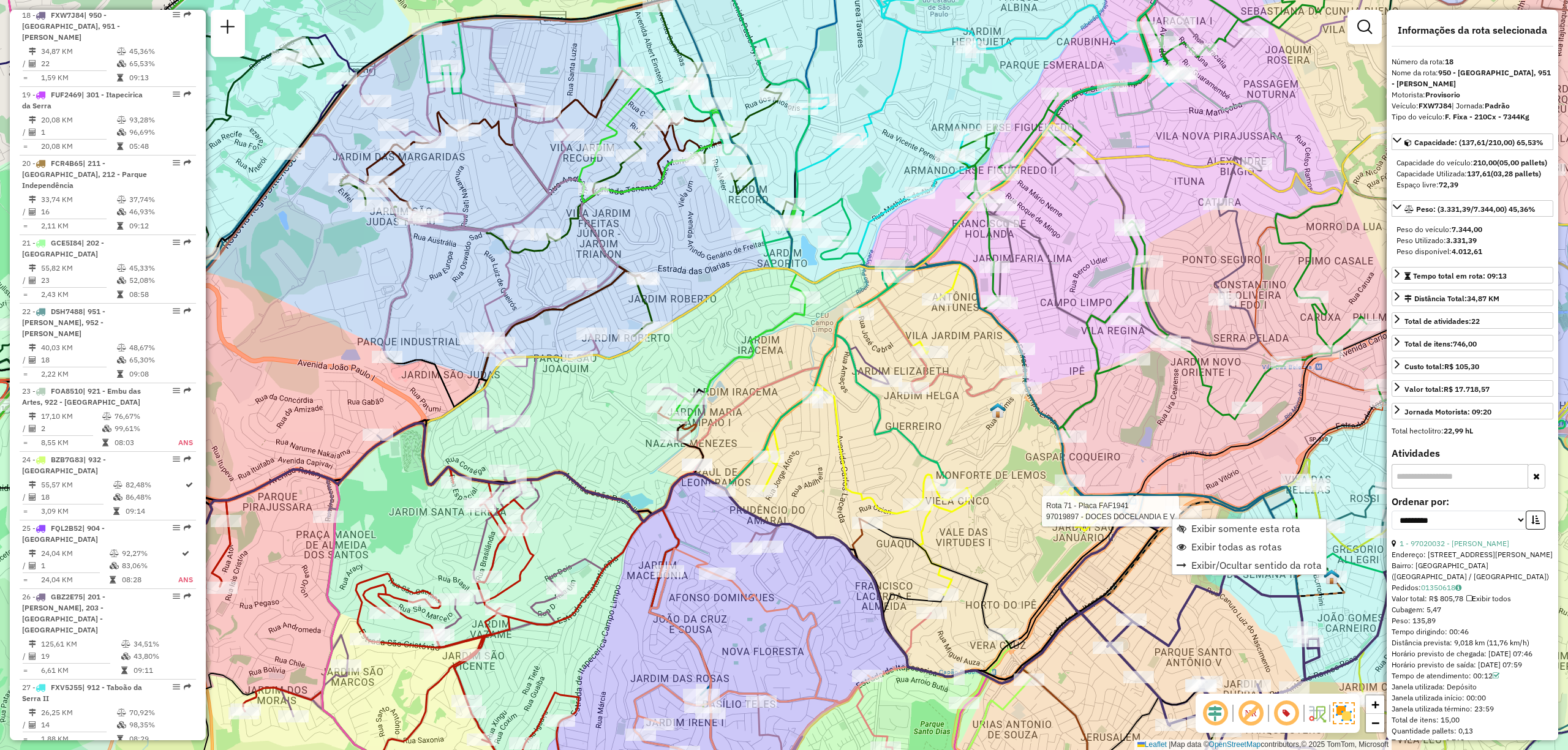
click at [1194, 503] on icon at bounding box center [765, 553] width 1160 height 260
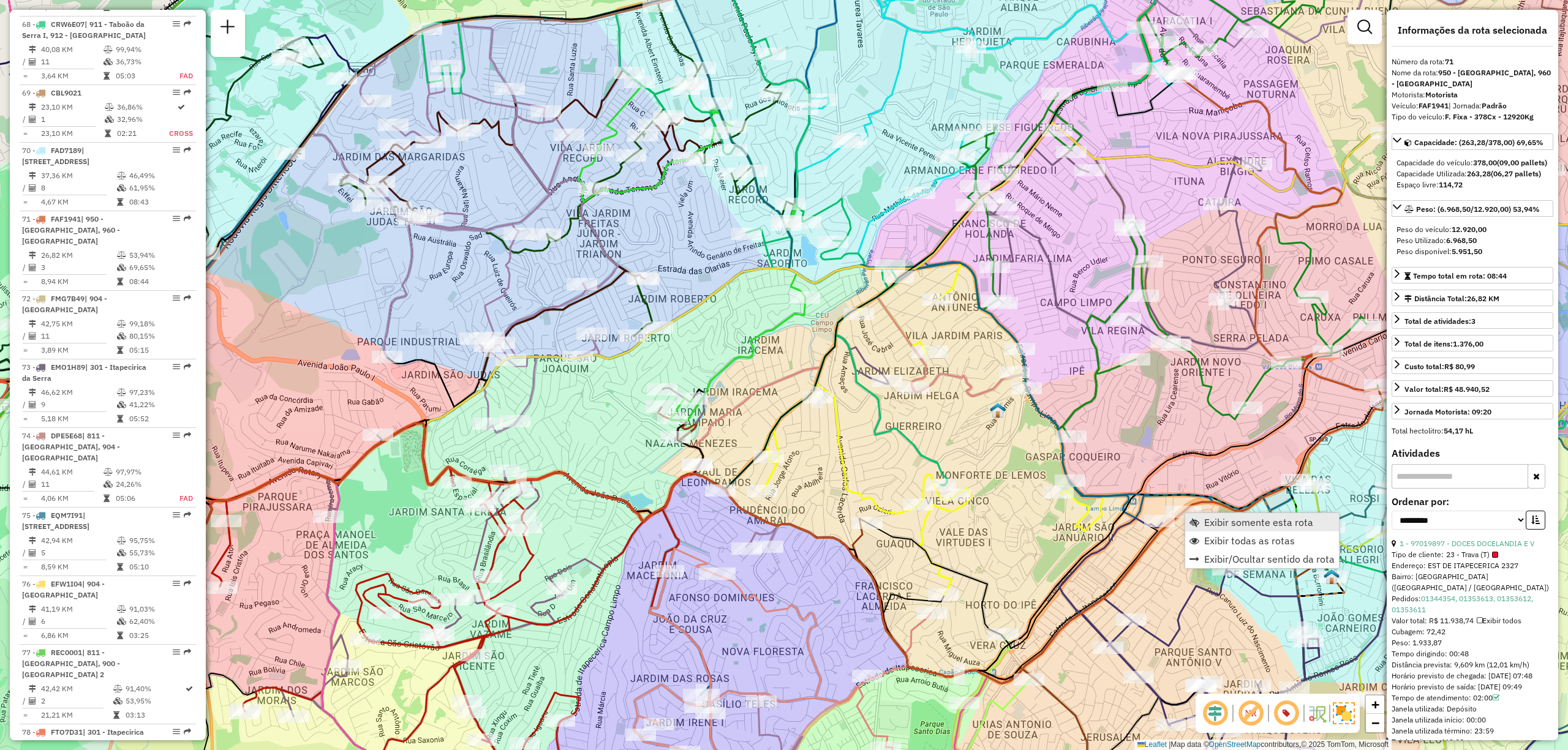
click at [1238, 523] on span "Exibir somente esta rota" at bounding box center [1259, 522] width 109 height 10
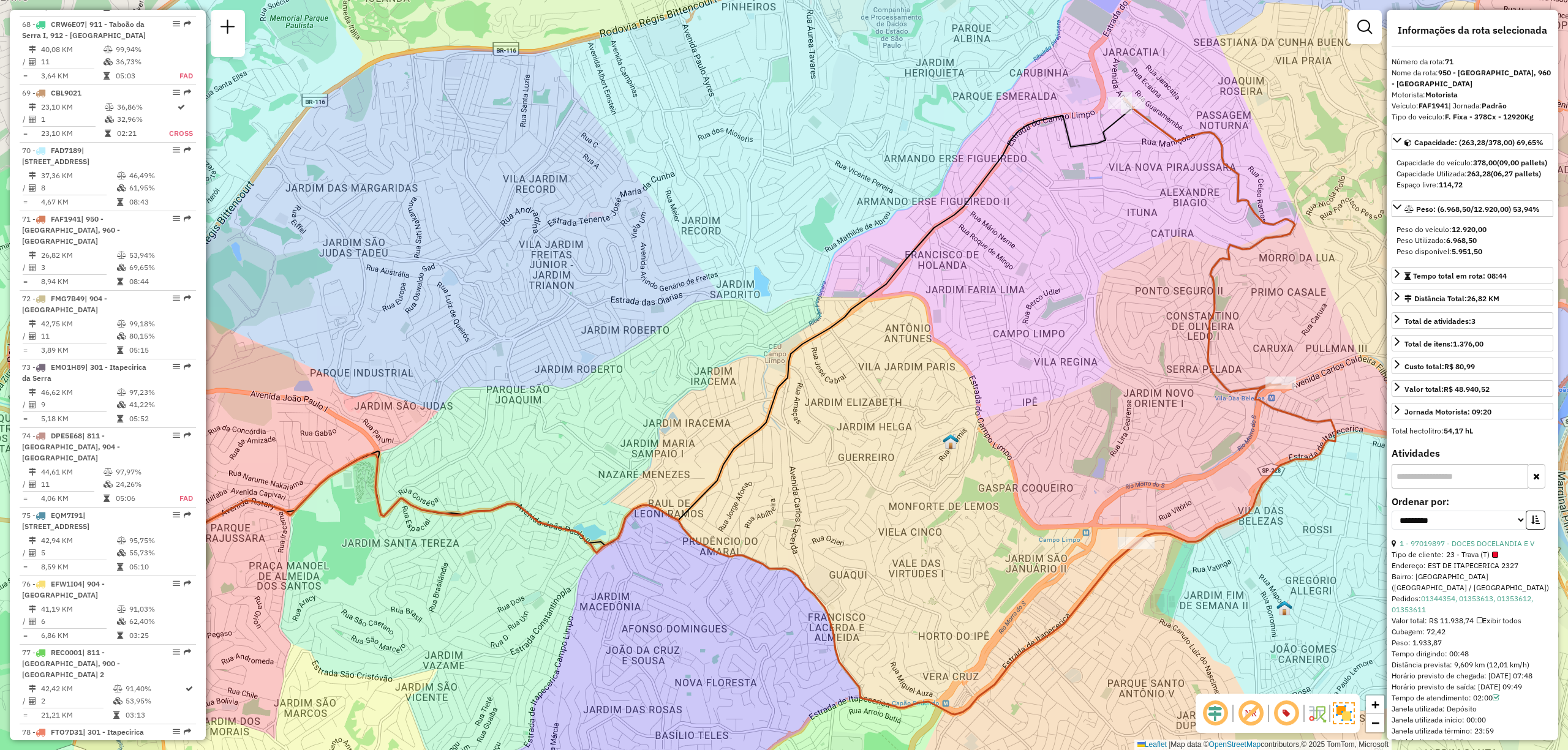
drag, startPoint x: 1282, startPoint y: 311, endPoint x: 1226, endPoint y: 350, distance: 68.2
click at [1226, 350] on div "Janela de atendimento Grade de atendimento Capacidade Transportadoras Veículos …" at bounding box center [784, 375] width 1568 height 750
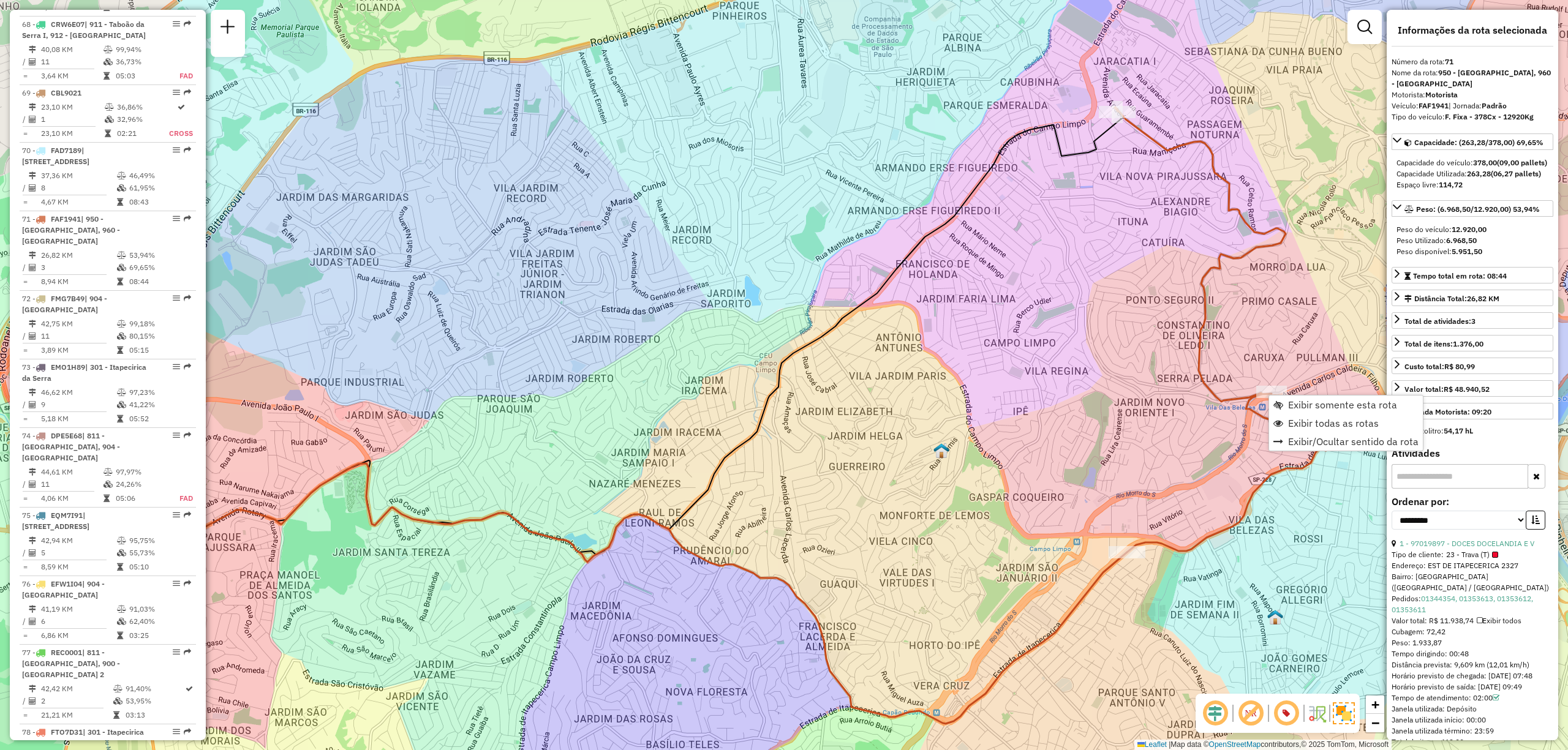
click at [1160, 150] on icon at bounding box center [1221, 329] width 212 height 445
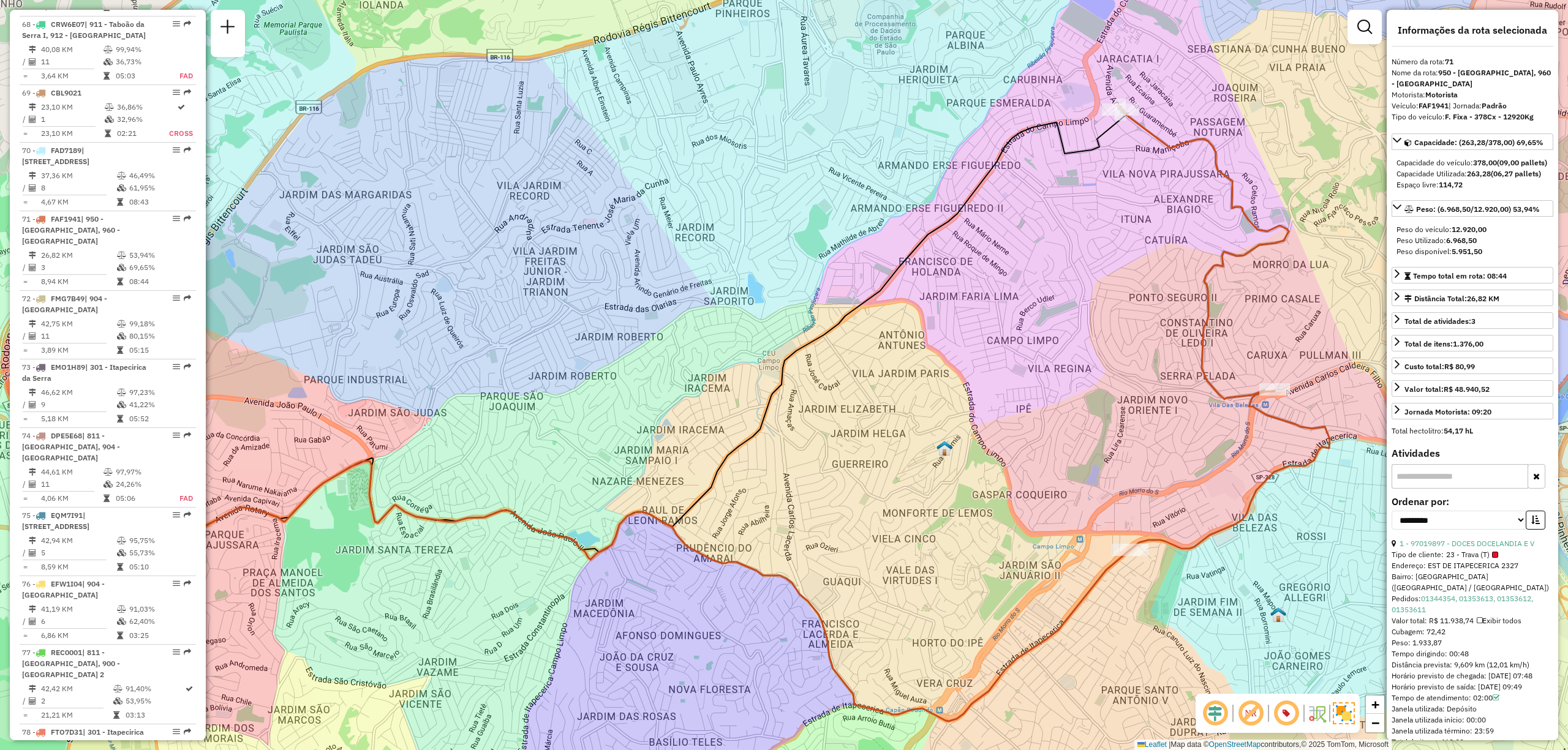
drag, startPoint x: 1263, startPoint y: 405, endPoint x: 1269, endPoint y: 396, distance: 10.8
click at [1331, 417] on span "Exibir todas as rotas" at bounding box center [1336, 418] width 91 height 10
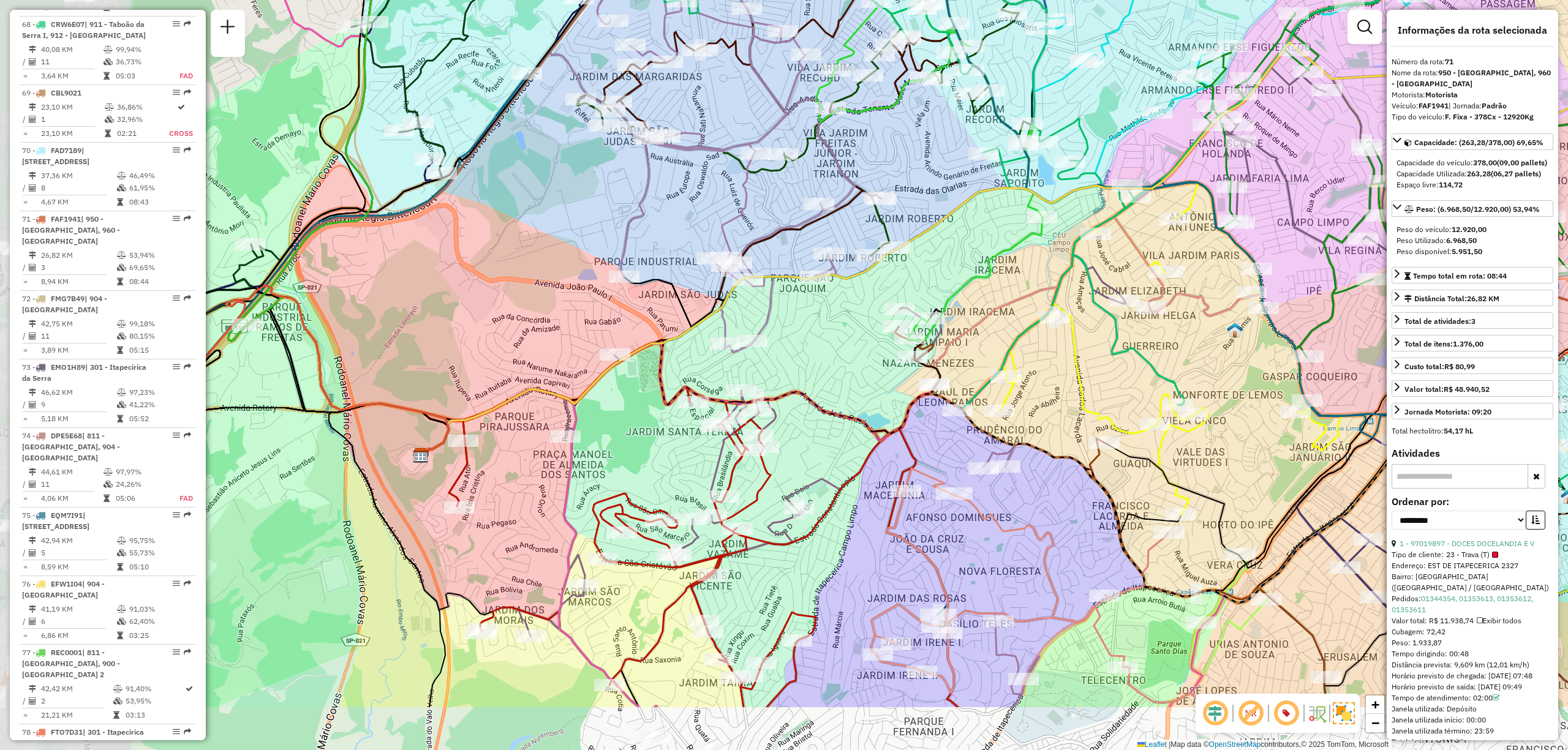
drag, startPoint x: 728, startPoint y: 211, endPoint x: 887, endPoint y: 150, distance: 170.3
click at [887, 150] on div "Janela de atendimento Grade de atendimento Capacidade Transportadoras Veículos …" at bounding box center [784, 375] width 1568 height 750
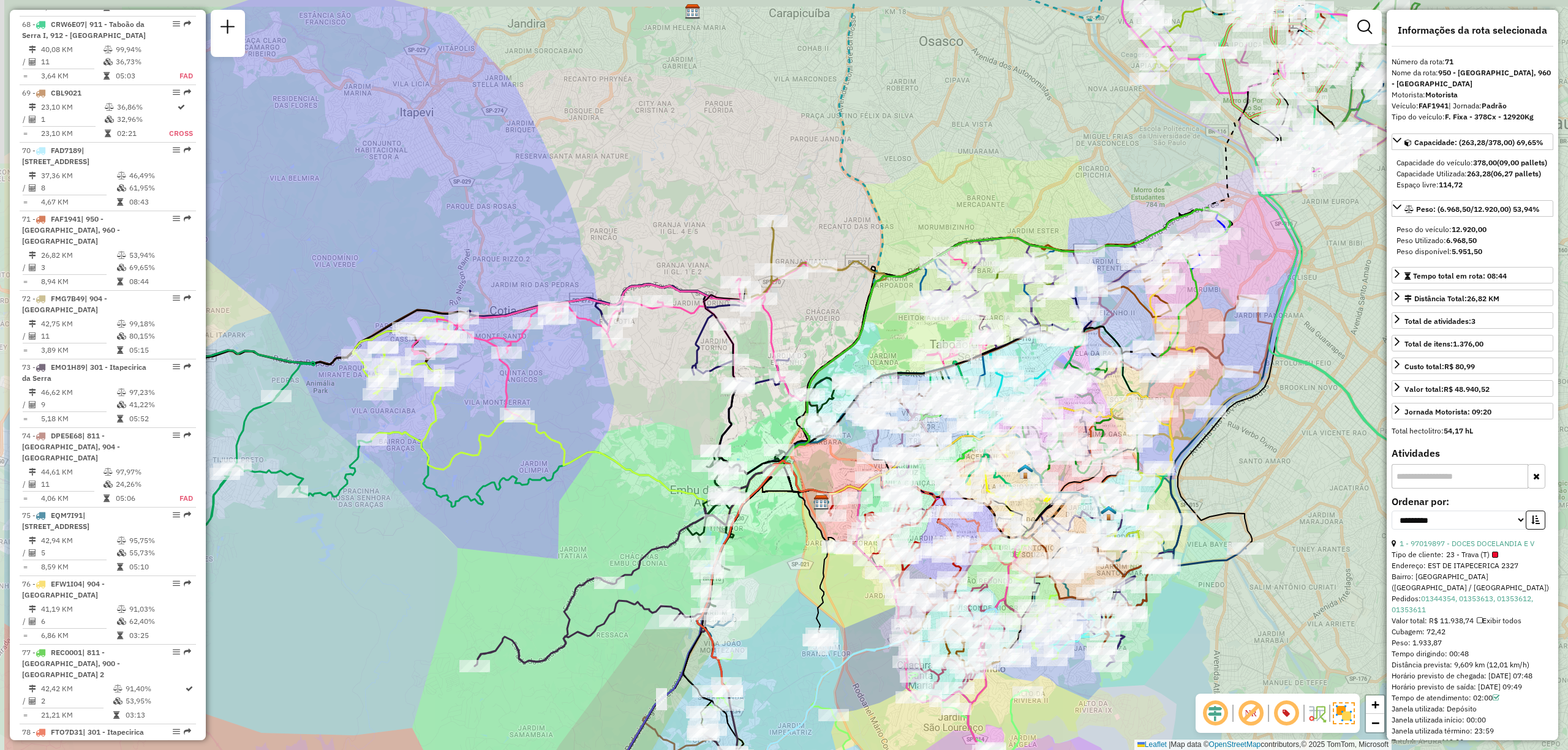
drag, startPoint x: 763, startPoint y: 333, endPoint x: 880, endPoint y: 365, distance: 121.3
click at [880, 365] on div "Janela de atendimento Grade de atendimento Capacidade Transportadoras Veículos …" at bounding box center [784, 375] width 1568 height 750
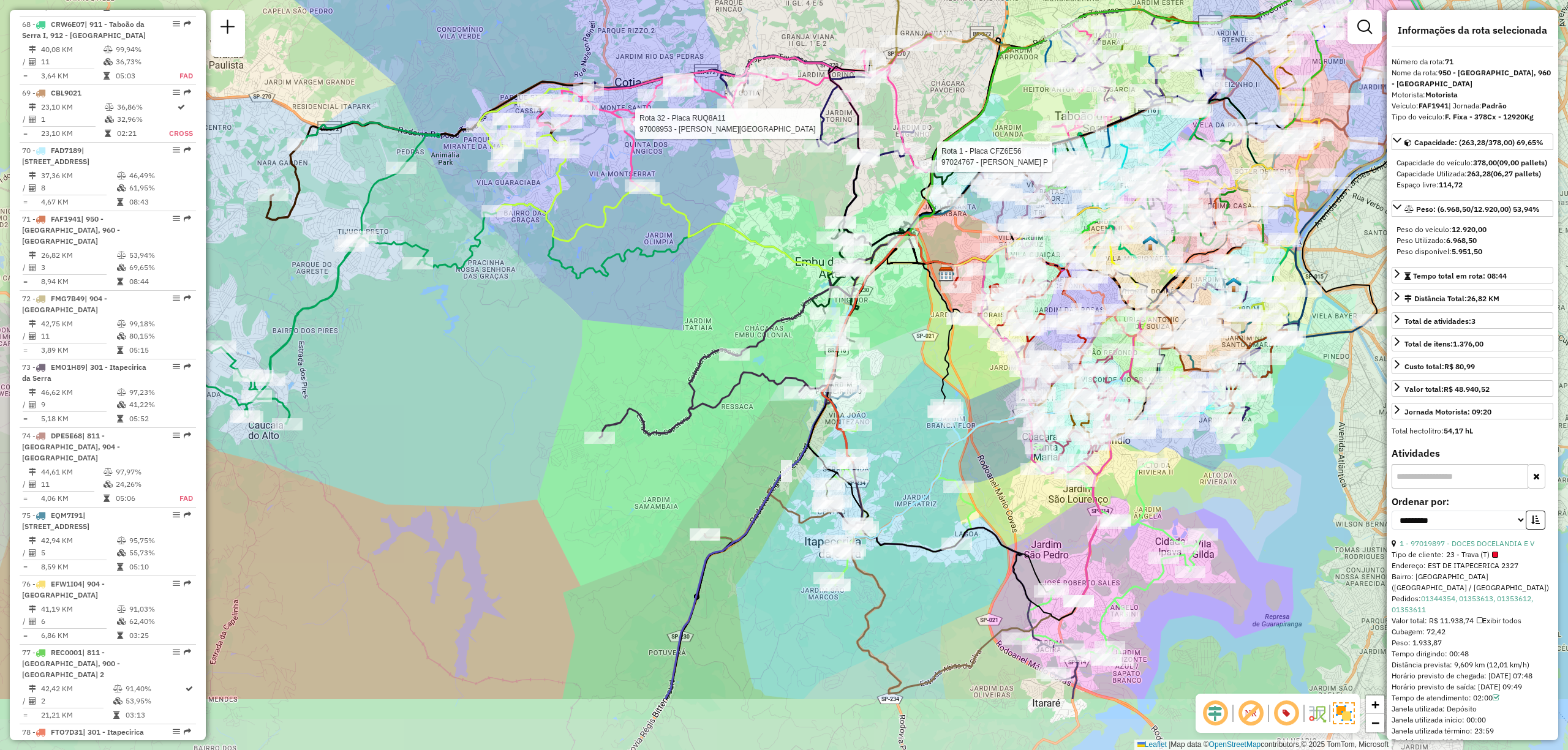
drag, startPoint x: 1029, startPoint y: 584, endPoint x: 894, endPoint y: 458, distance: 184.7
click at [894, 458] on div "Rota 1 - Placa CFZ6E56 97024767 - [PERSON_NAME] P Rota 32 - Placa RUQ8A11 97008…" at bounding box center [784, 375] width 1568 height 750
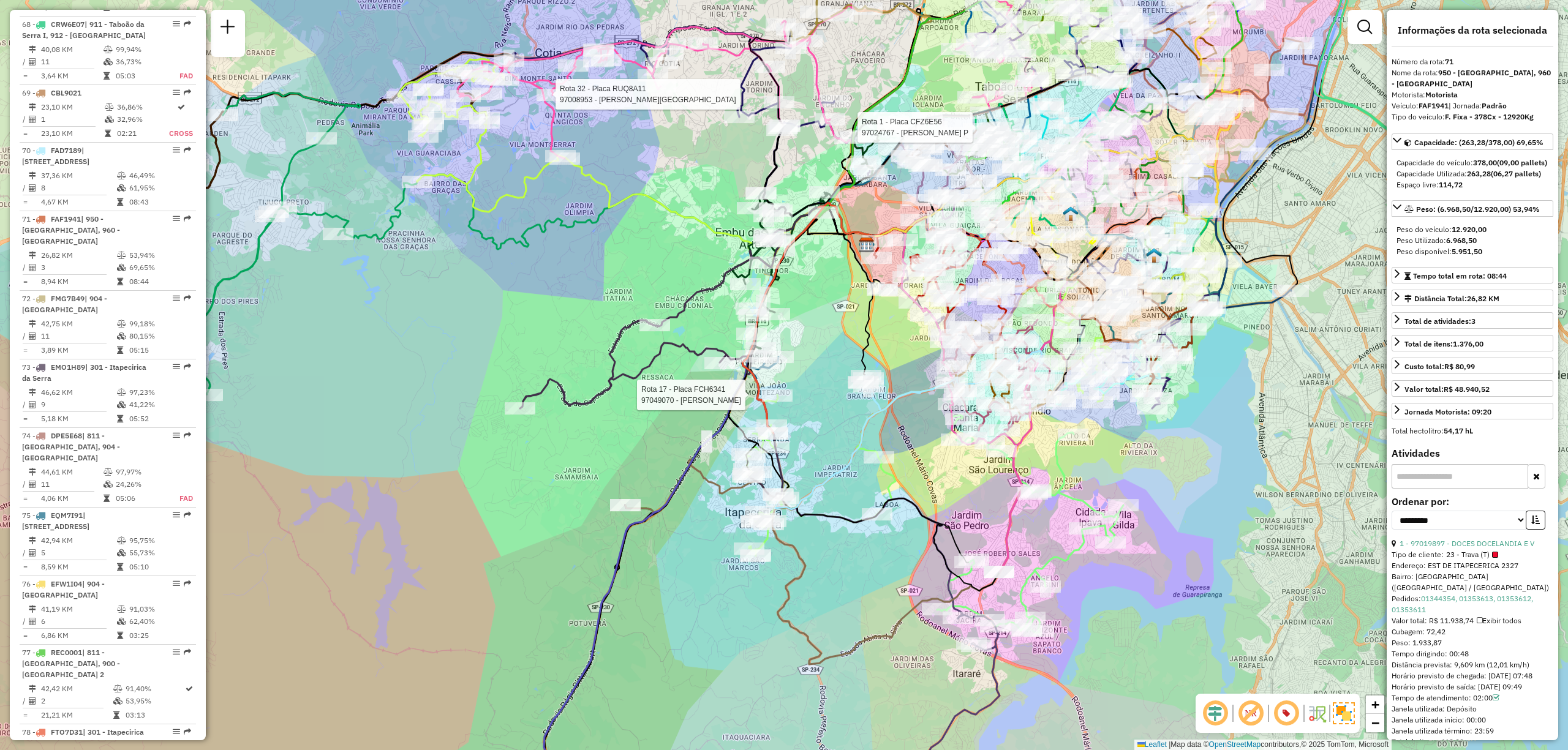
drag, startPoint x: 1160, startPoint y: 602, endPoint x: 1090, endPoint y: 585, distance: 72.0
click at [1090, 585] on div "Rota 1 - Placa CFZ6E56 97024767 - [PERSON_NAME] P Rota 32 - Placa RUQ8A11 97008…" at bounding box center [784, 375] width 1568 height 750
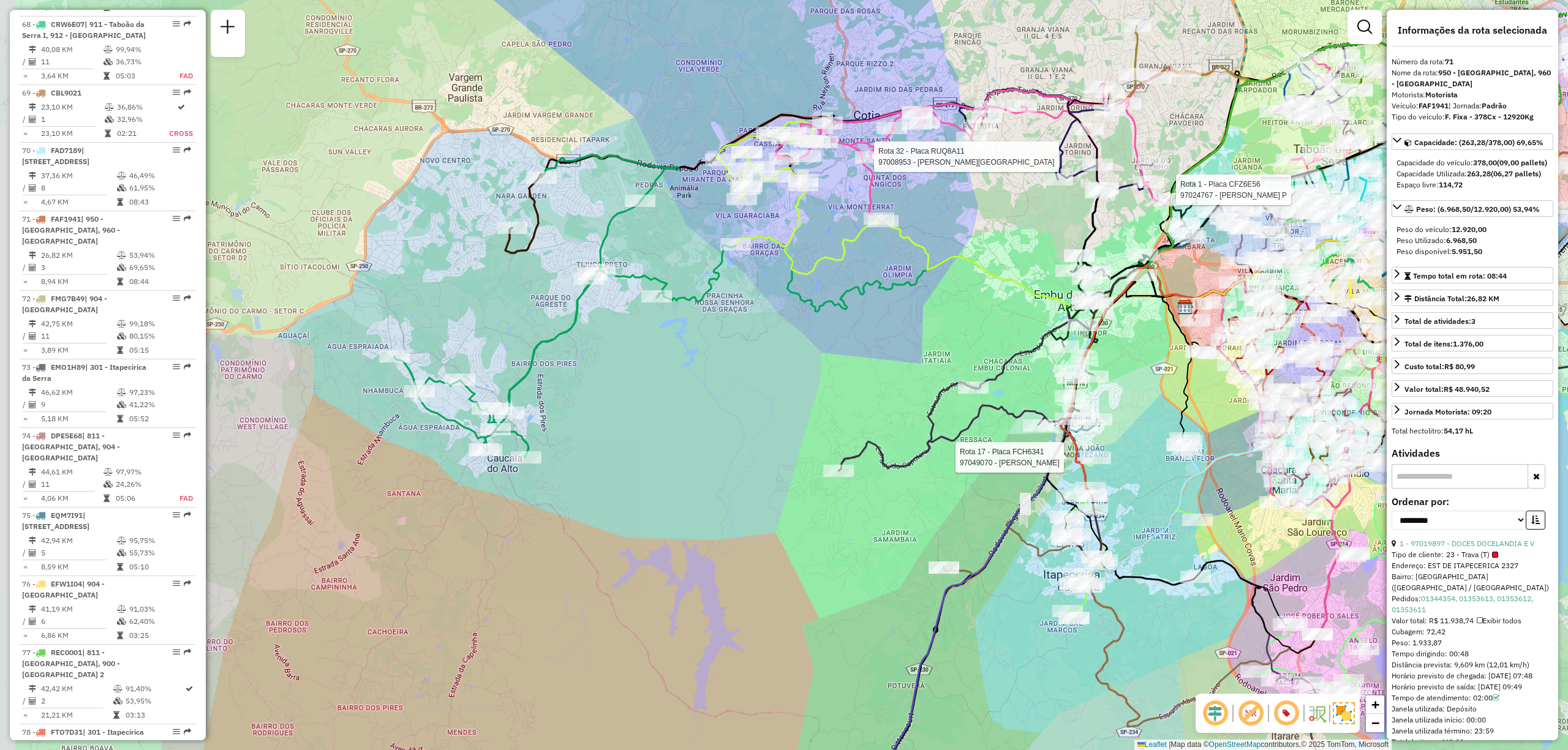
drag, startPoint x: 720, startPoint y: 258, endPoint x: 838, endPoint y: 299, distance: 124.9
click at [838, 299] on icon at bounding box center [924, 283] width 536 height 93
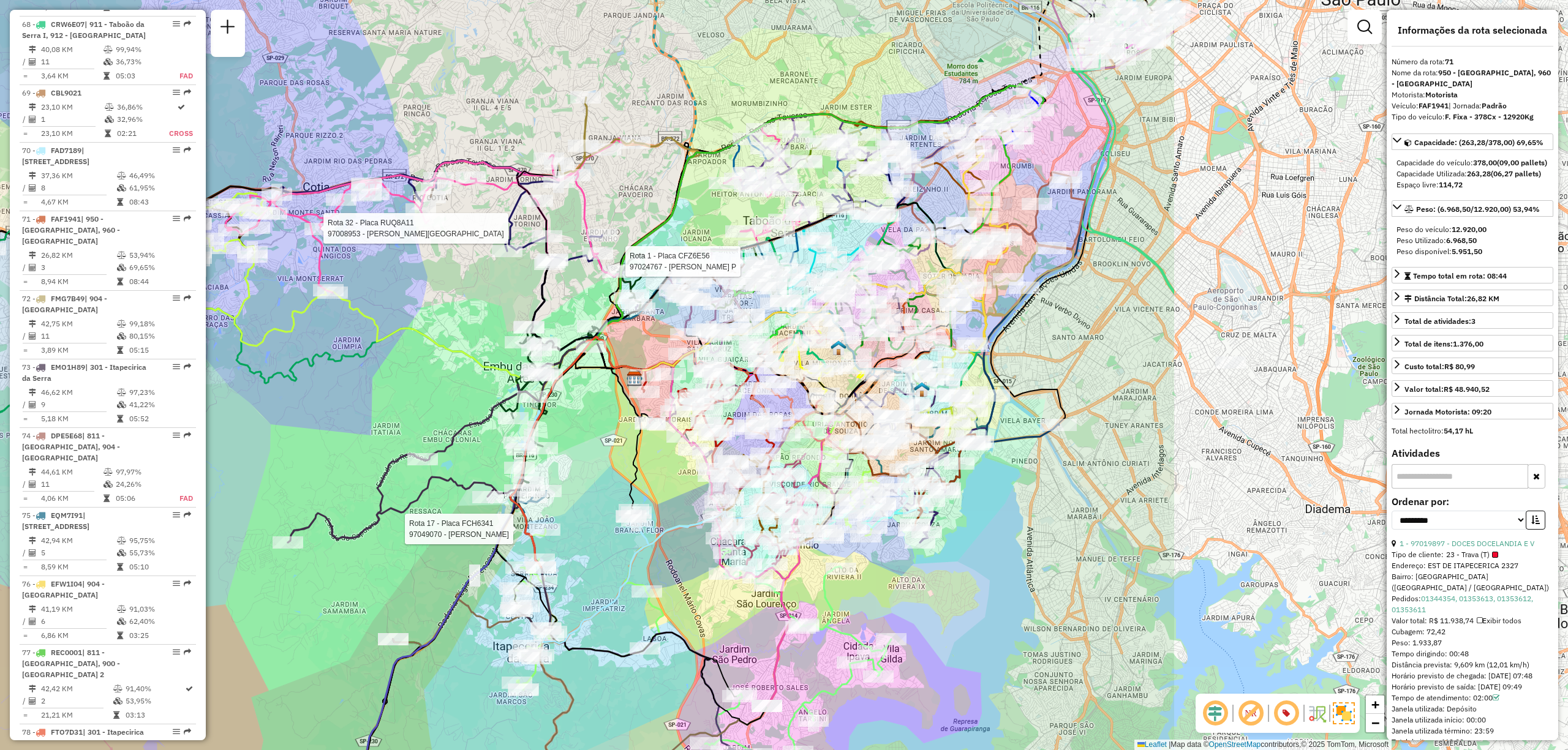
drag, startPoint x: 693, startPoint y: 536, endPoint x: 685, endPoint y: 496, distance: 40.8
click at [685, 496] on div "Rota 1 - Placa CFZ6E56 97024767 - [PERSON_NAME] P Rota 32 - Placa RUQ8A11 97008…" at bounding box center [784, 375] width 1568 height 750
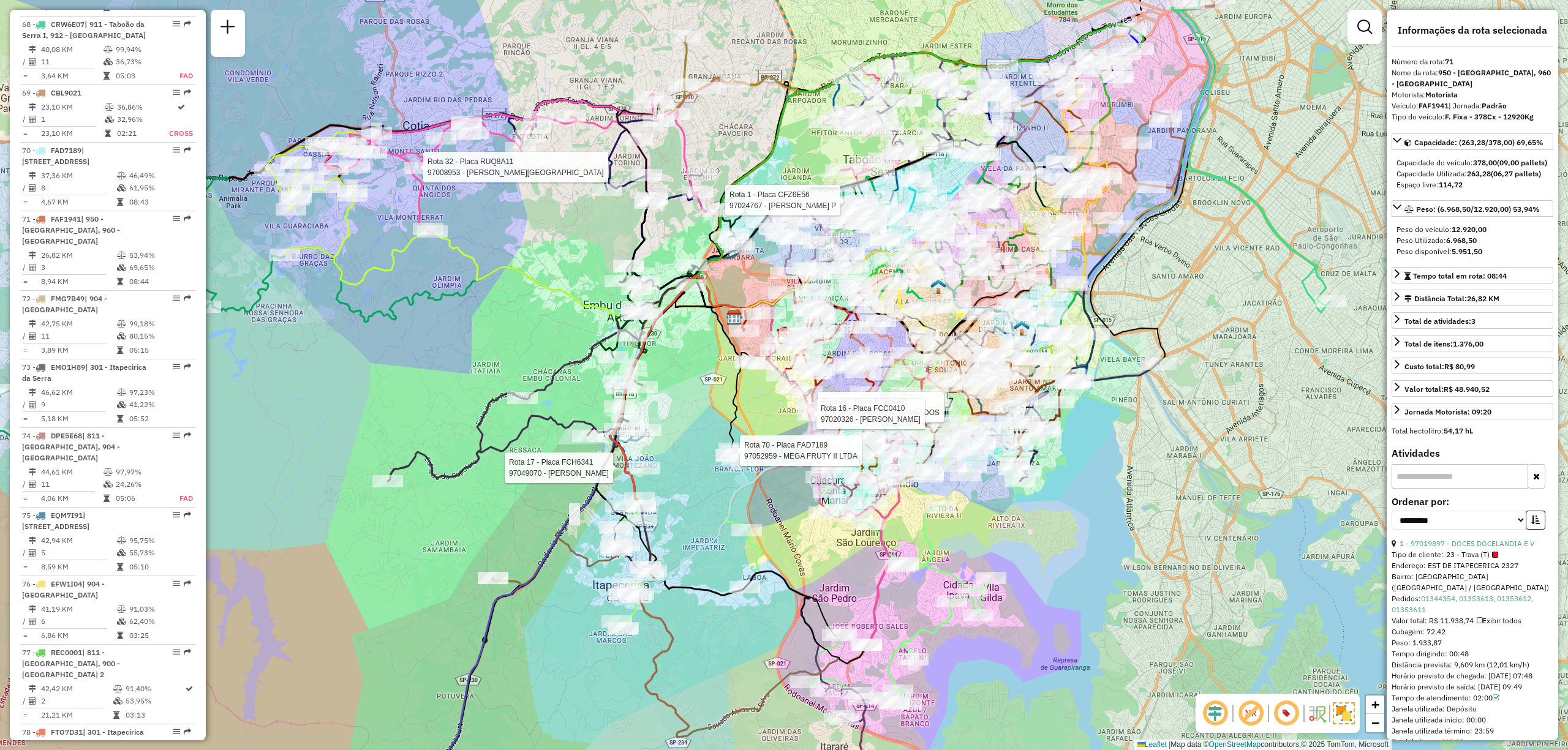
drag, startPoint x: 620, startPoint y: 390, endPoint x: 720, endPoint y: 329, distance: 117.1
click at [720, 329] on icon at bounding box center [726, 376] width 31 height 144
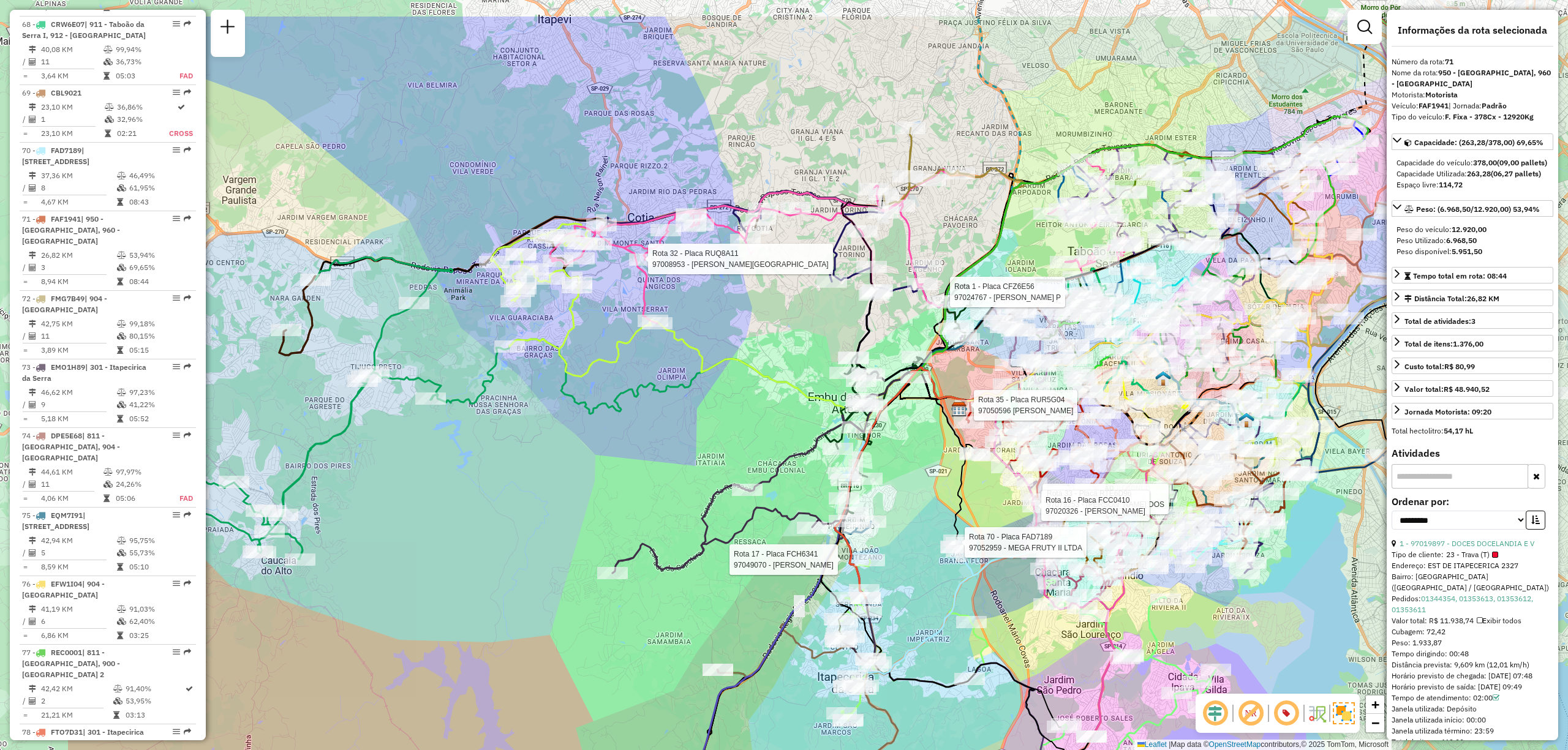
drag, startPoint x: 569, startPoint y: 264, endPoint x: 783, endPoint y: 358, distance: 233.7
click at [783, 358] on div "Rota 1 - Placa CFZ6E56 97024767 - ROGERIO DE FREITAS P Rota 32 - Placa RUQ8A11 …" at bounding box center [784, 375] width 1568 height 750
